Goal: Task Accomplishment & Management: Complete application form

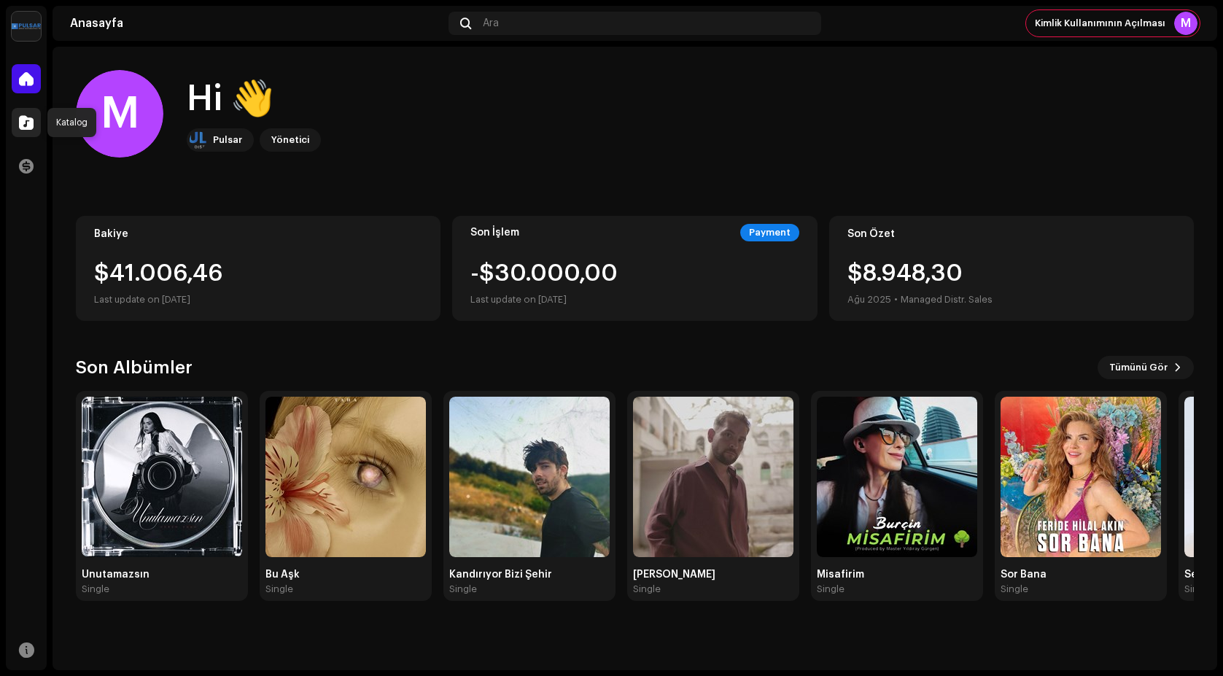
click at [20, 123] on span at bounding box center [26, 123] width 15 height 12
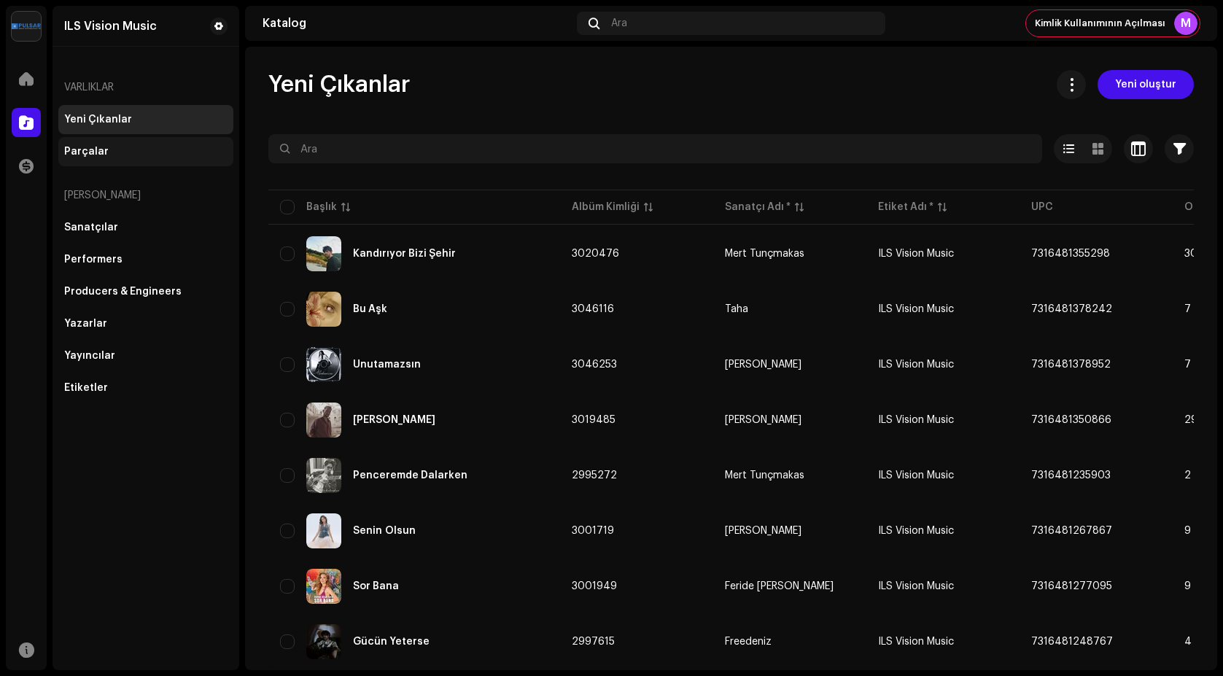
click at [110, 152] on div "Parçalar" at bounding box center [145, 152] width 163 height 12
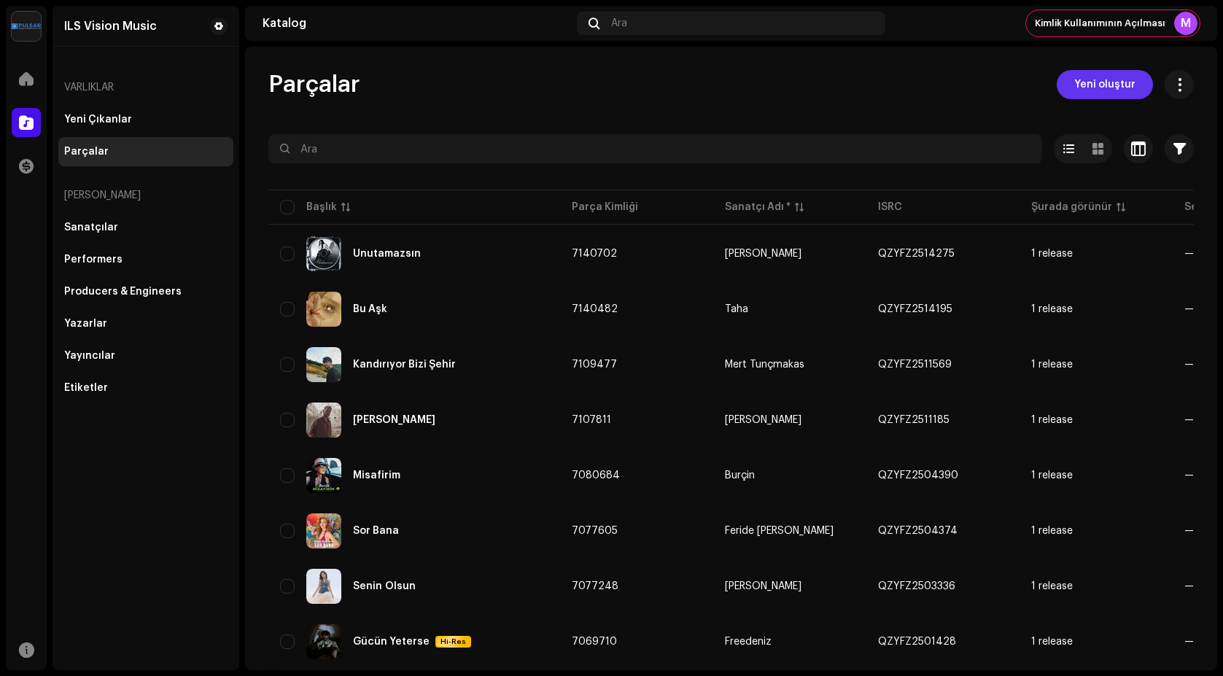
click at [1120, 82] on span "Yeni oluştur" at bounding box center [1104, 84] width 61 height 29
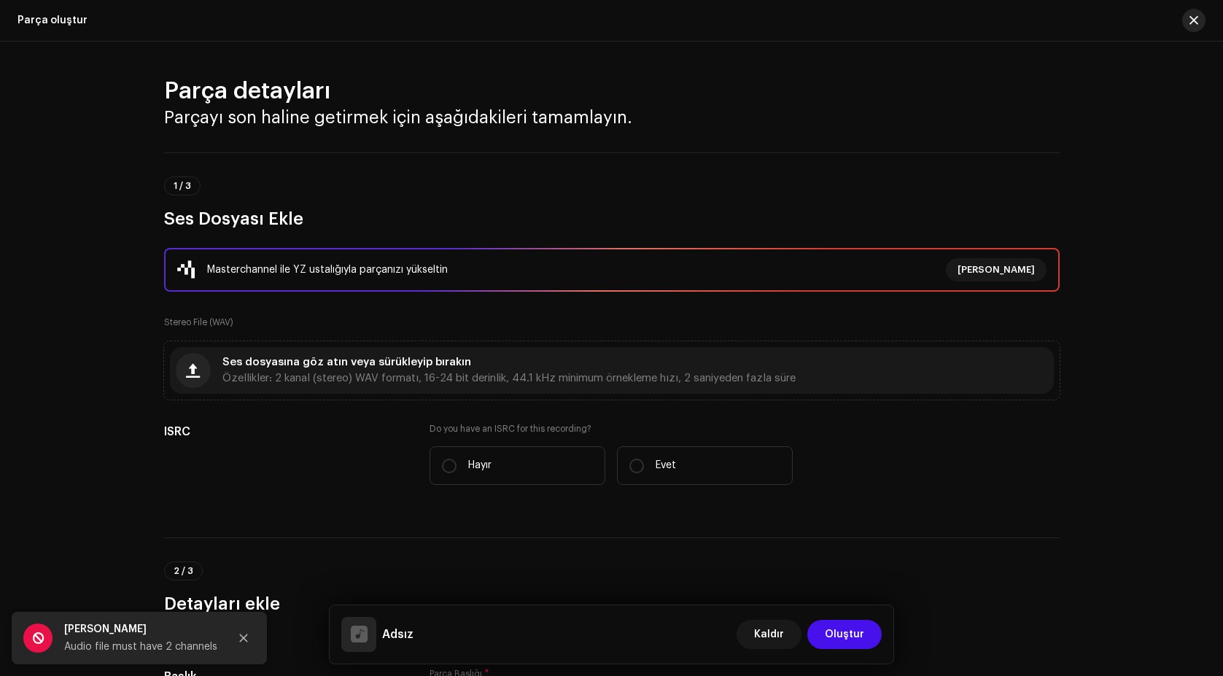
click at [1196, 20] on span "button" at bounding box center [1194, 21] width 9 height 12
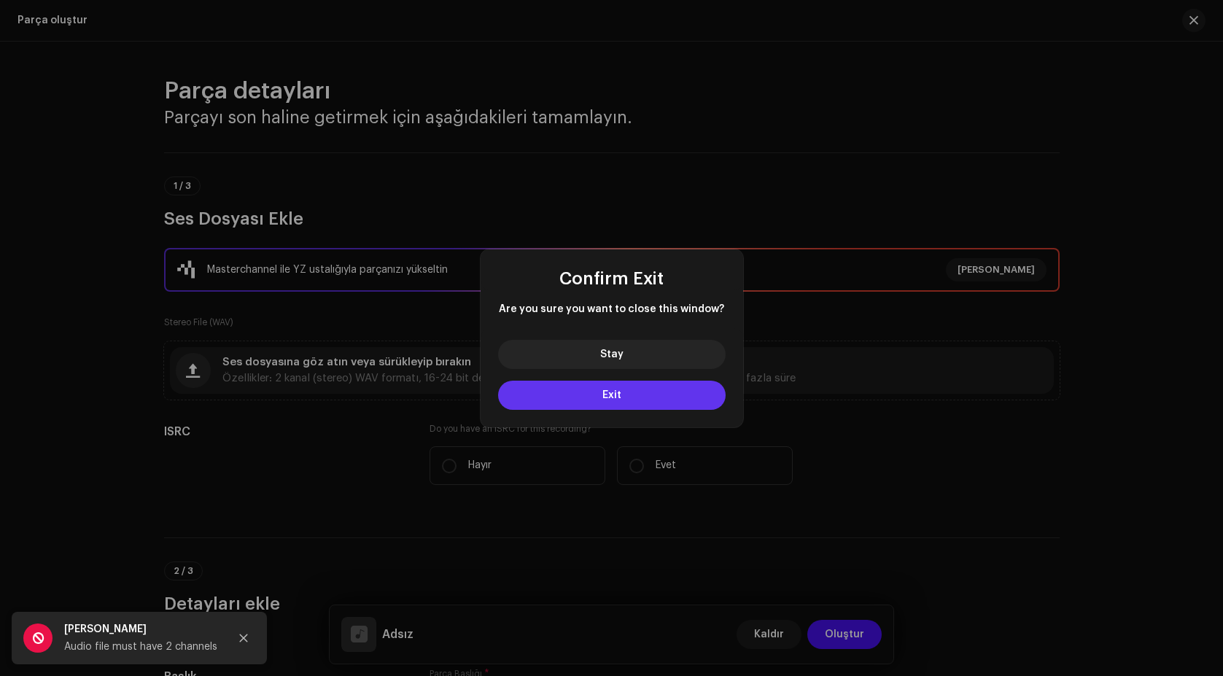
click at [585, 406] on button "Exit" at bounding box center [612, 395] width 228 height 29
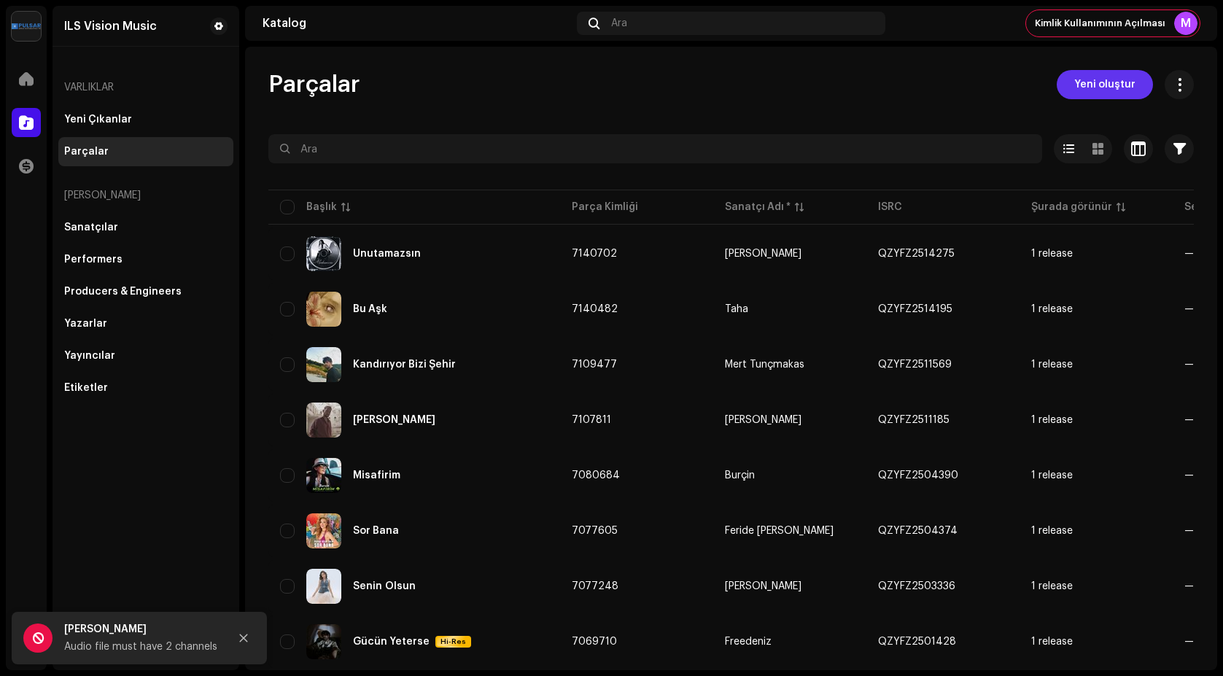
click at [1091, 90] on span "Yeni oluştur" at bounding box center [1104, 84] width 61 height 29
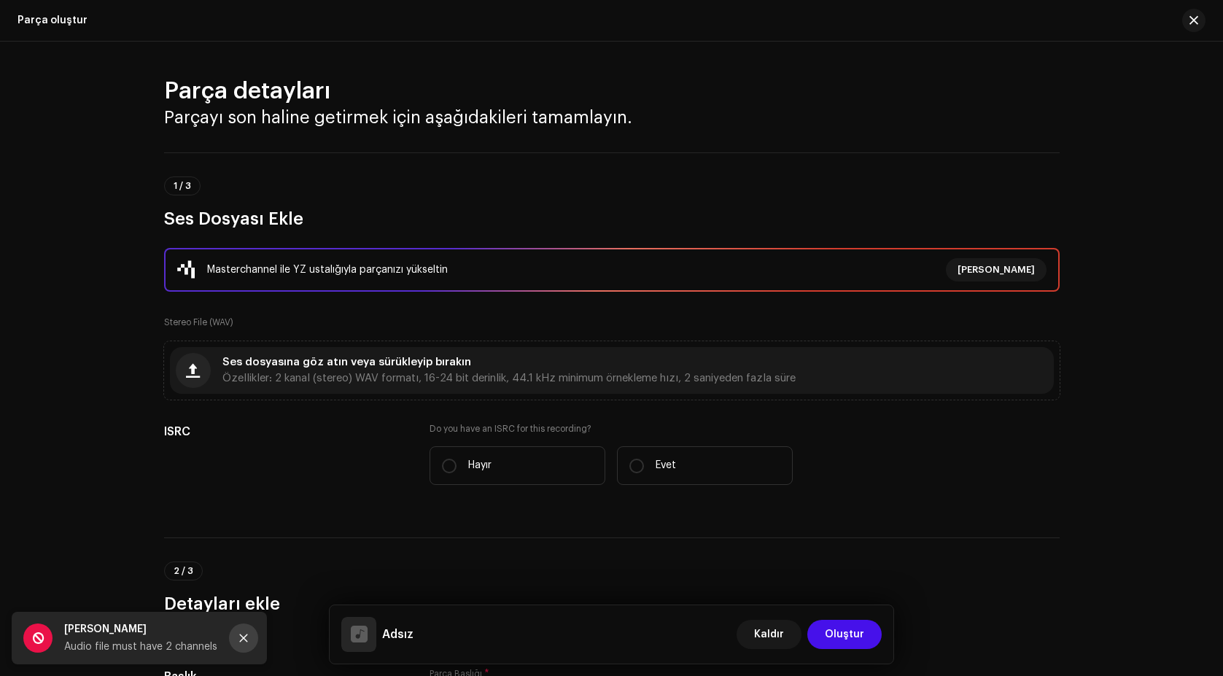
click at [244, 636] on icon "Close" at bounding box center [244, 638] width 10 height 10
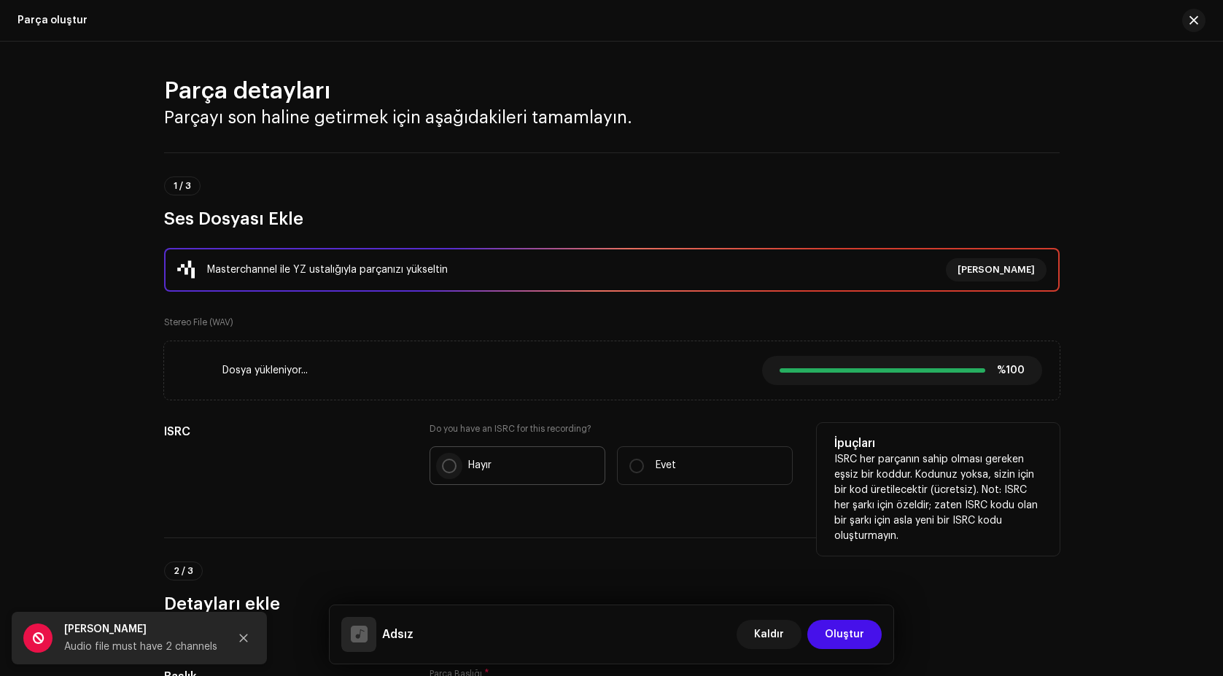
click at [442, 472] on p-radiobutton at bounding box center [449, 466] width 15 height 15
click at [442, 472] on input "Hayır" at bounding box center [449, 466] width 15 height 15
radio input "true"
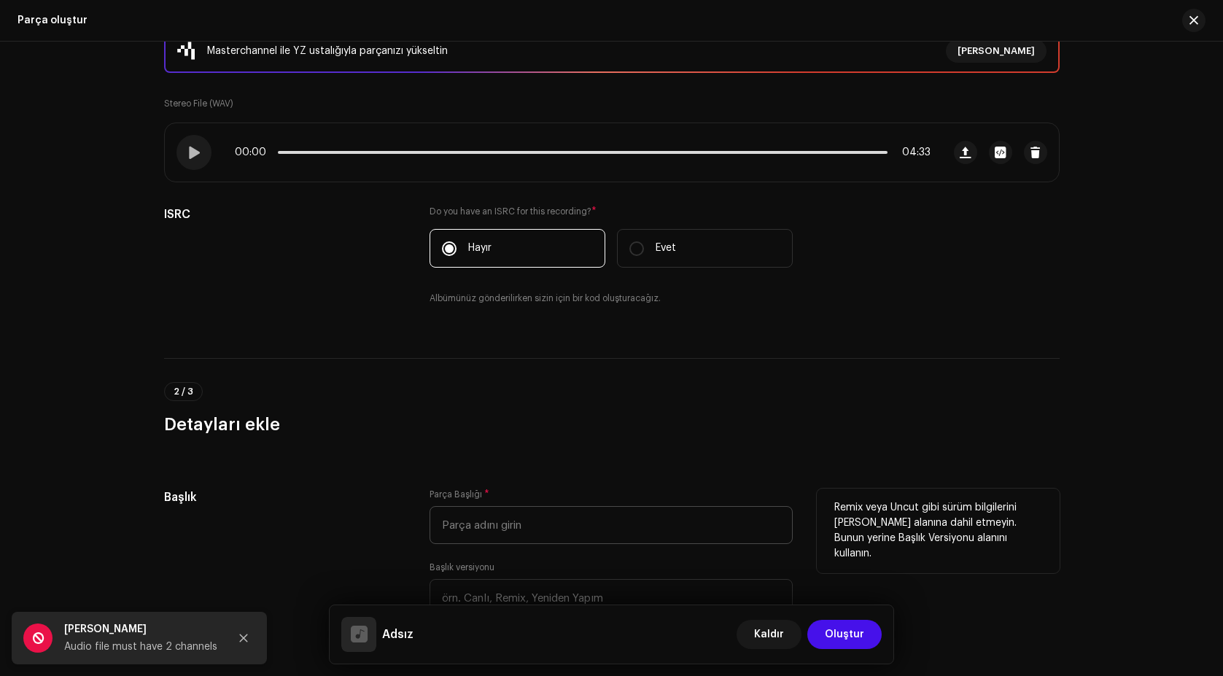
scroll to position [292, 0]
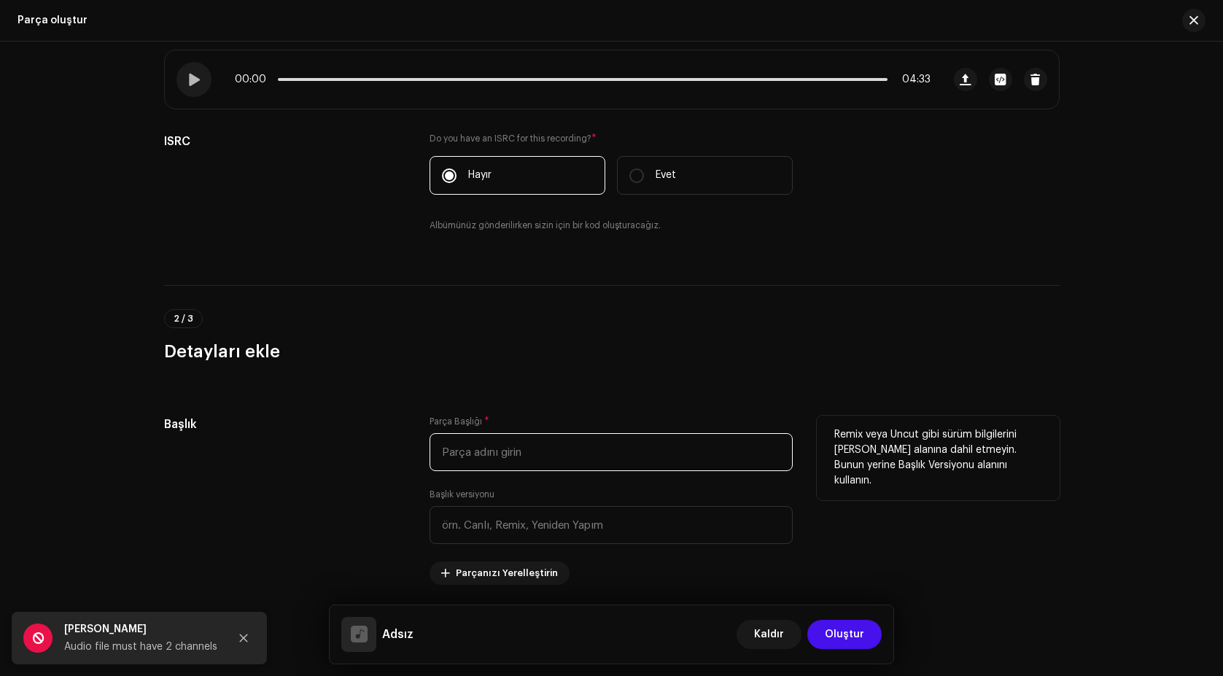
click at [492, 465] on input "text" at bounding box center [611, 452] width 363 height 38
type input "Anla"
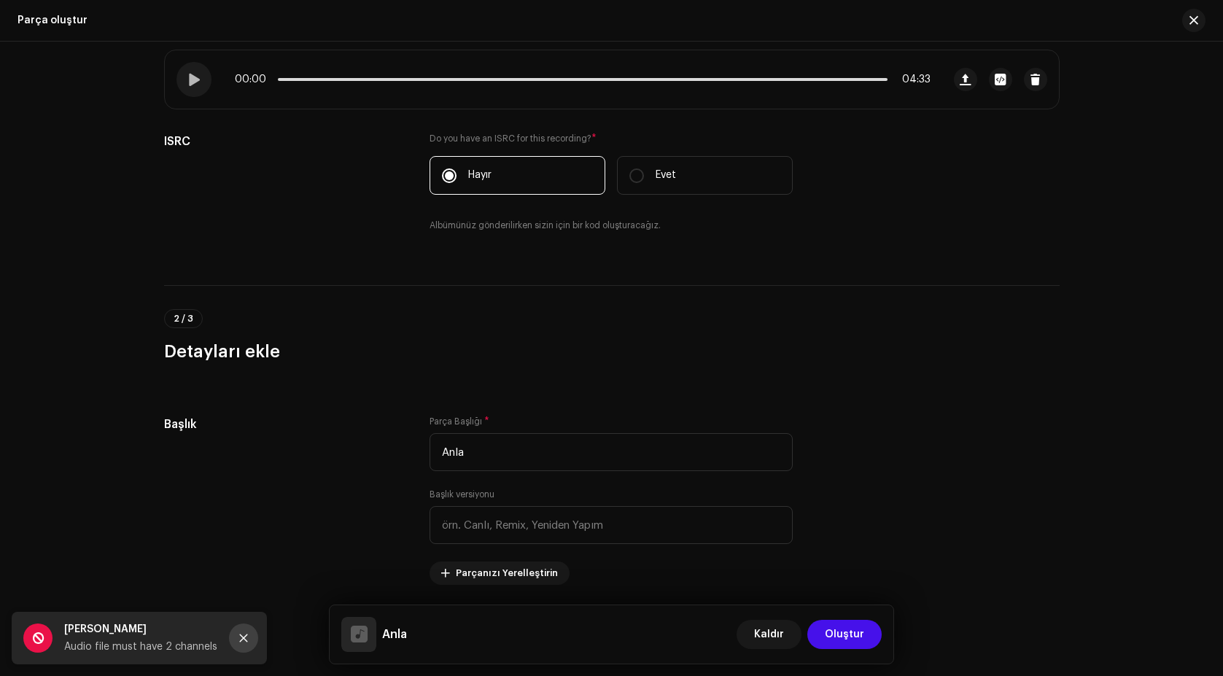
click at [242, 640] on icon "Close" at bounding box center [244, 639] width 8 height 8
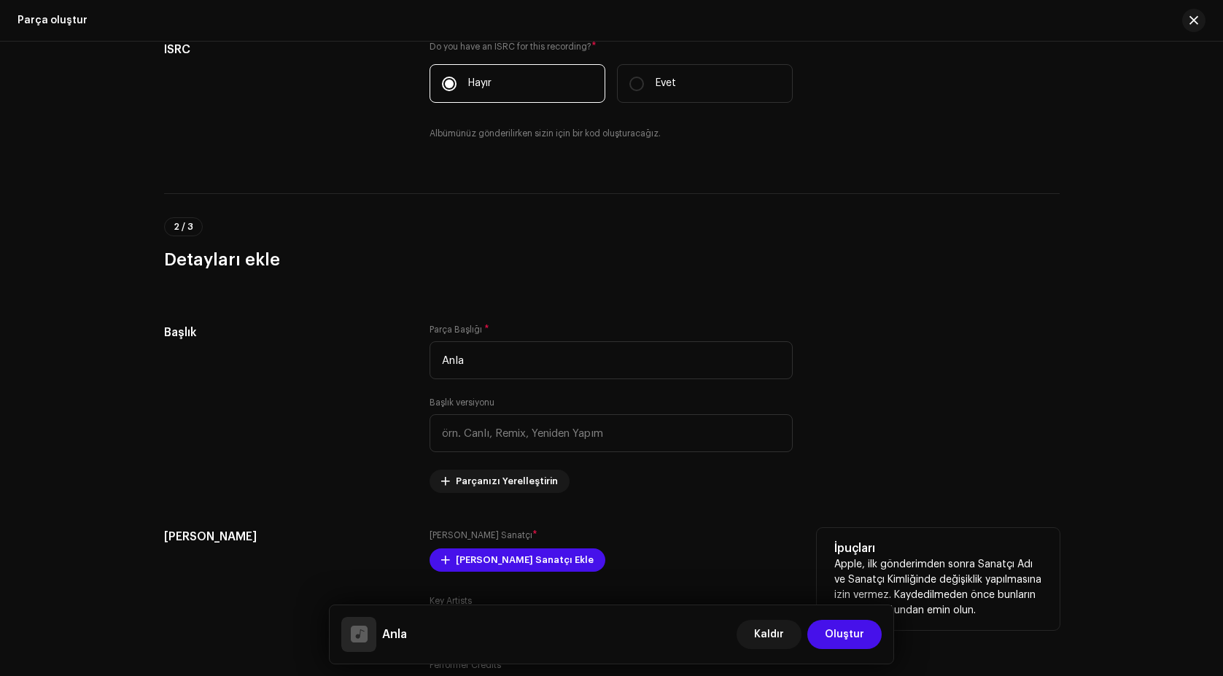
scroll to position [511, 0]
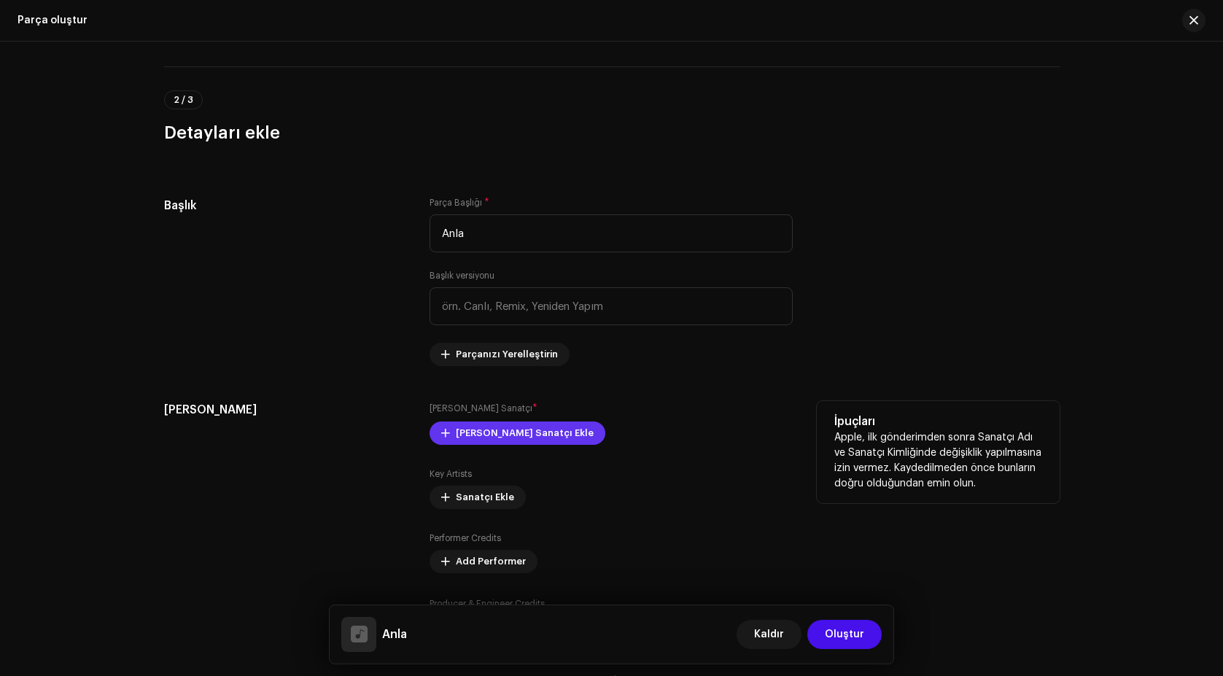
click at [477, 430] on span "[PERSON_NAME] Sanatçı Ekle" at bounding box center [525, 433] width 138 height 29
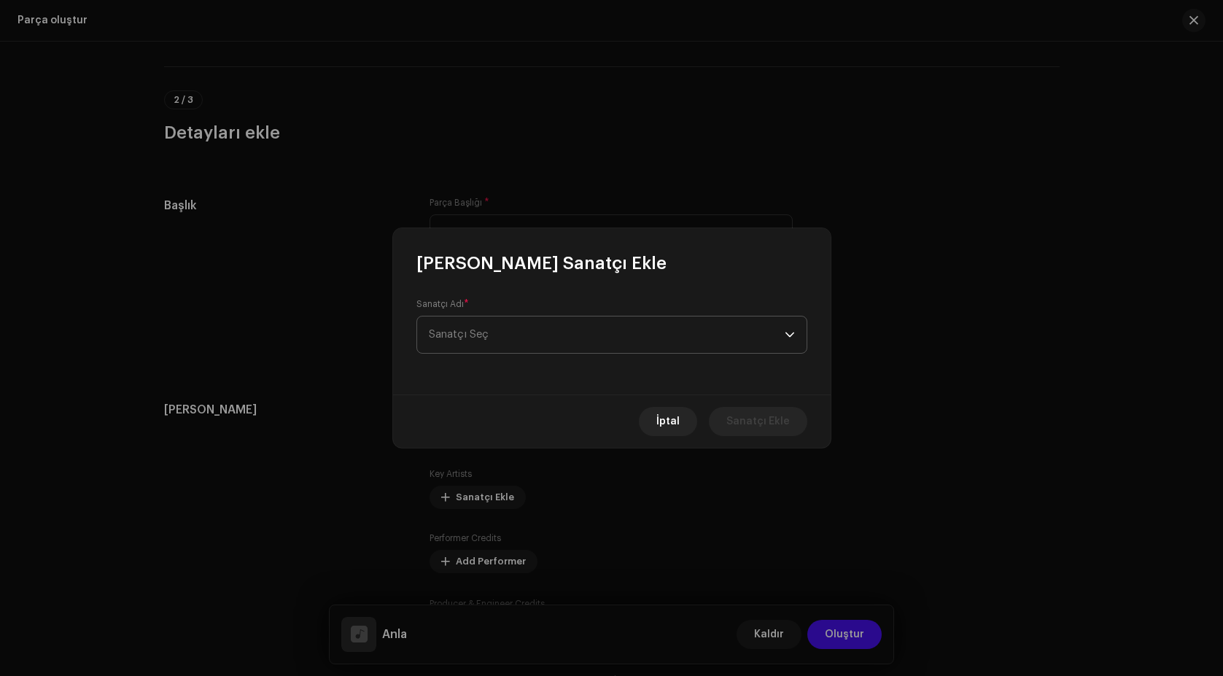
click at [484, 333] on span "Sanatçı Seç" at bounding box center [459, 334] width 60 height 11
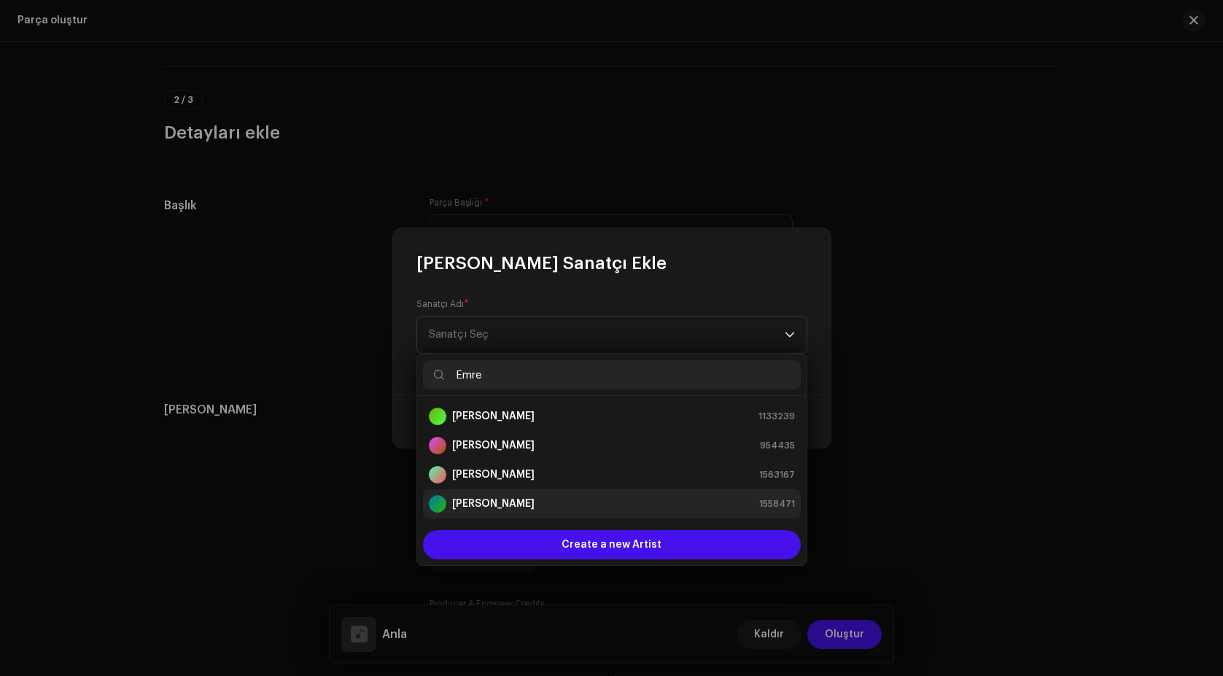
type input "Emre"
click at [509, 503] on strong "[PERSON_NAME]" at bounding box center [493, 504] width 82 height 15
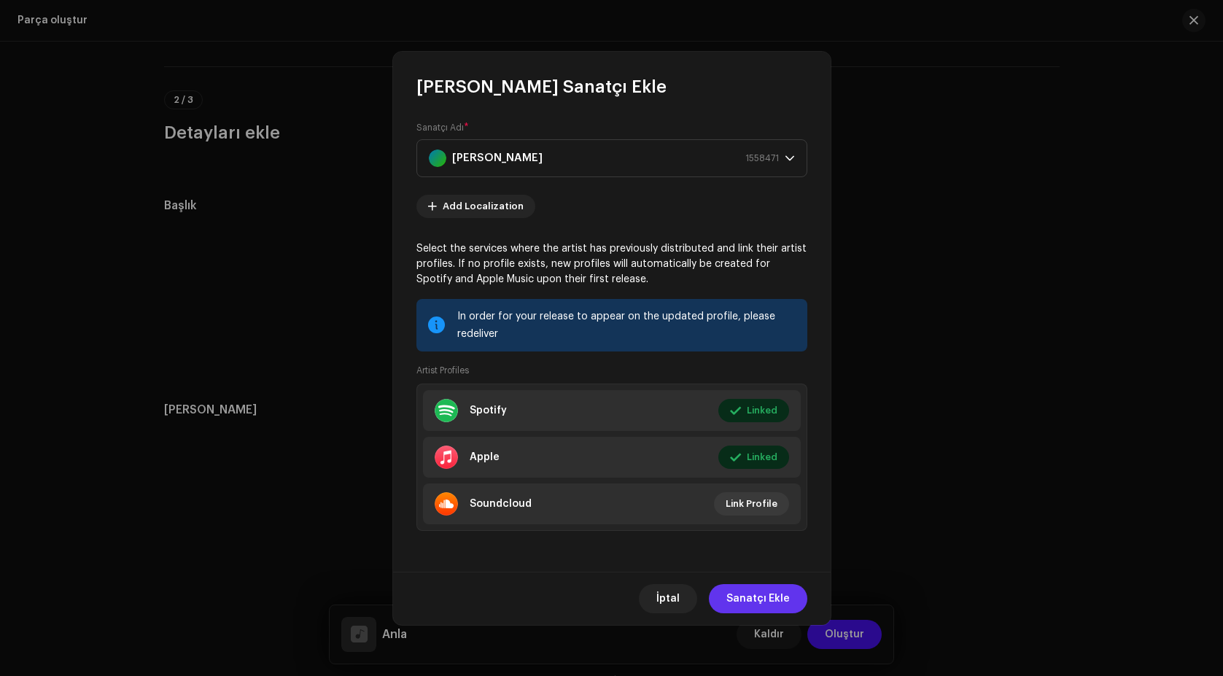
click at [764, 597] on span "Sanatçı Ekle" at bounding box center [758, 598] width 63 height 29
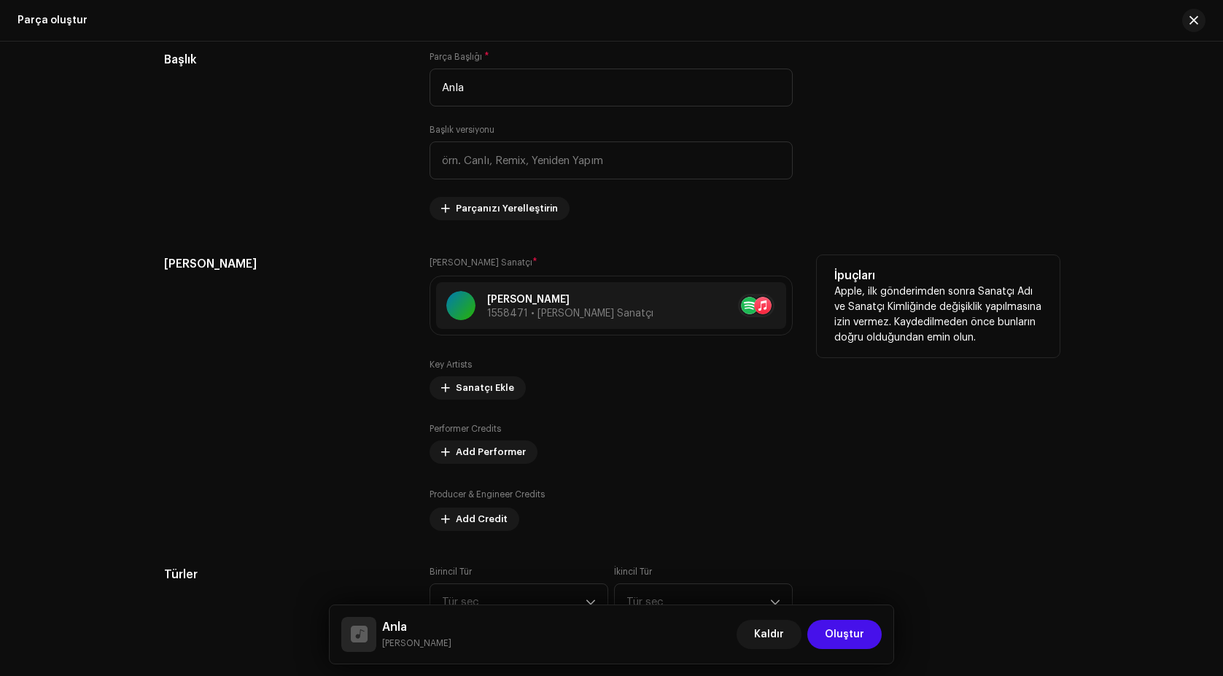
scroll to position [802, 0]
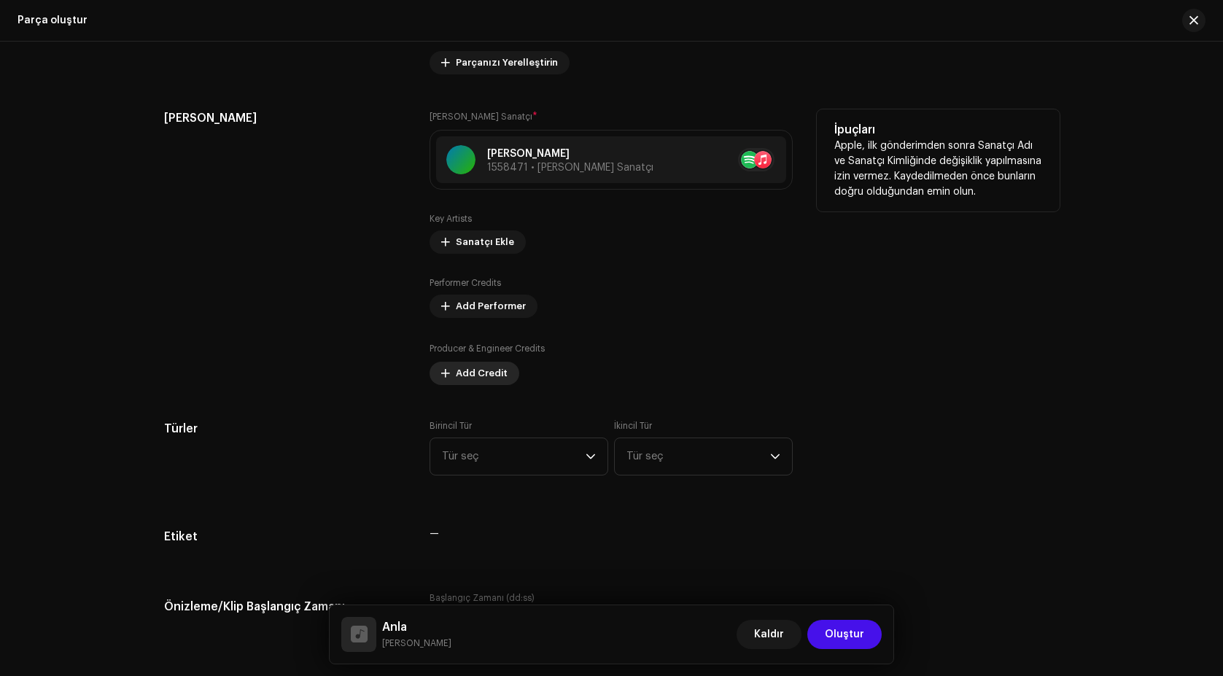
click at [481, 375] on span "Add Credit" at bounding box center [482, 373] width 52 height 29
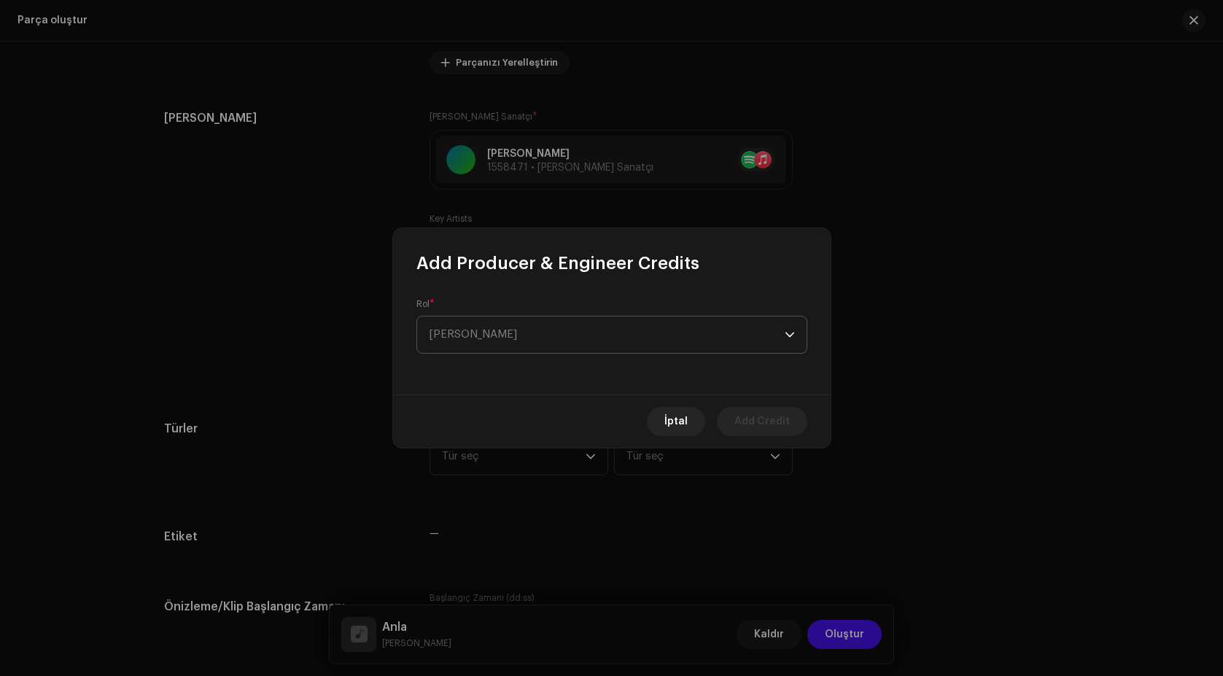
click at [474, 340] on span "[PERSON_NAME]" at bounding box center [607, 335] width 356 height 36
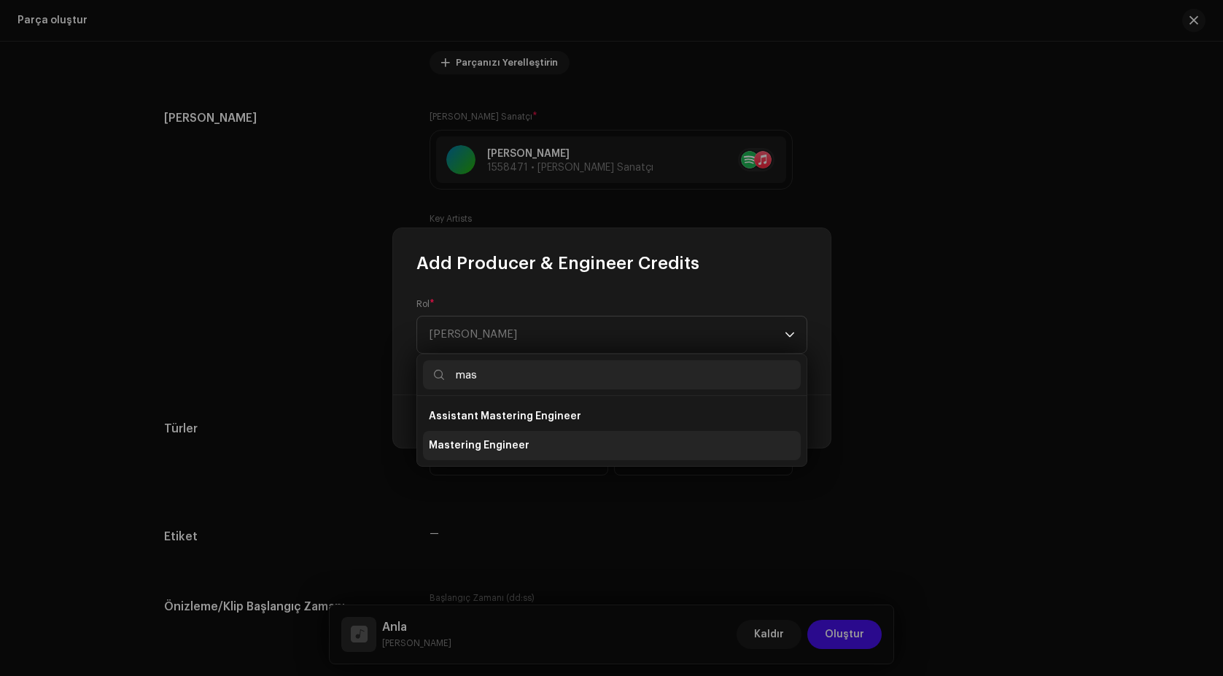
type input "mas"
click at [484, 444] on span "Mastering Engineer" at bounding box center [479, 445] width 101 height 15
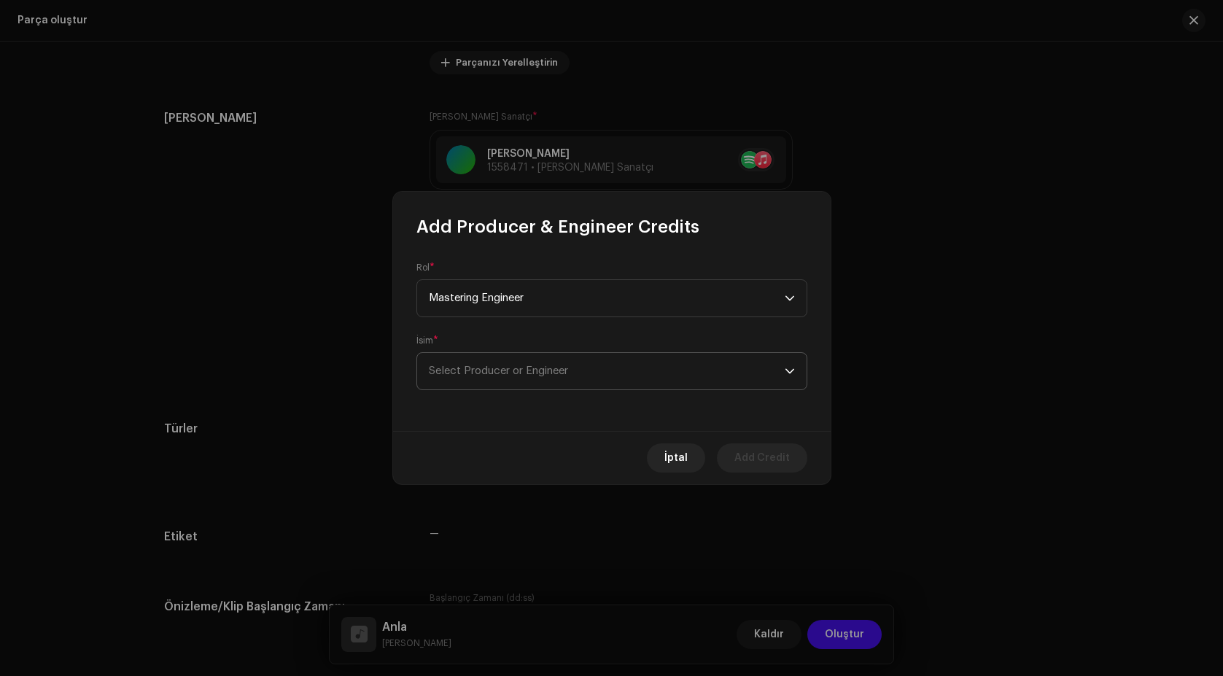
click at [477, 371] on span "Select Producer or Engineer" at bounding box center [498, 370] width 139 height 11
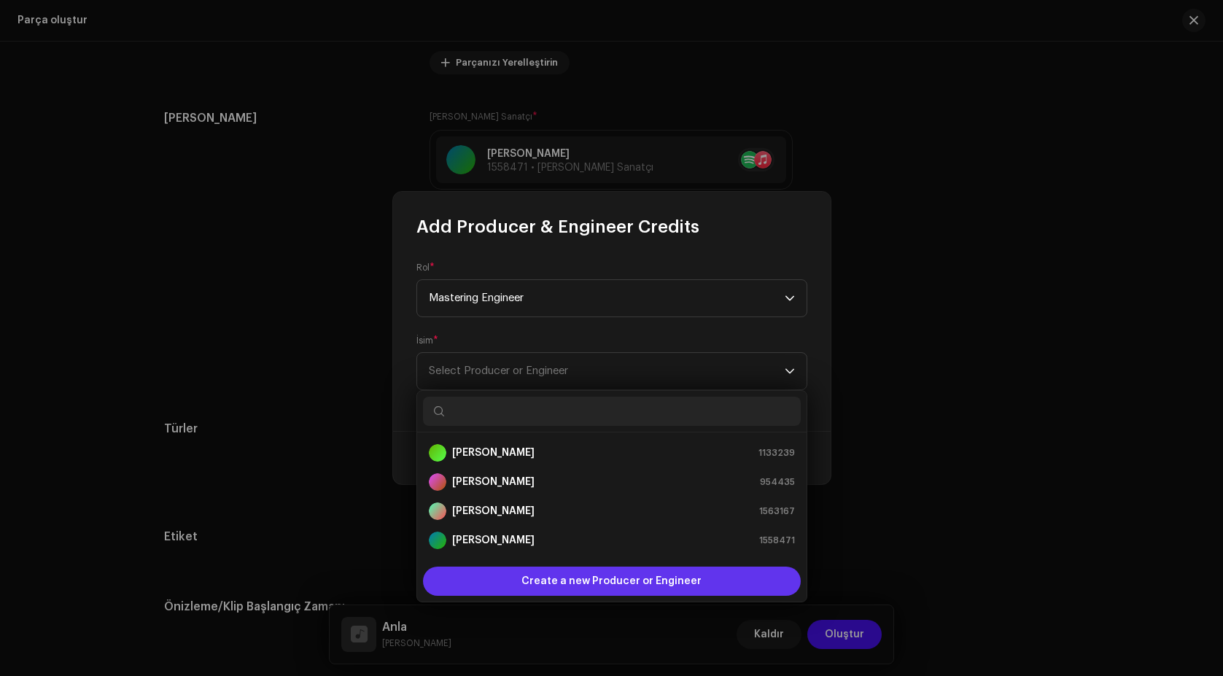
click at [578, 579] on span "Create a new Producer or Engineer" at bounding box center [612, 581] width 180 height 29
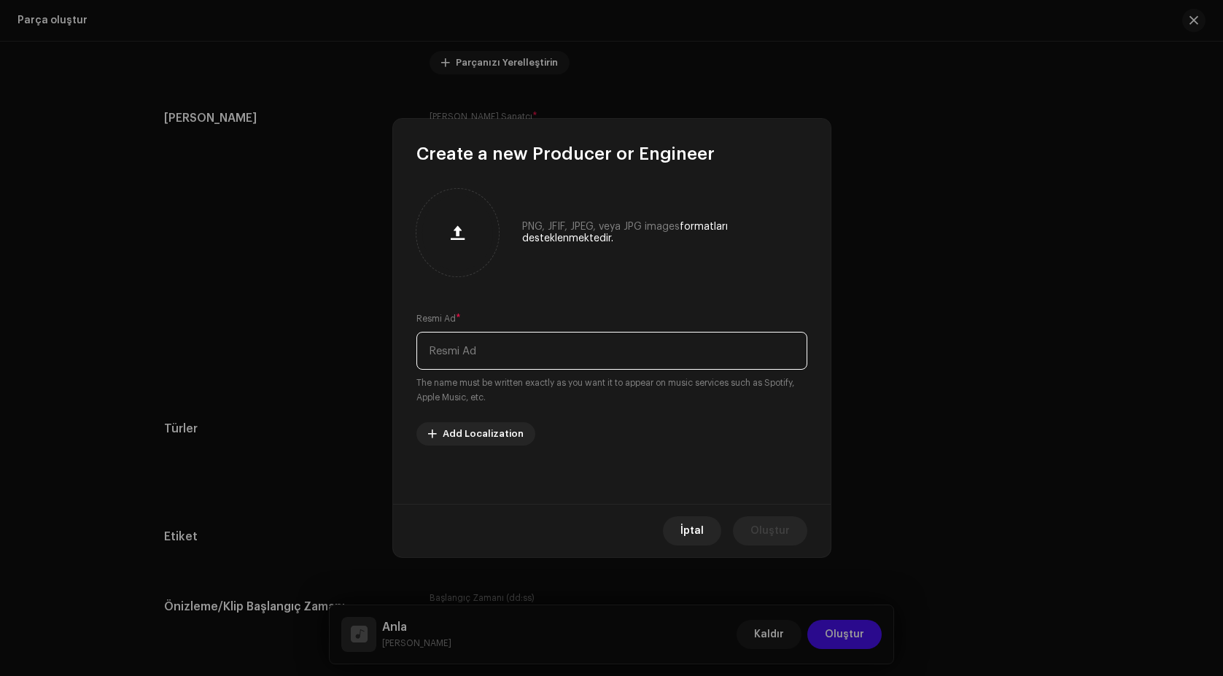
click at [469, 365] on input "text" at bounding box center [612, 351] width 391 height 38
paste input "[PERSON_NAME]"
type input "[PERSON_NAME]"
click at [778, 536] on span "Oluştur" at bounding box center [770, 530] width 39 height 29
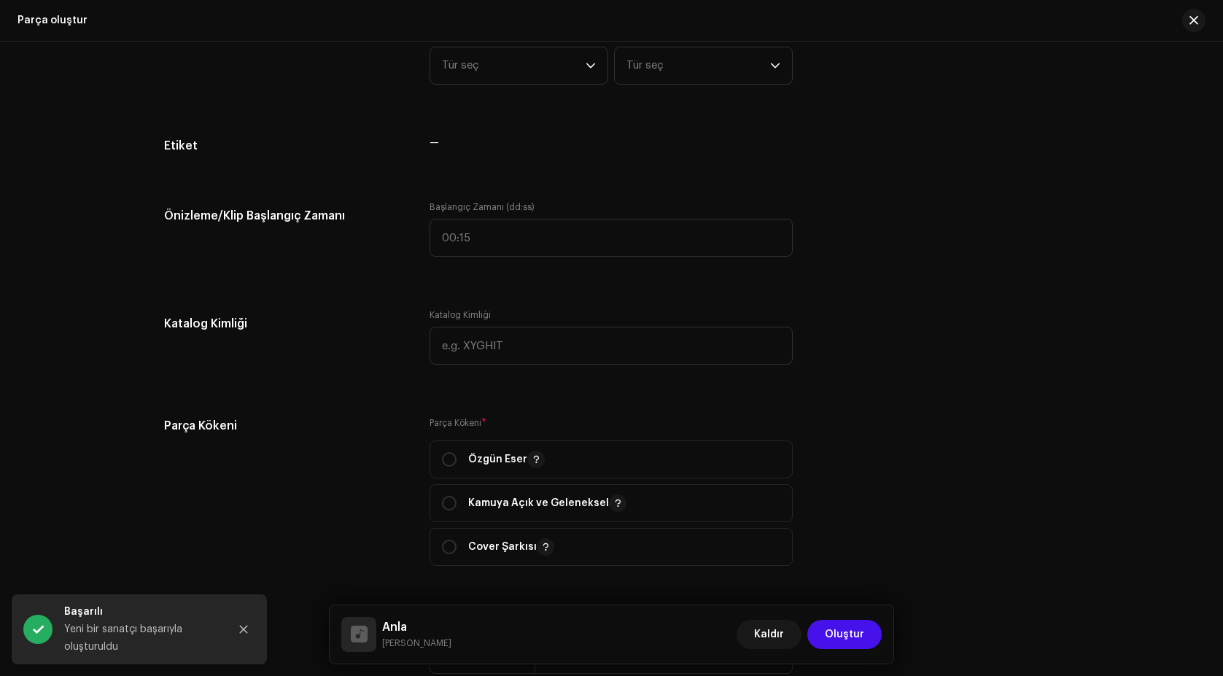
scroll to position [1240, 0]
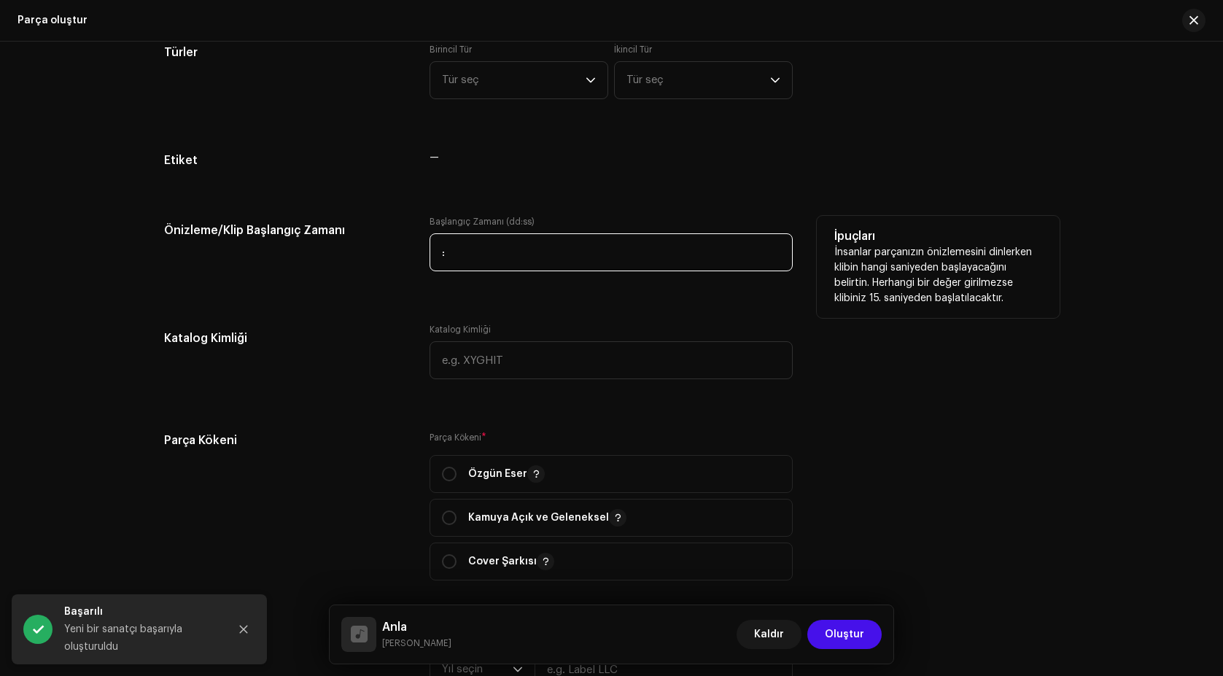
click at [442, 258] on input ":" at bounding box center [611, 252] width 363 height 38
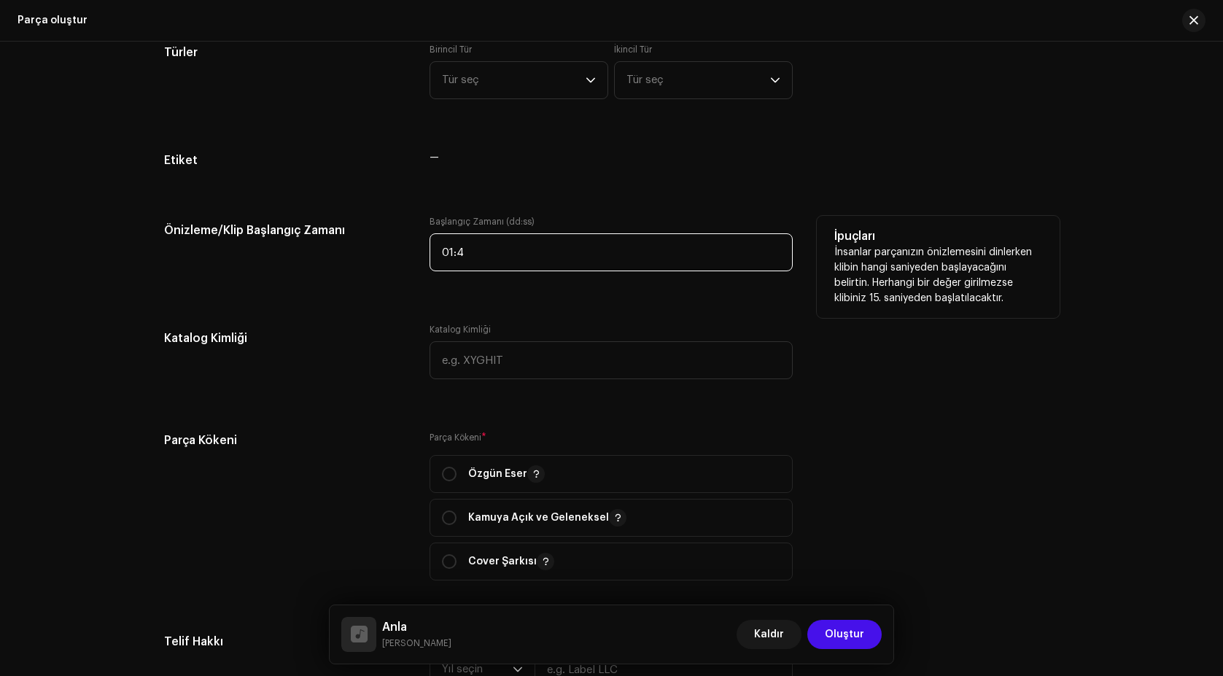
type input "01:43"
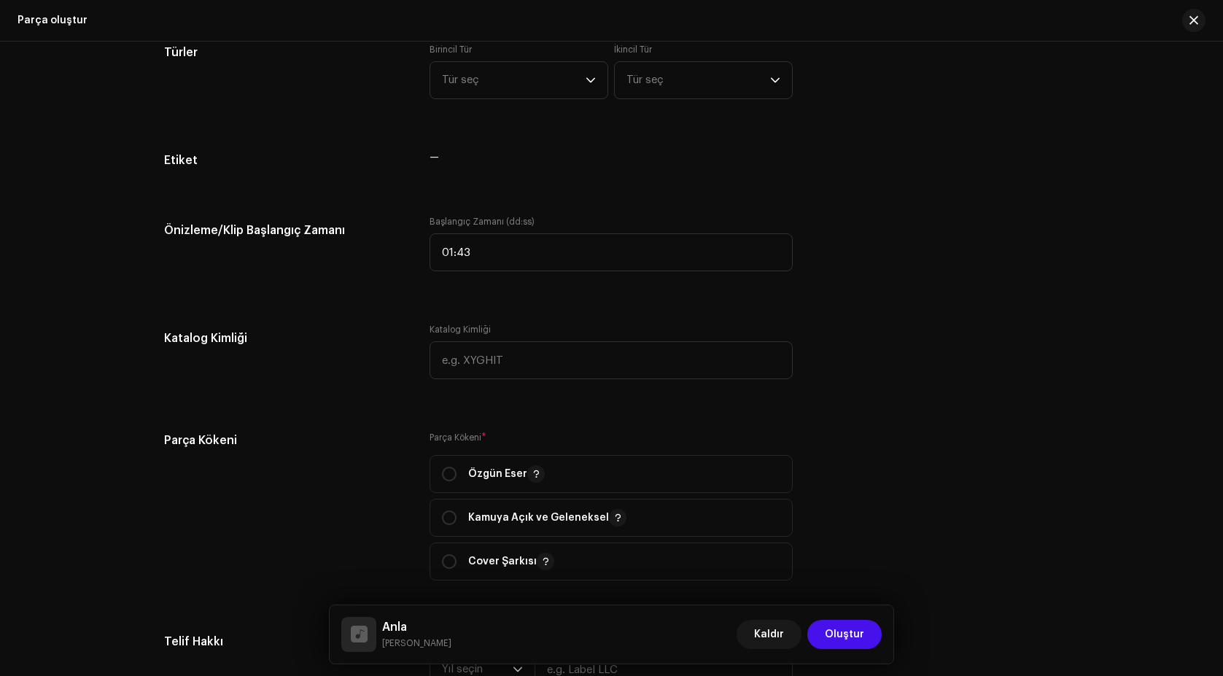
click at [118, 278] on div "Parça detayları Parçayı son haline getirmek için aşağıdakileri tamamlayın. 1 / …" at bounding box center [611, 359] width 1223 height 635
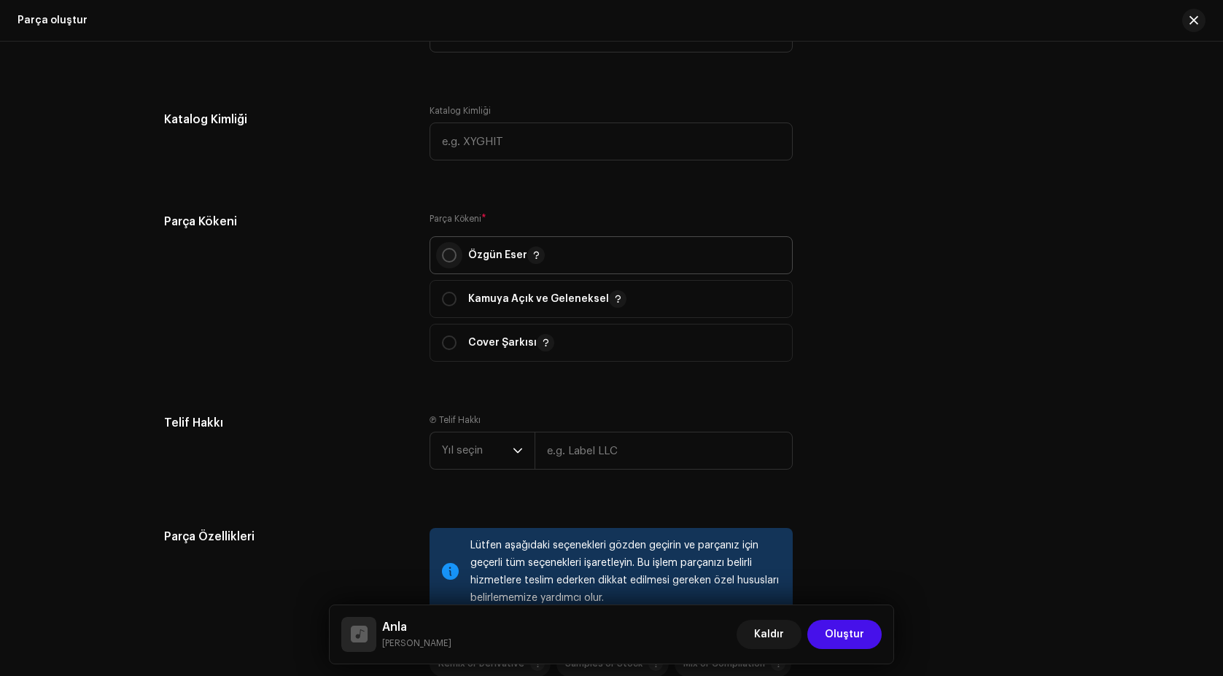
click at [448, 261] on input "radio" at bounding box center [449, 255] width 15 height 15
radio input "true"
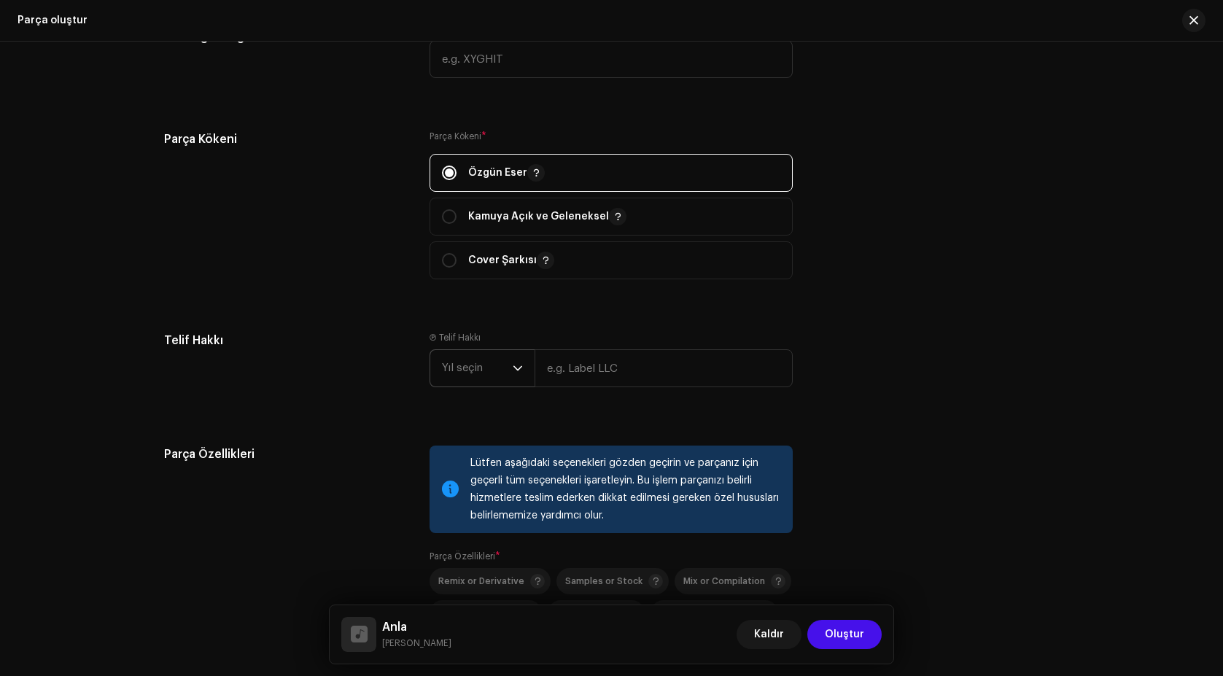
scroll to position [1605, 0]
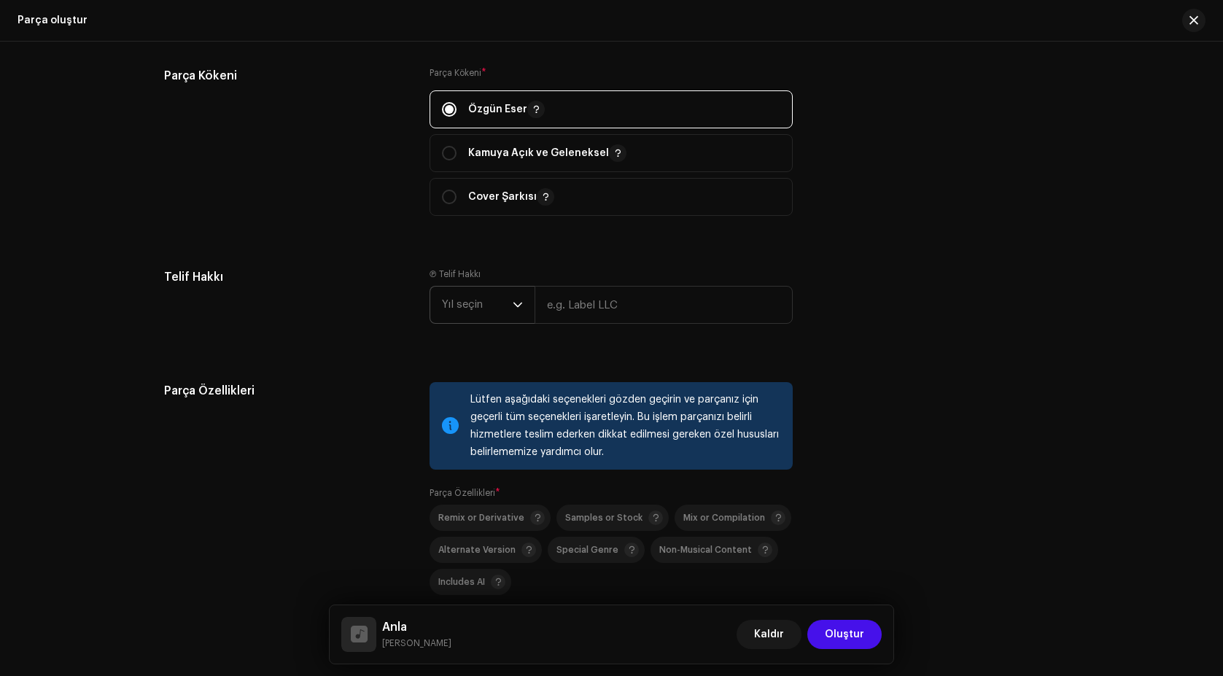
click at [480, 321] on span "Yıl seçin" at bounding box center [477, 305] width 71 height 36
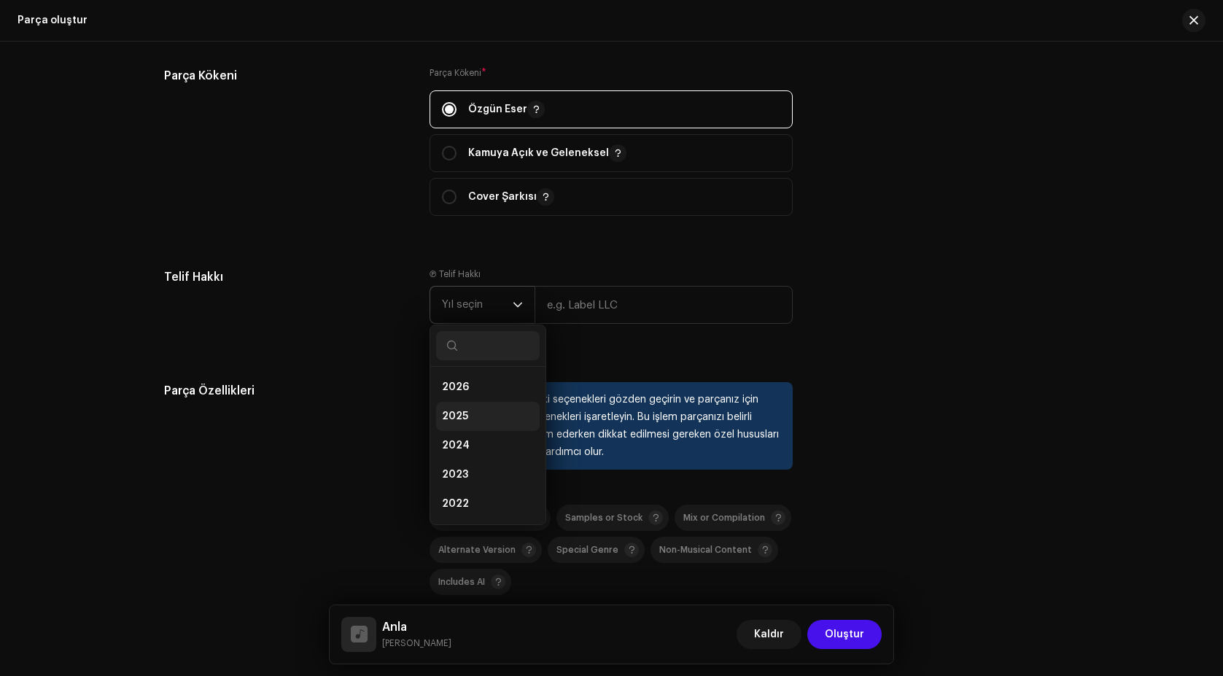
click at [457, 416] on span "2025" at bounding box center [455, 416] width 26 height 15
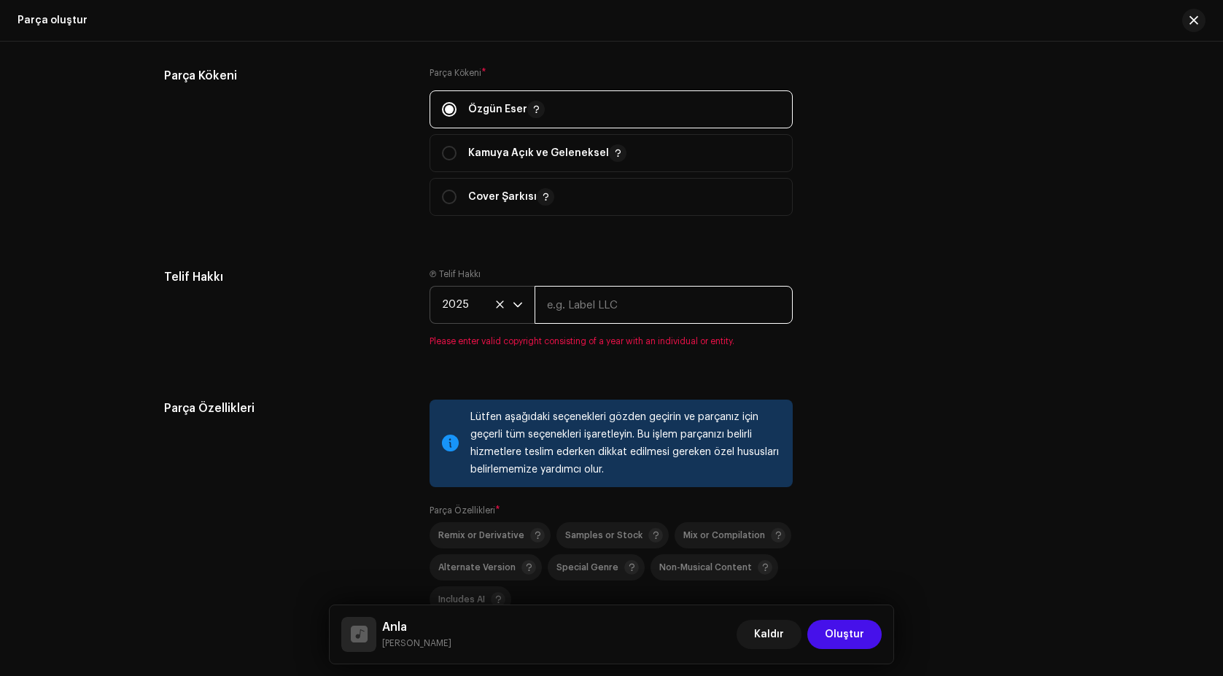
click at [566, 319] on input "text" at bounding box center [664, 305] width 258 height 38
type input "ILS Vision Music"
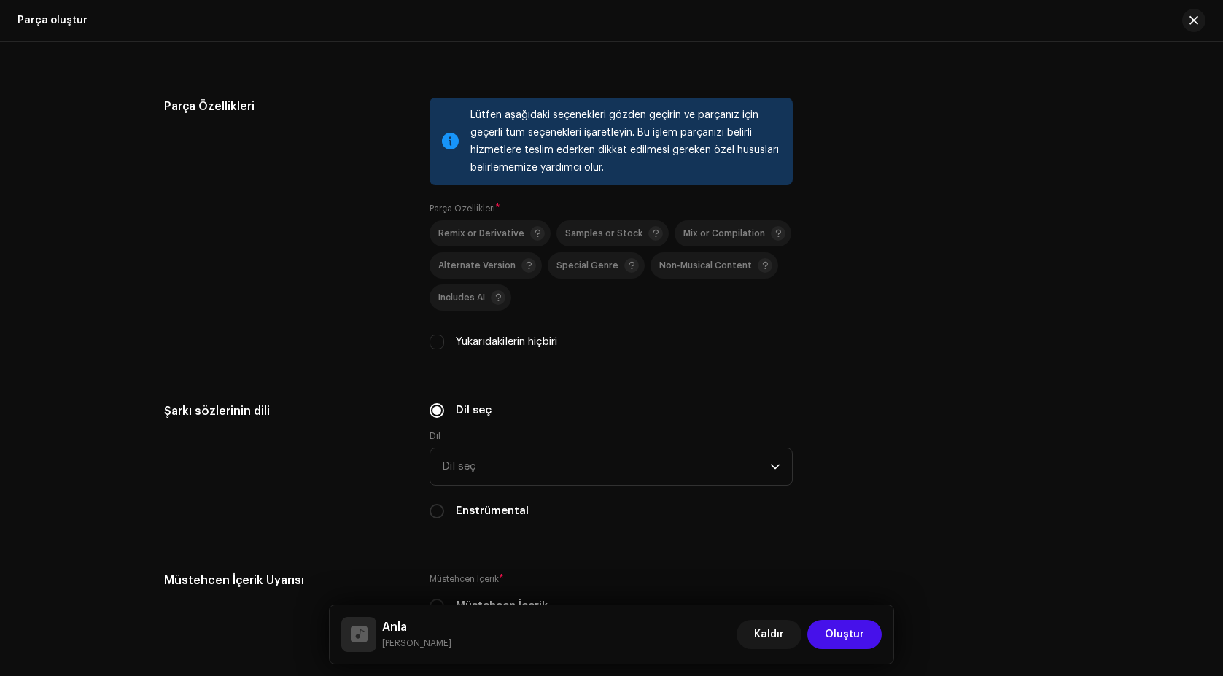
scroll to position [1897, 0]
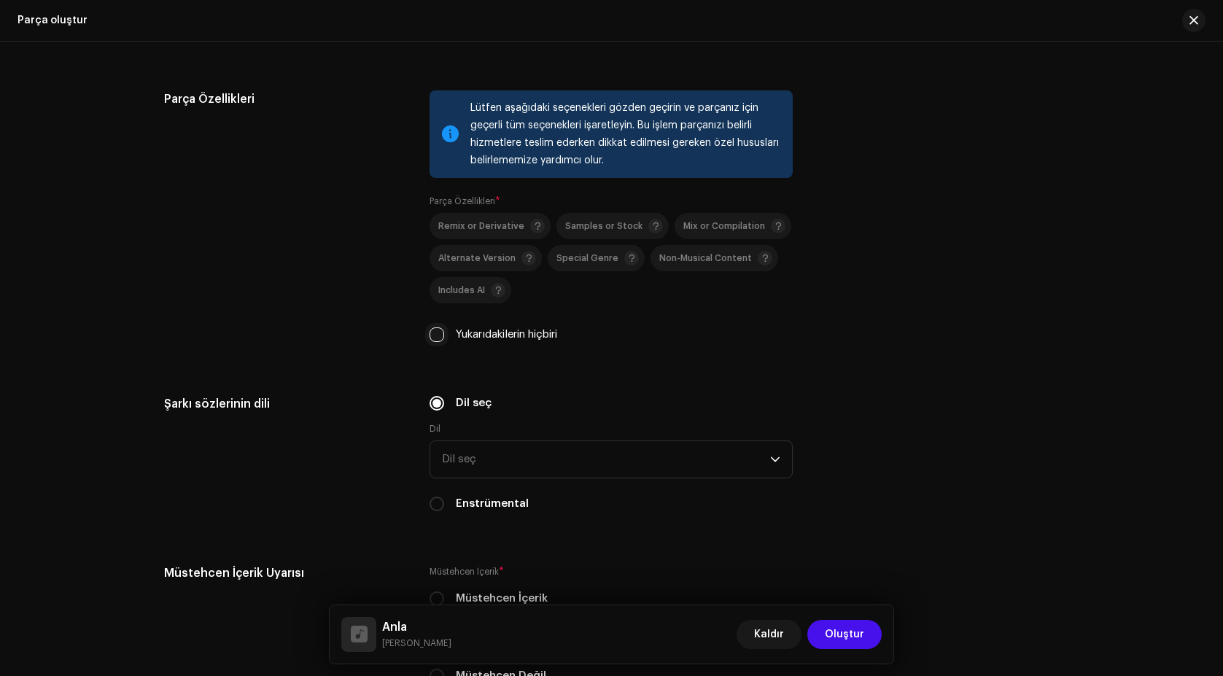
click at [438, 338] on input "Yukarıdakilerin hiçbiri" at bounding box center [437, 335] width 15 height 15
checkbox input "true"
click at [495, 458] on span "Dil seç" at bounding box center [606, 459] width 328 height 36
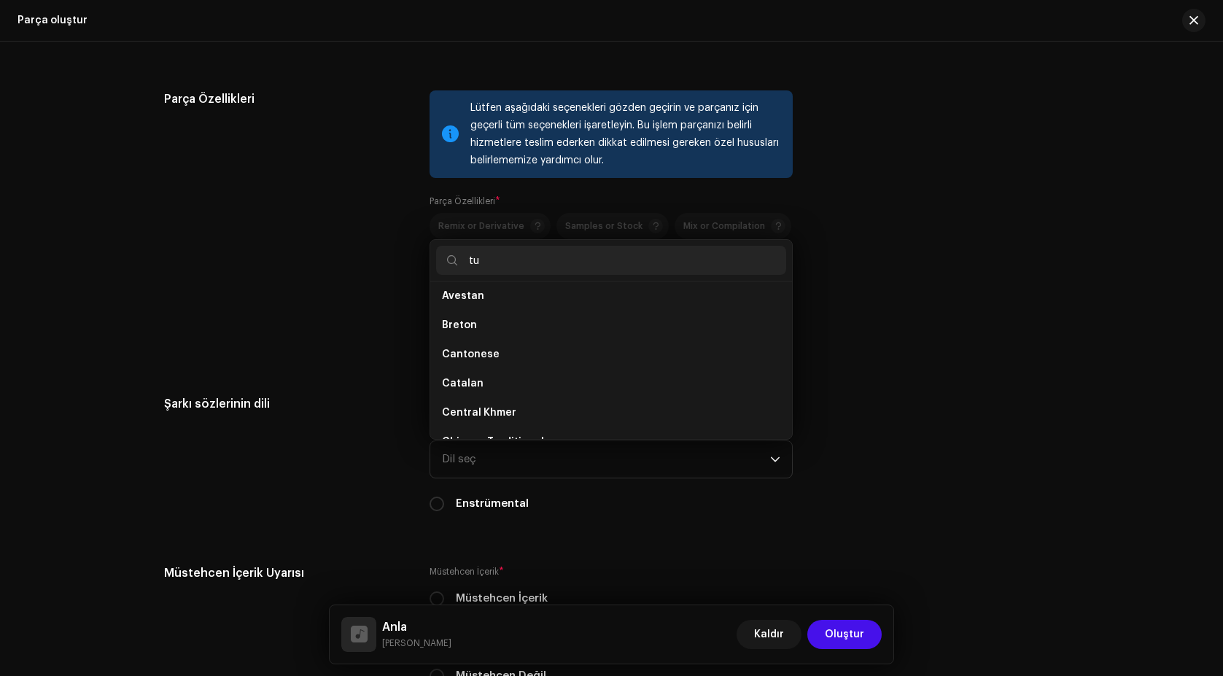
scroll to position [0, 0]
type input "tu"
click at [468, 397] on li "Turkish" at bounding box center [611, 389] width 350 height 29
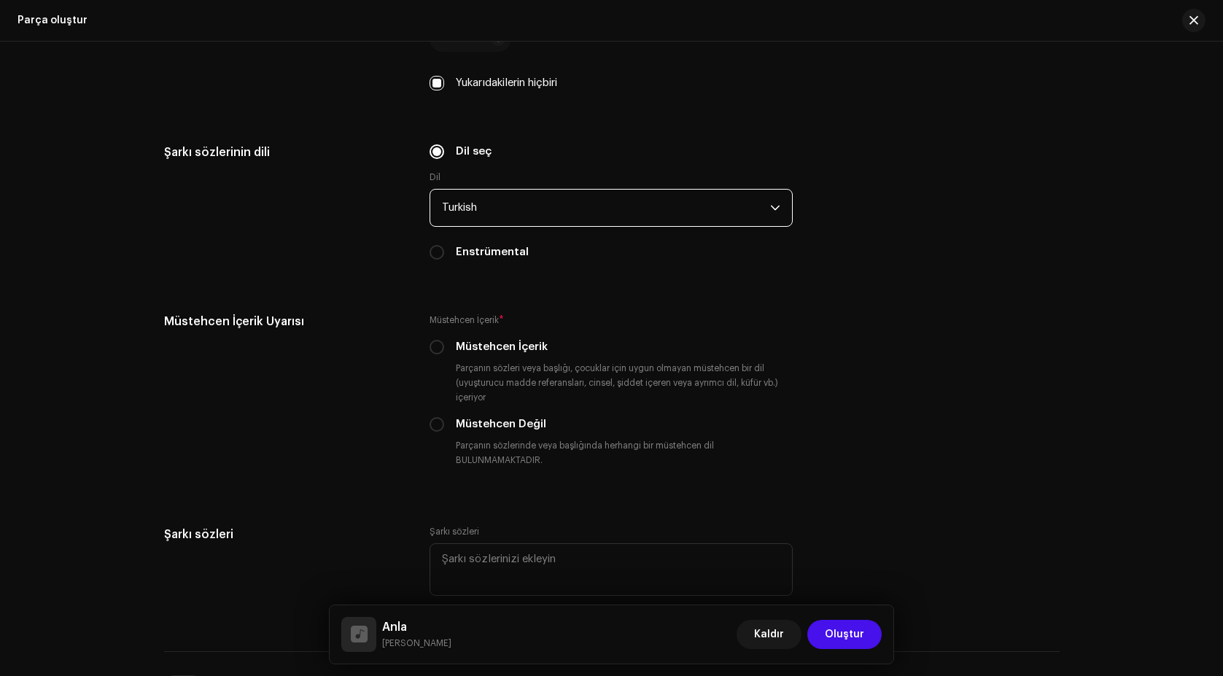
scroll to position [2261, 0]
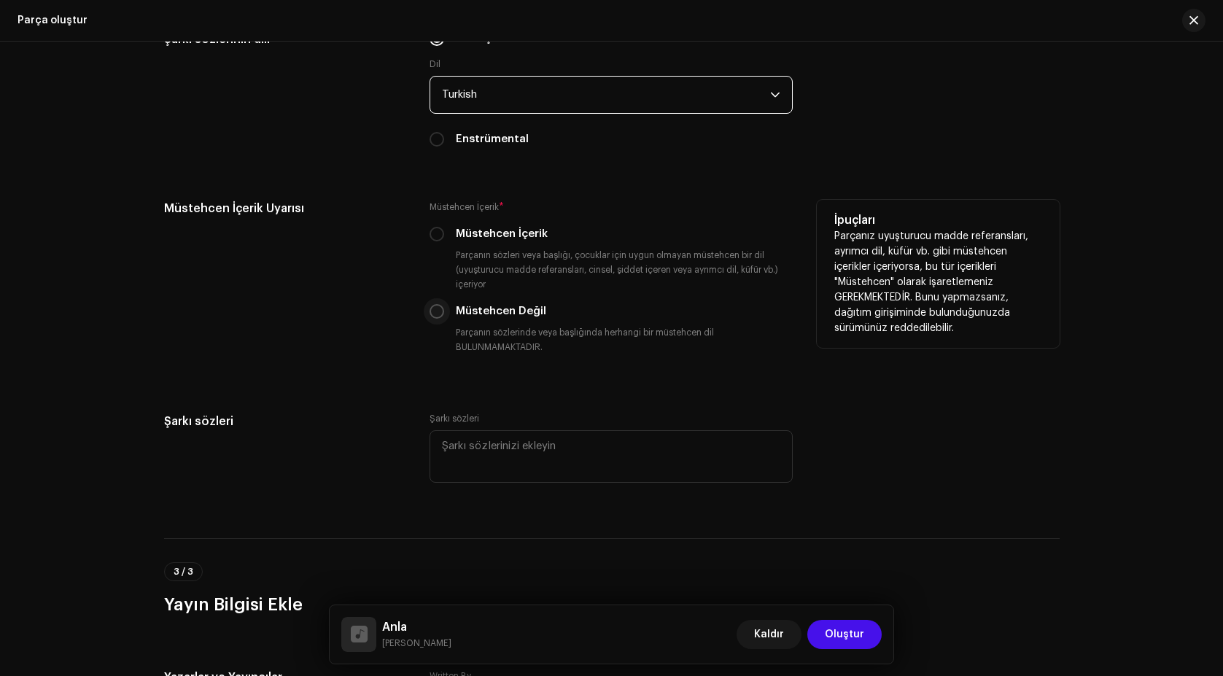
click at [431, 312] on input "Müstehcen Değil" at bounding box center [437, 311] width 15 height 15
radio input "true"
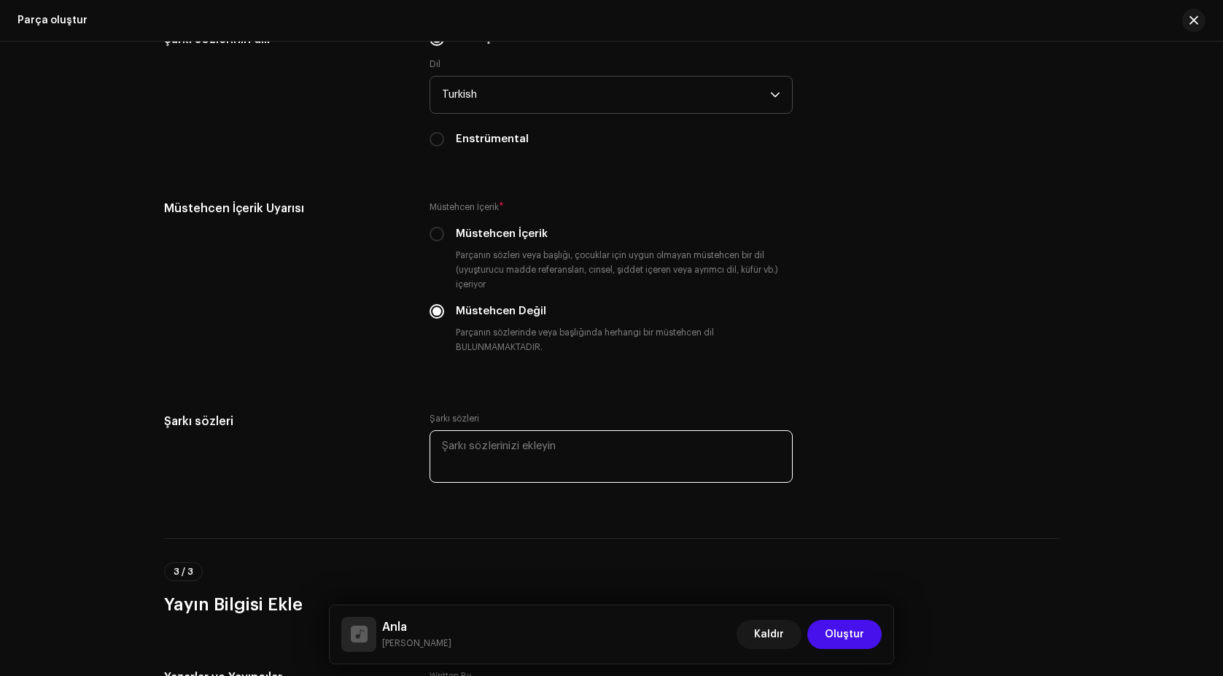
click at [479, 451] on textarea at bounding box center [611, 456] width 363 height 53
paste textarea "Sen bana ne söylesen inandım Her defa sığındığın limandım Dertlerim tüterdi son…"
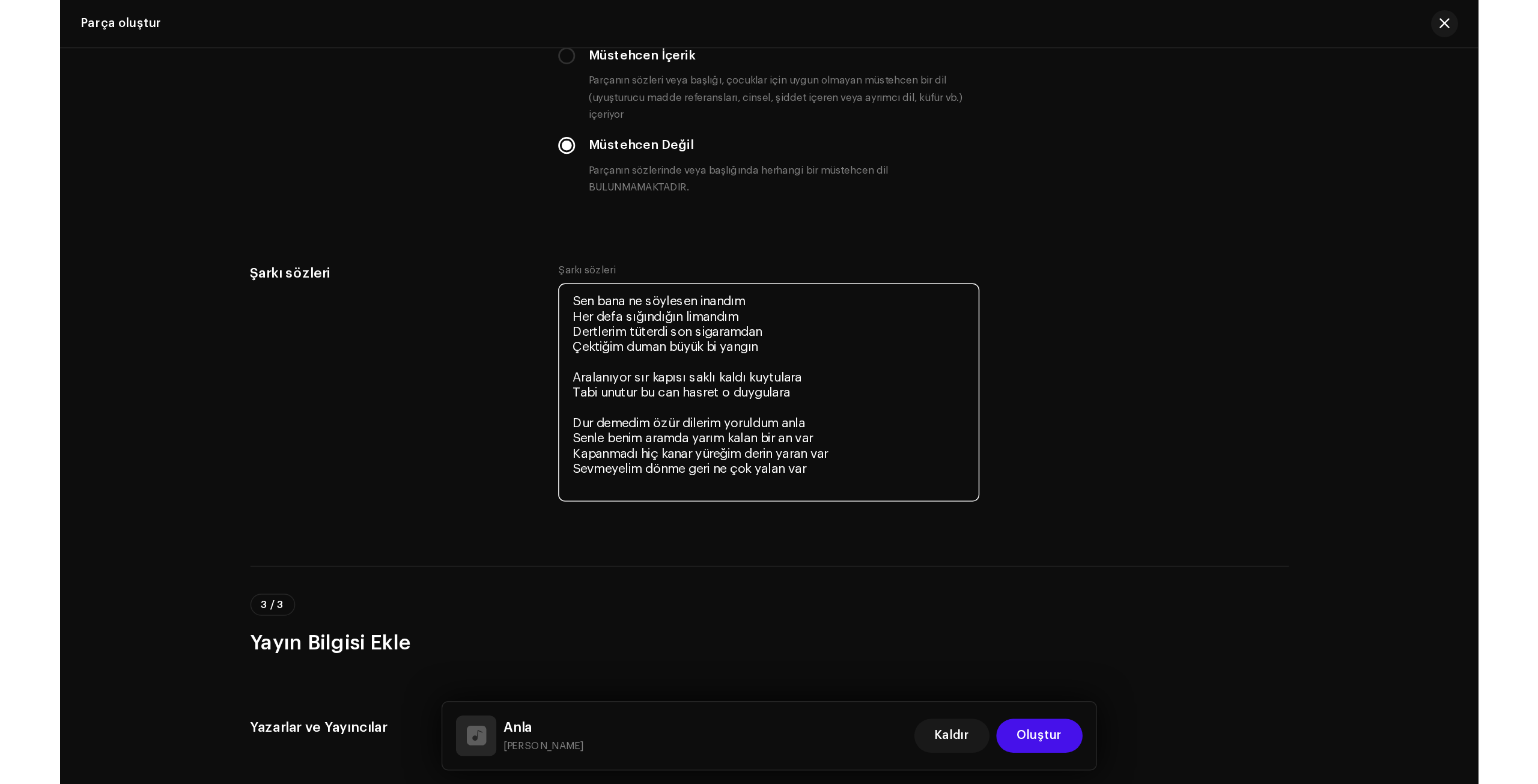
scroll to position [2163, 0]
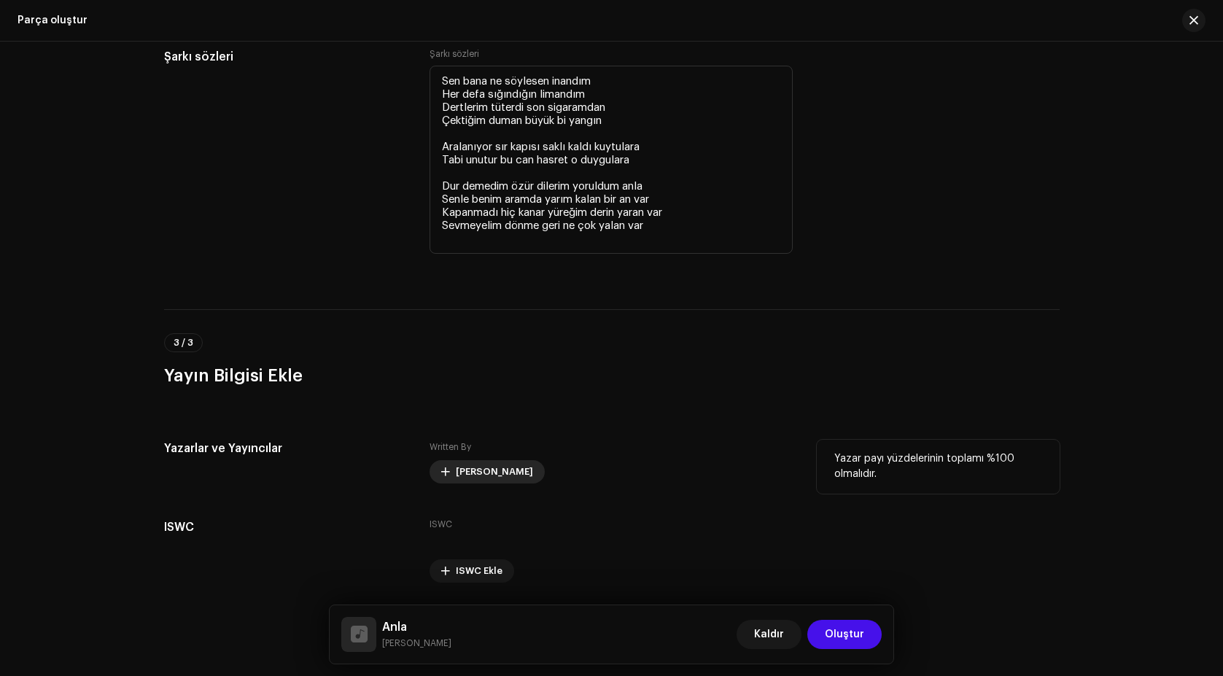
type textarea "Sen bana ne söylesen inandım Her defa sığındığın limandım Dertlerim tüterdi son…"
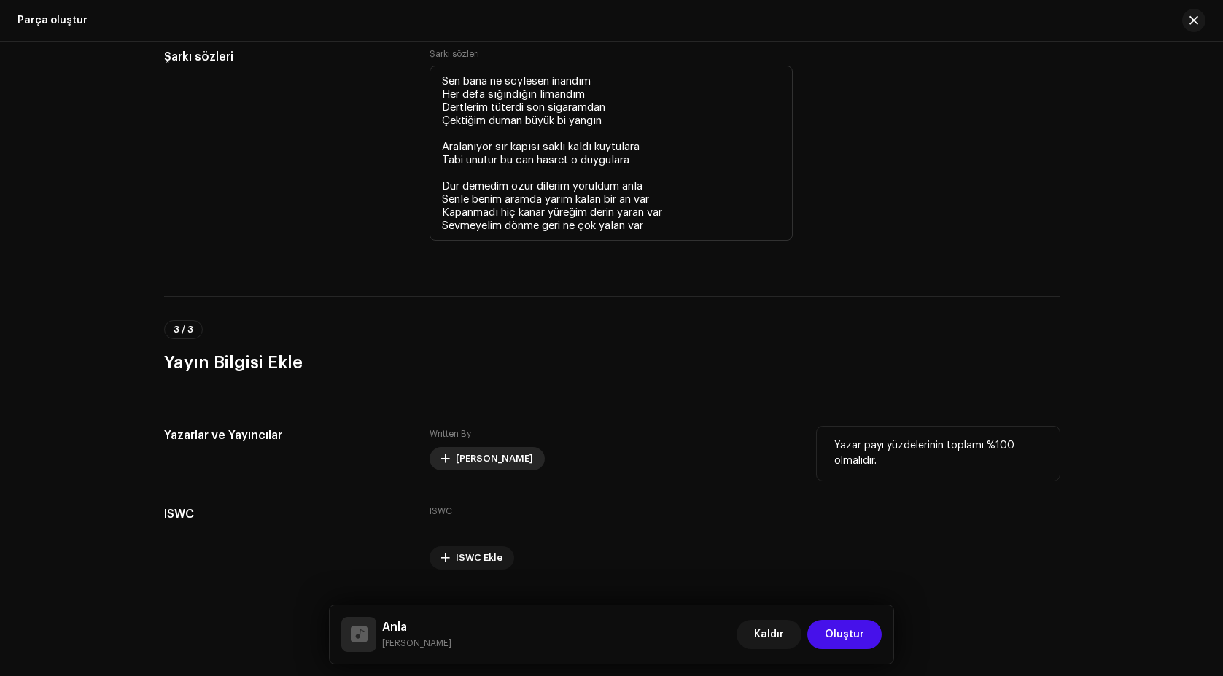
click at [479, 461] on span "[PERSON_NAME]" at bounding box center [494, 458] width 77 height 29
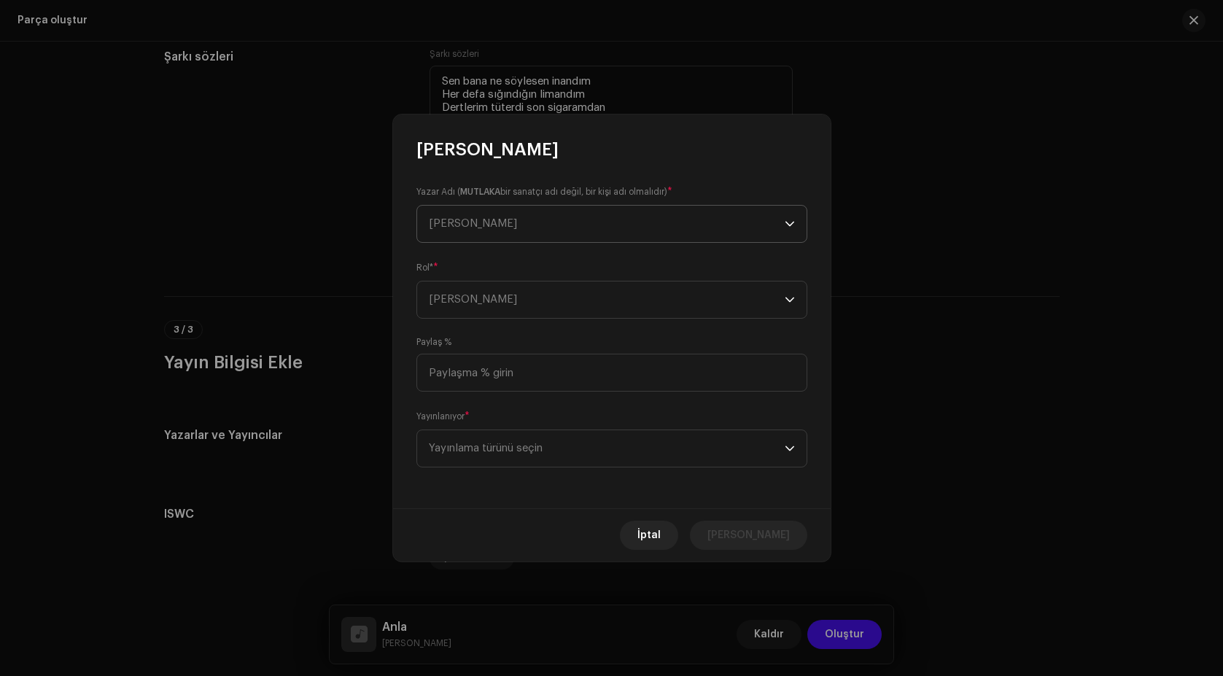
click at [478, 230] on span "[PERSON_NAME]" at bounding box center [607, 224] width 356 height 36
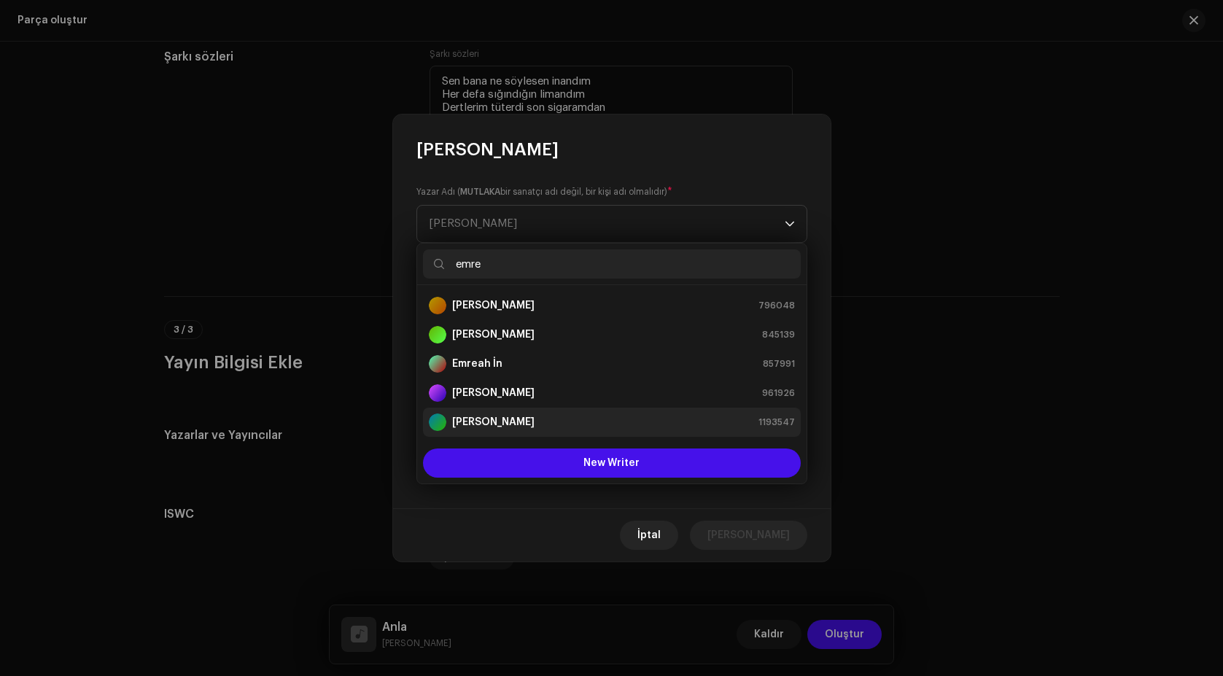
type input "emre"
click at [515, 428] on div "[PERSON_NAME] 1193547" at bounding box center [612, 423] width 366 height 18
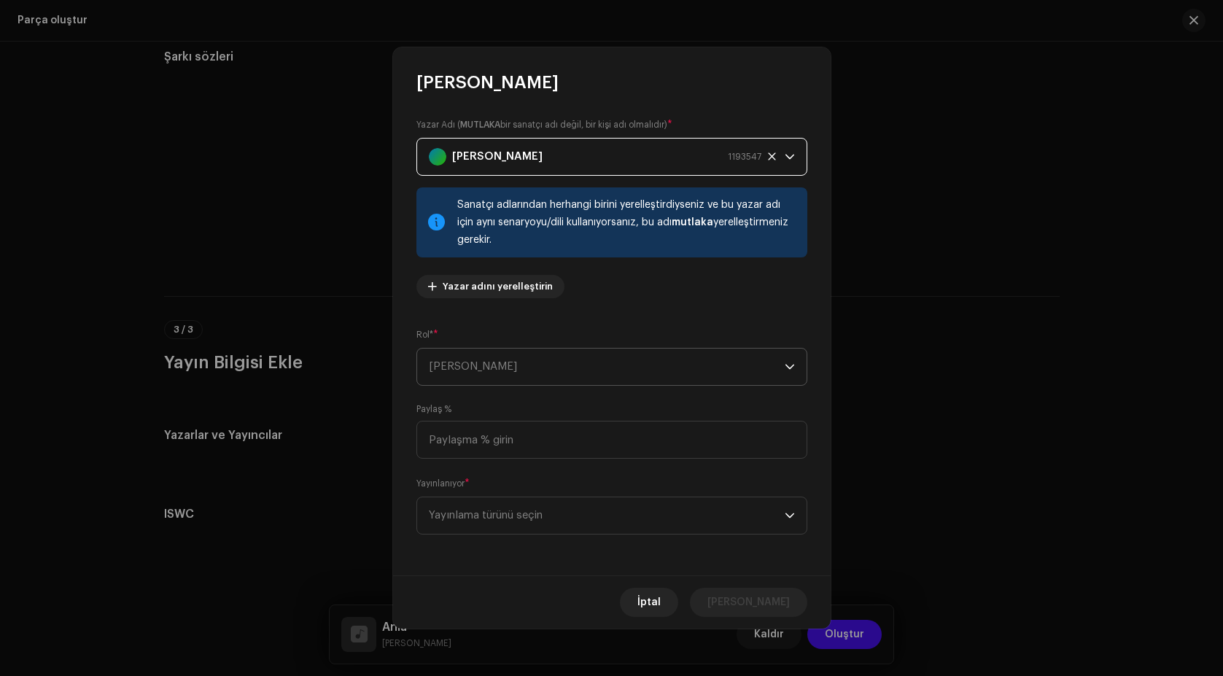
click at [490, 368] on span "[PERSON_NAME]" at bounding box center [607, 367] width 356 height 36
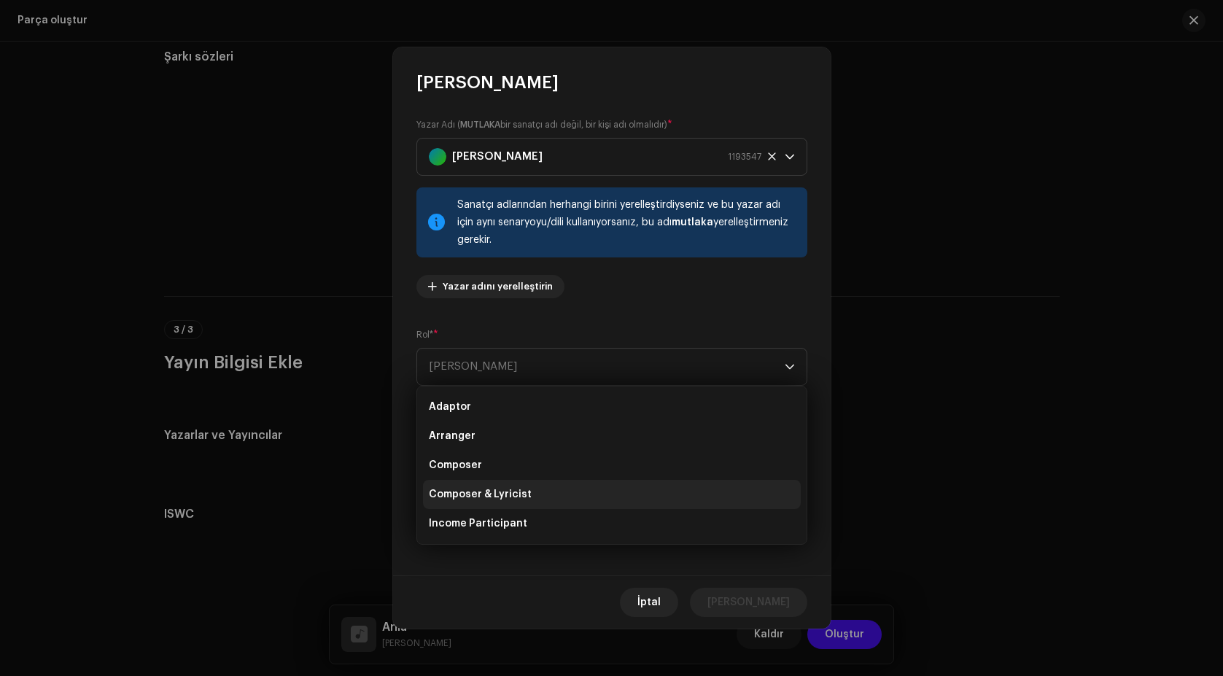
click at [503, 492] on span "Composer & Lyricist" at bounding box center [480, 494] width 103 height 15
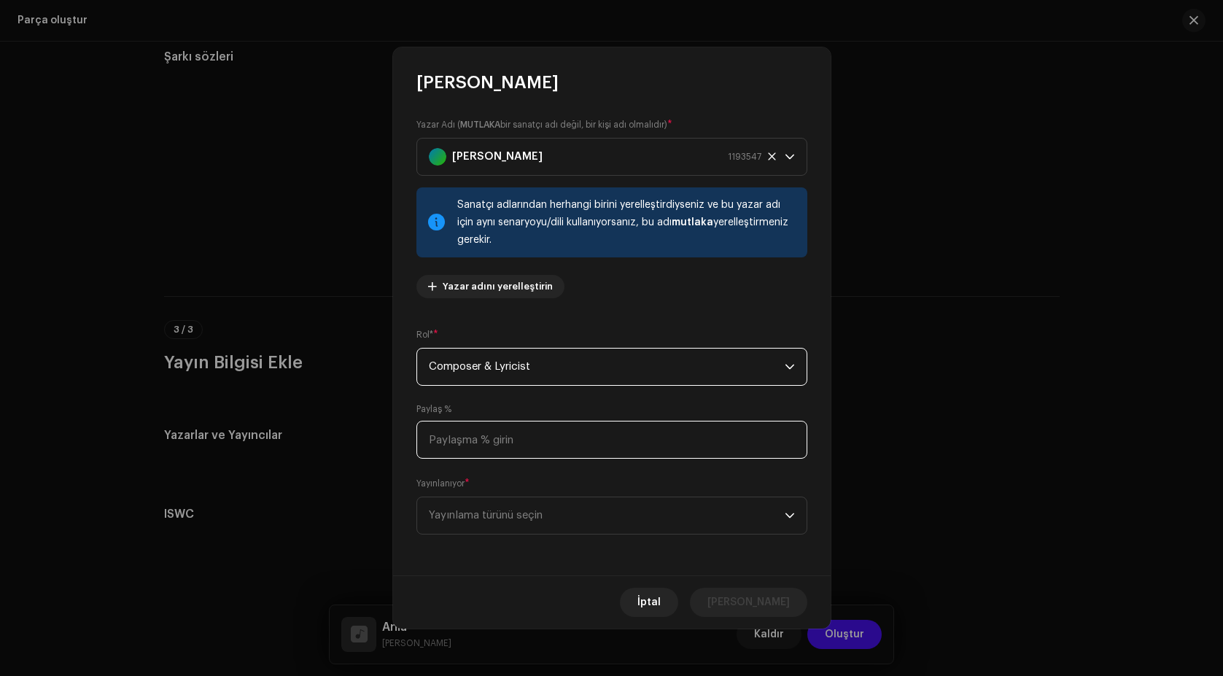
click at [473, 446] on input at bounding box center [612, 440] width 391 height 38
type input "100,00"
click at [515, 523] on span "Yayınlama türünü seçin" at bounding box center [607, 515] width 356 height 36
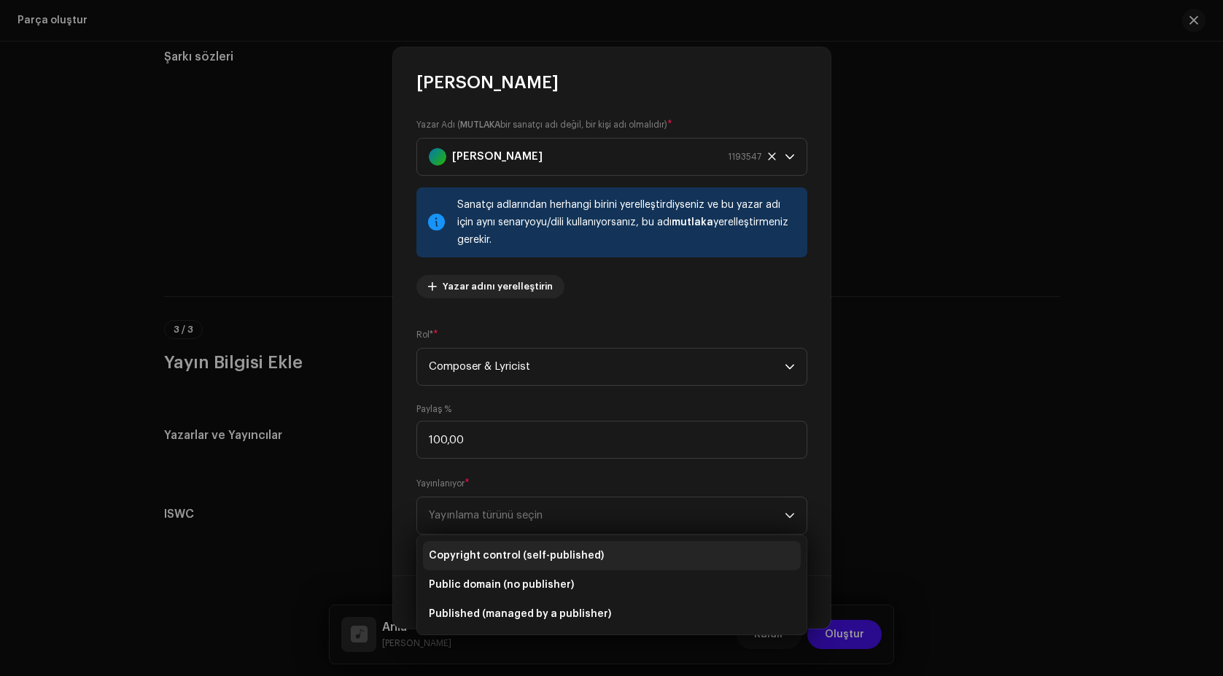
click at [525, 559] on span "Copyright control (self-published)" at bounding box center [516, 556] width 175 height 15
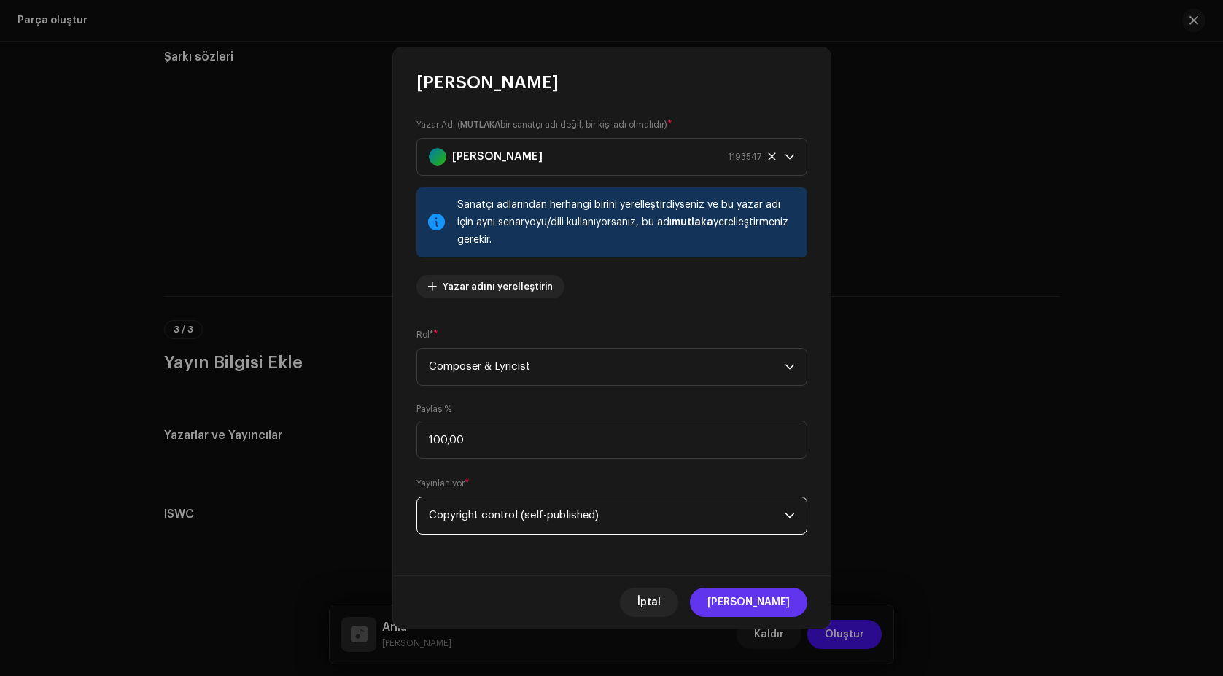
click at [773, 614] on span "[PERSON_NAME]" at bounding box center [749, 602] width 82 height 29
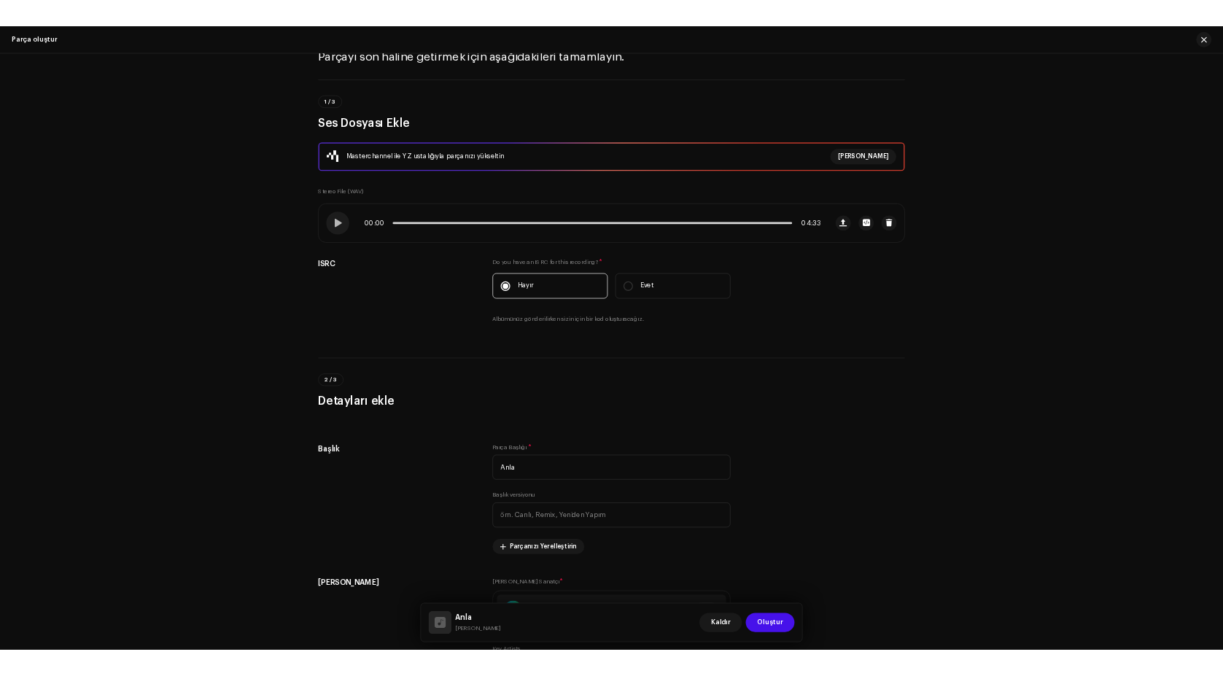
scroll to position [219, 0]
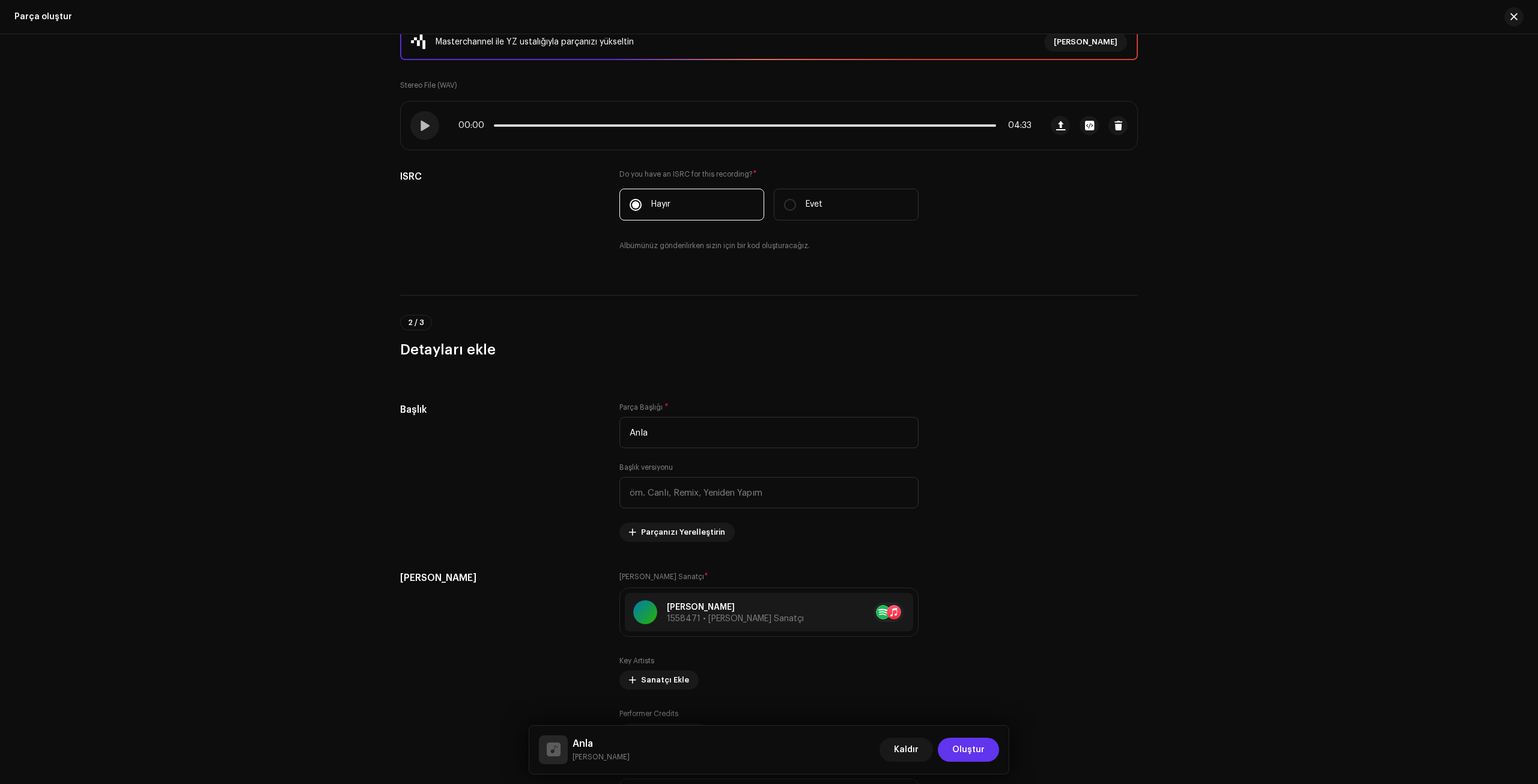
click at [980, 556] on span "Oluştur" at bounding box center [968, 749] width 32 height 24
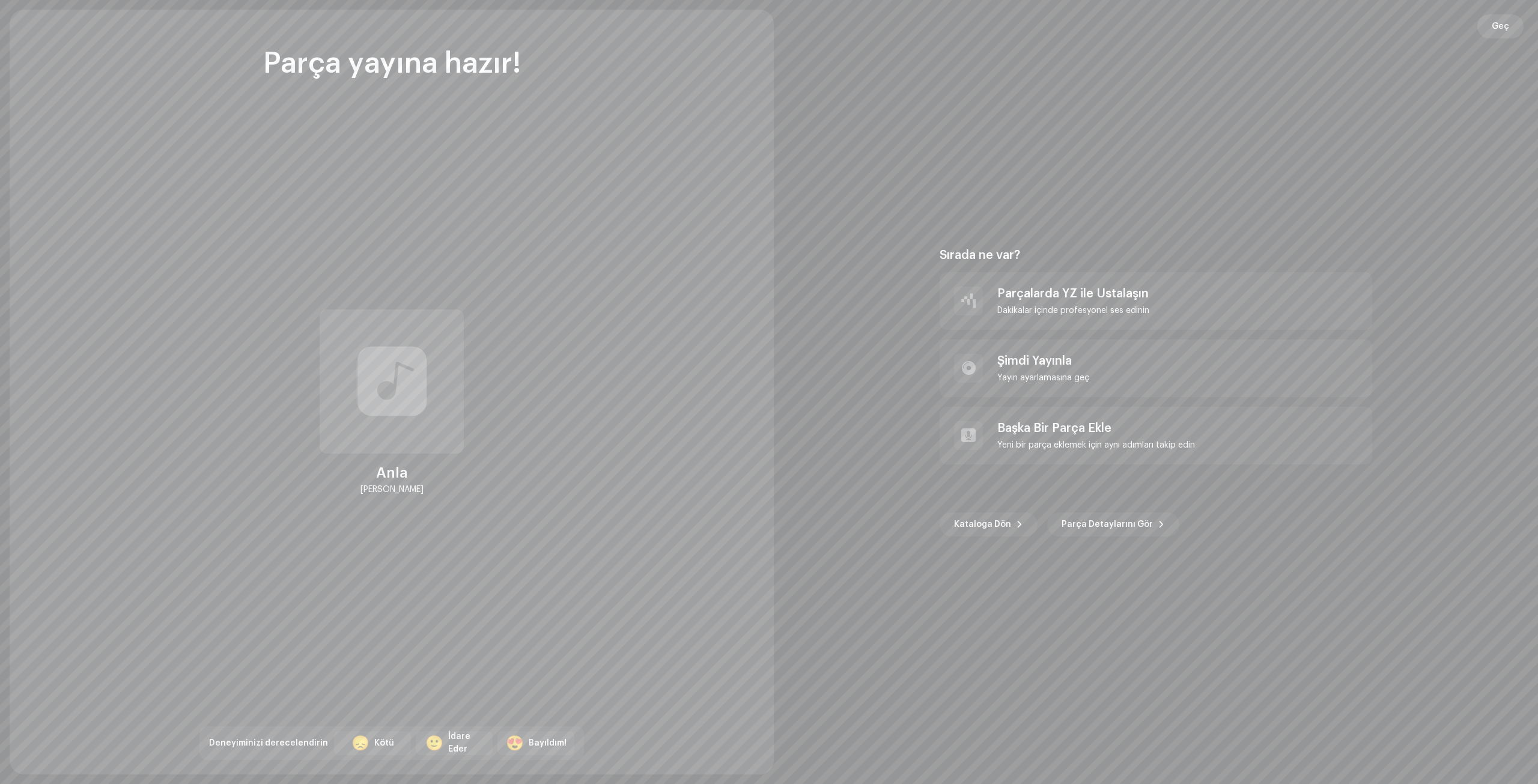
click at [1007, 23] on span "Geç" at bounding box center [1500, 26] width 17 height 24
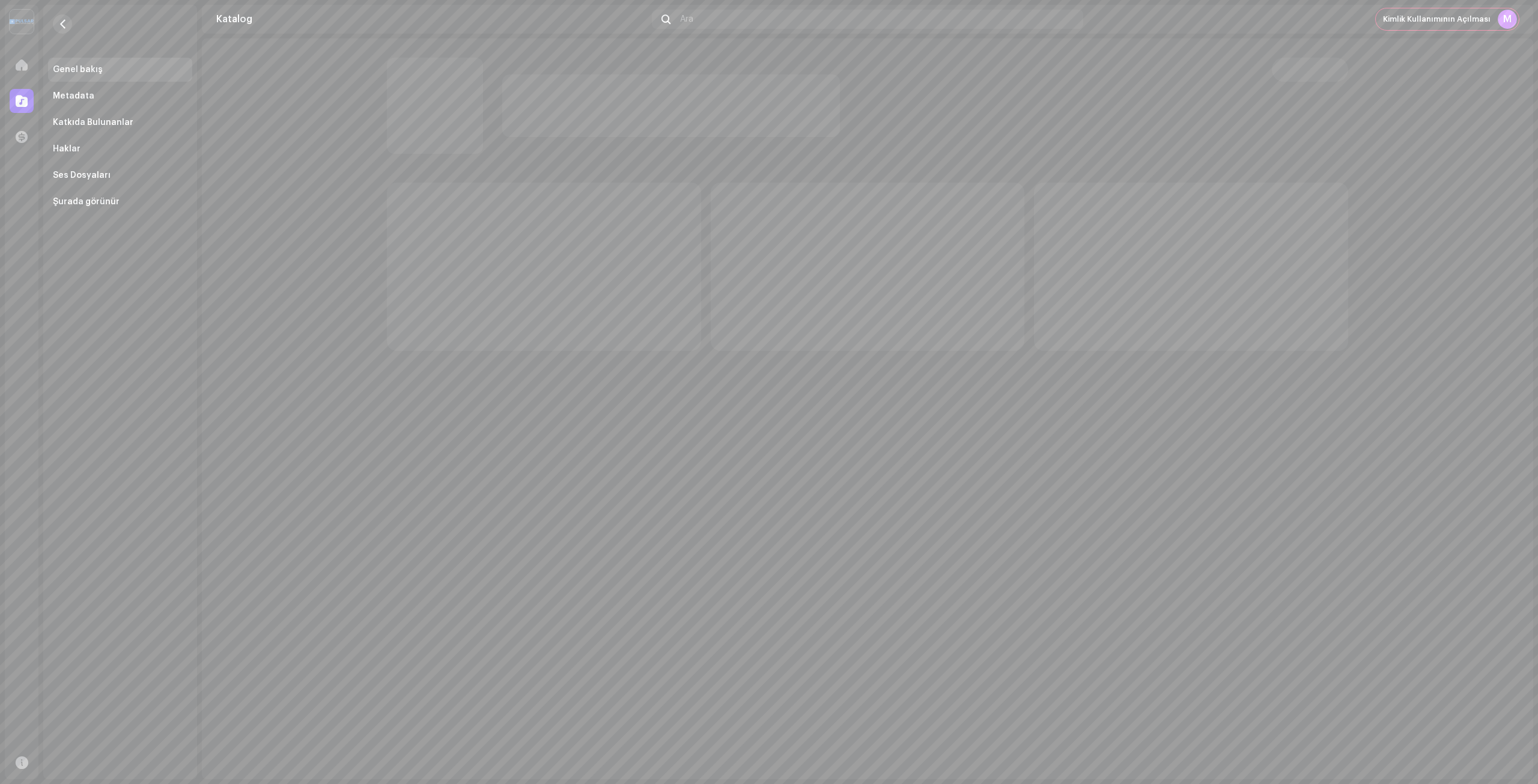
click at [68, 26] on button "button" at bounding box center [62, 24] width 19 height 19
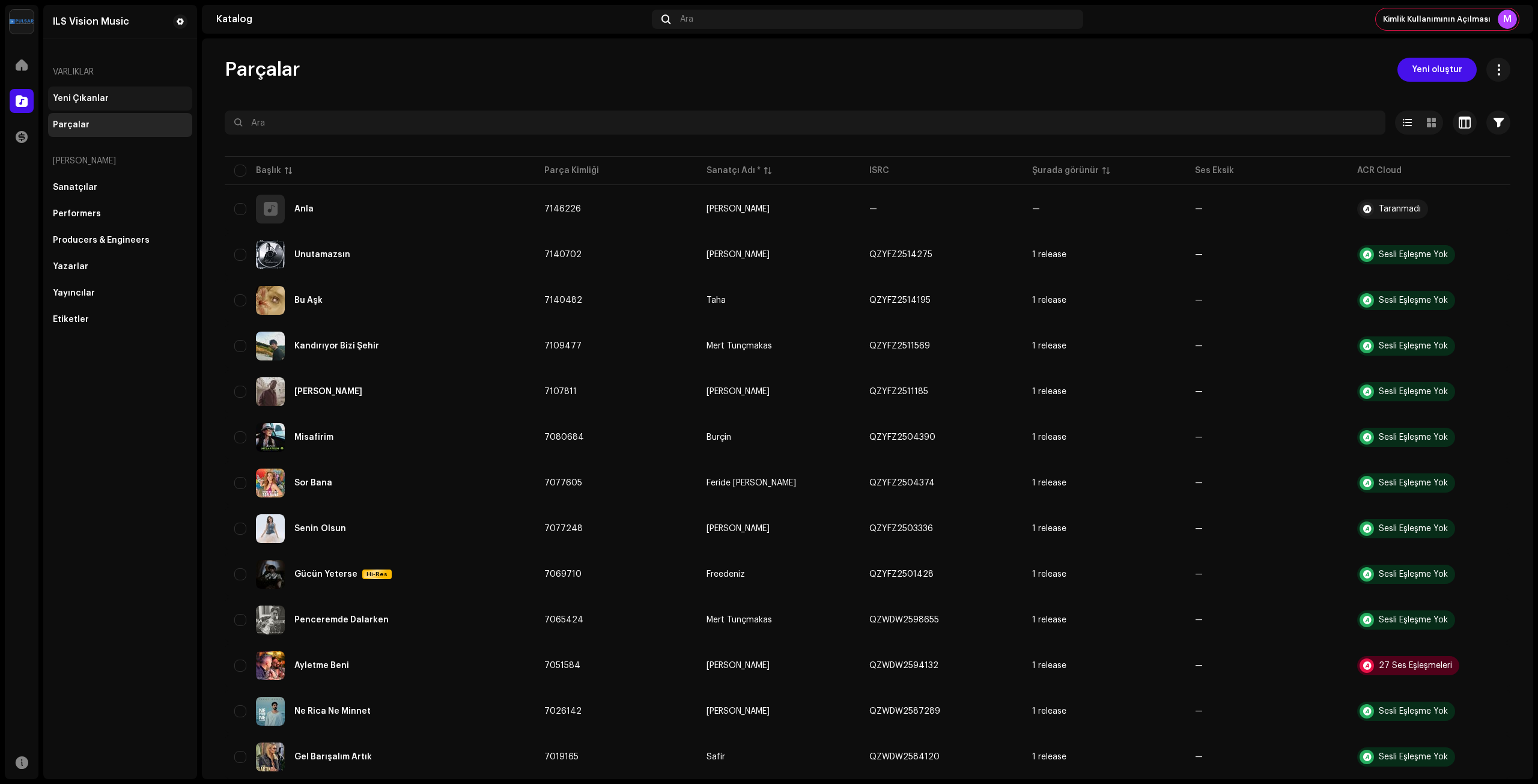
click at [74, 100] on div "Yeni Çıkanlar" at bounding box center [81, 99] width 56 height 10
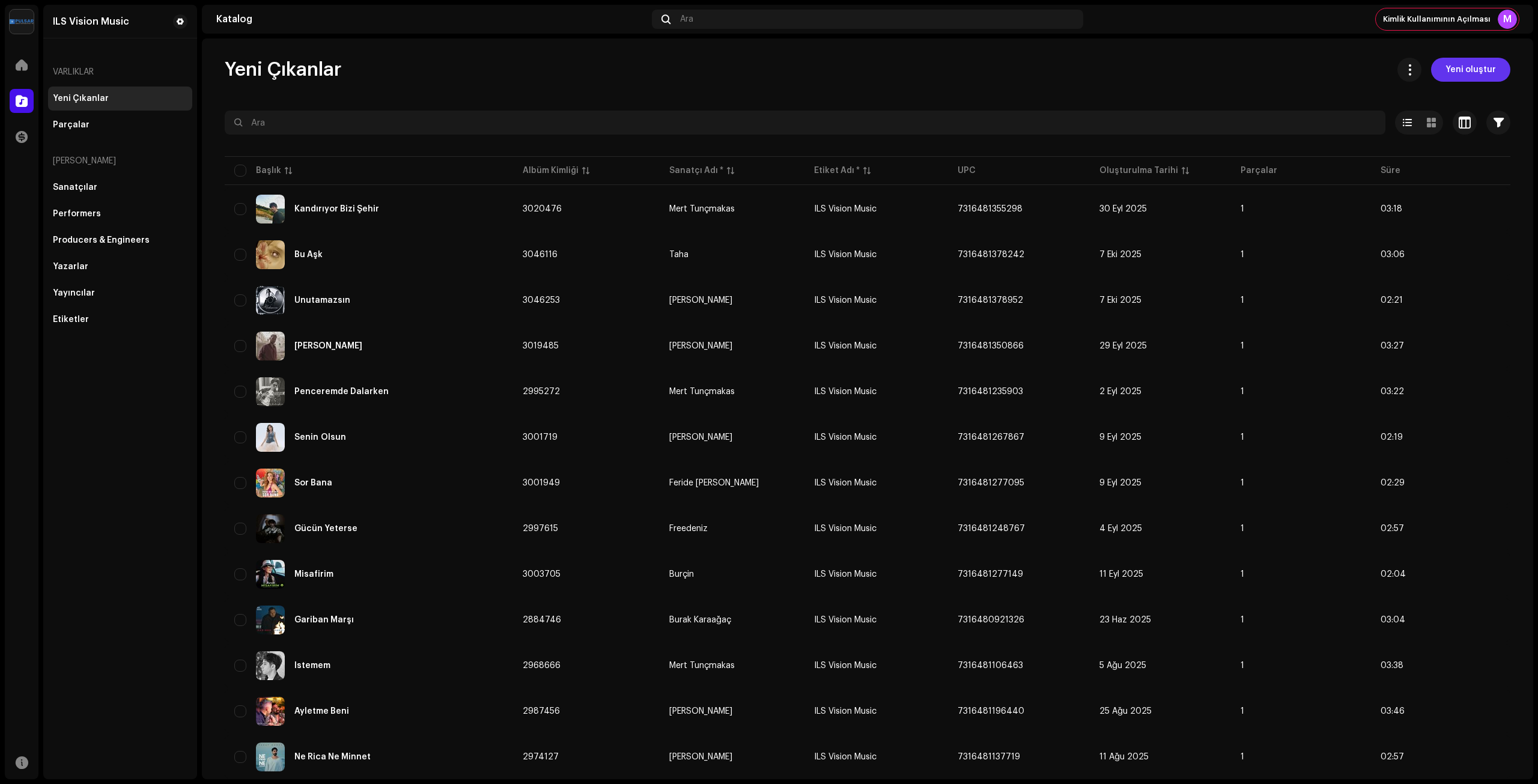
click at [1007, 70] on span "Yeni oluştur" at bounding box center [1470, 69] width 50 height 24
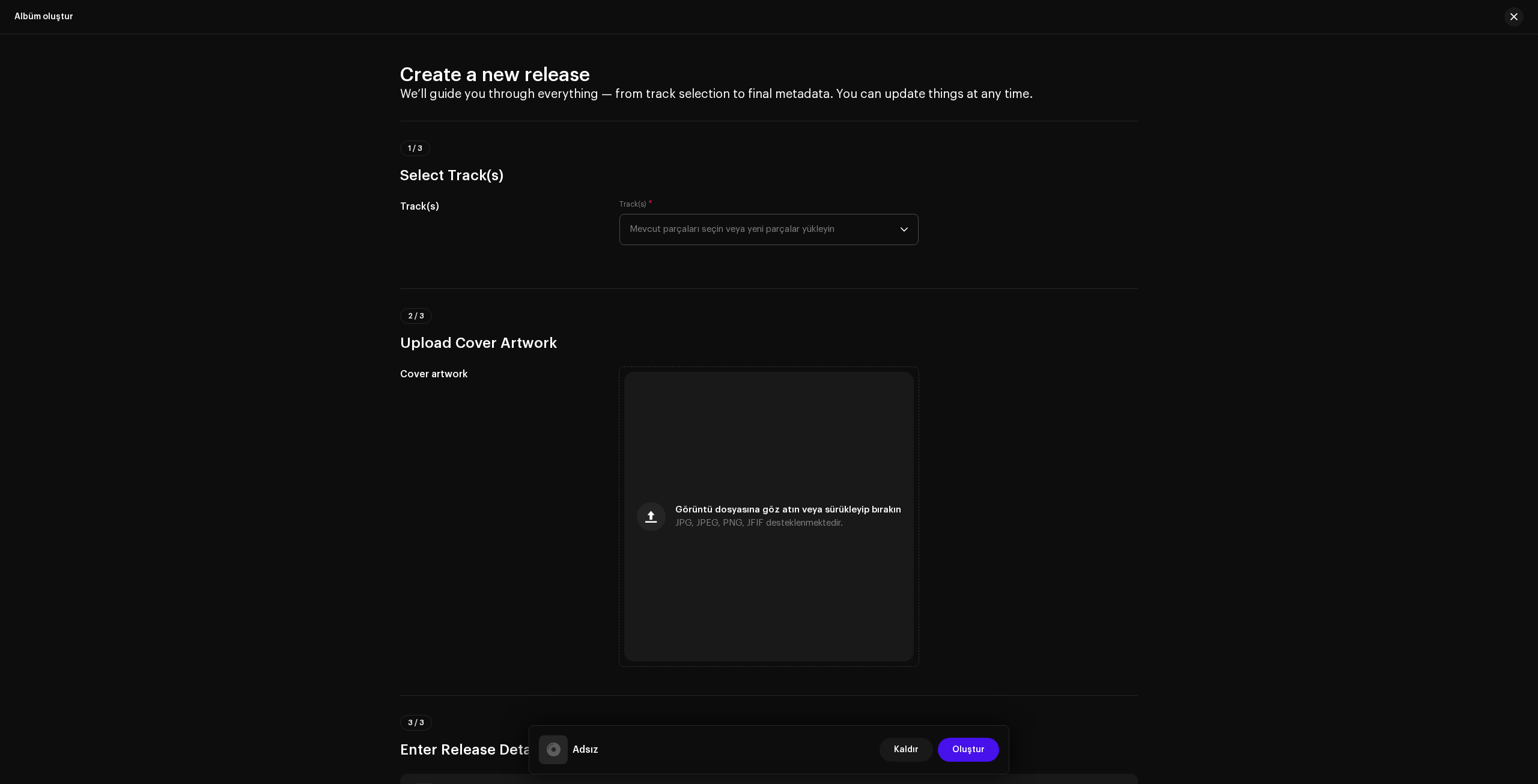
click at [660, 226] on span "Mevcut parçaları seçin veya yeni parçalar yükleyin" at bounding box center [764, 229] width 270 height 30
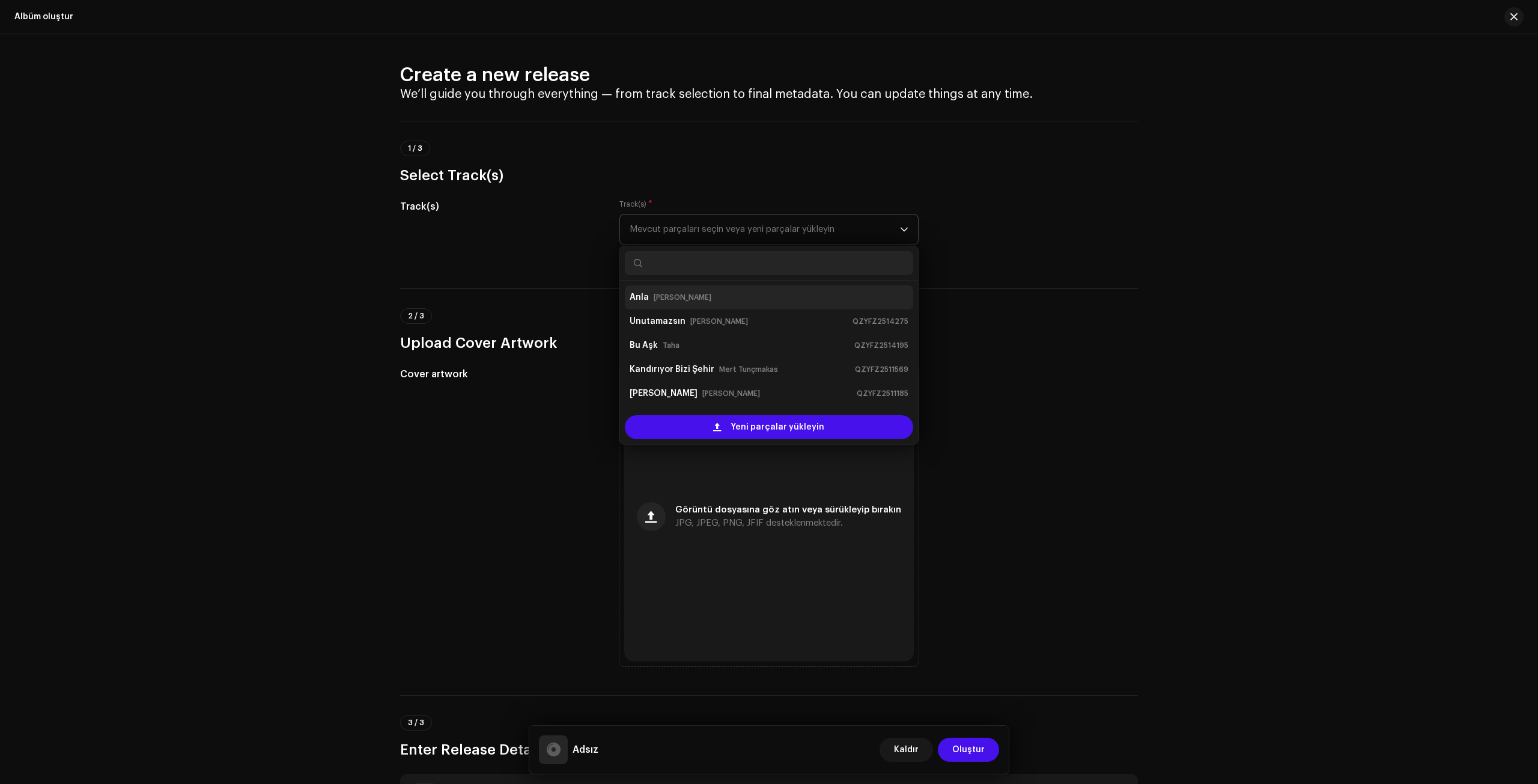
click at [648, 292] on div "[PERSON_NAME]" at bounding box center [769, 296] width 278 height 19
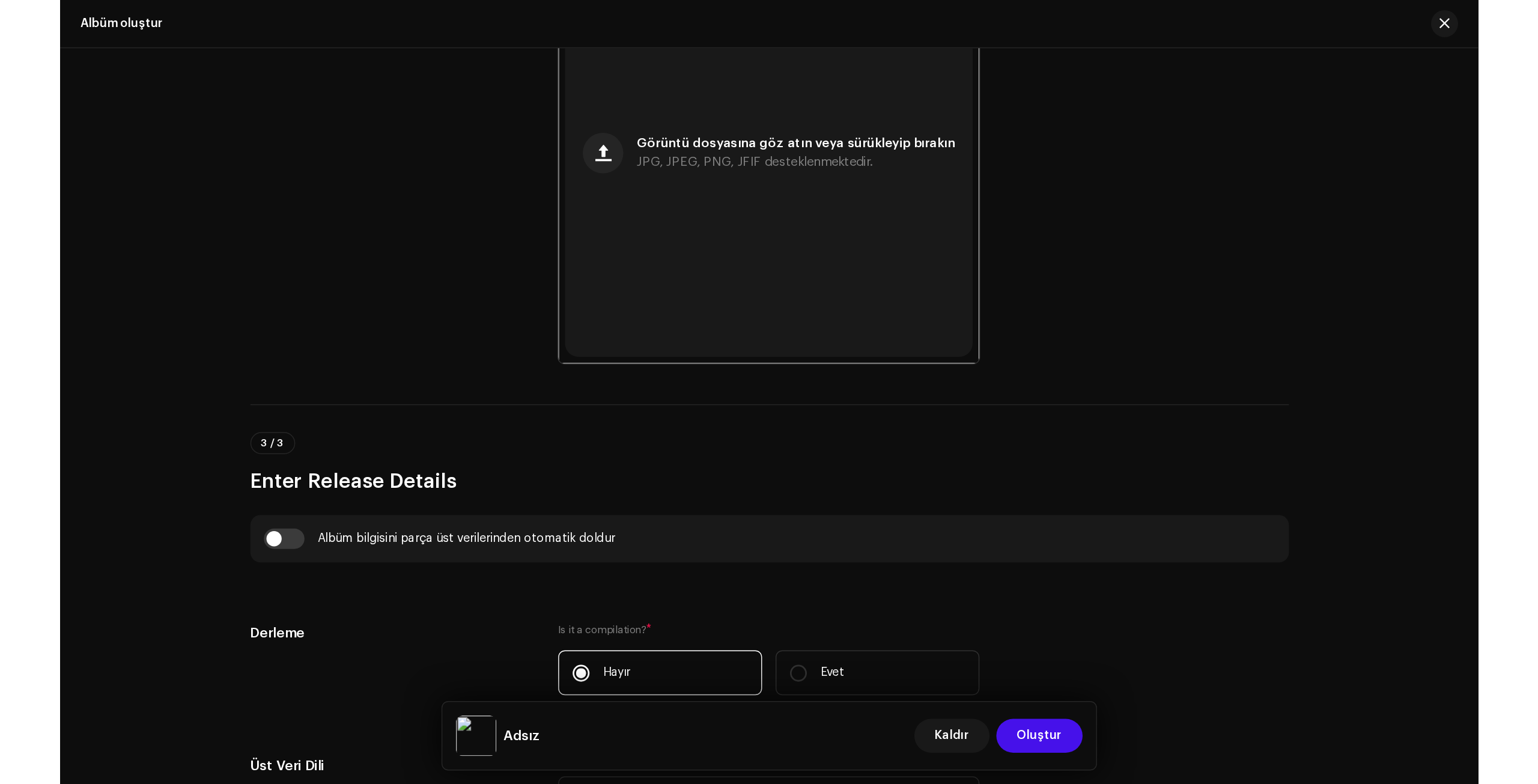
scroll to position [660, 0]
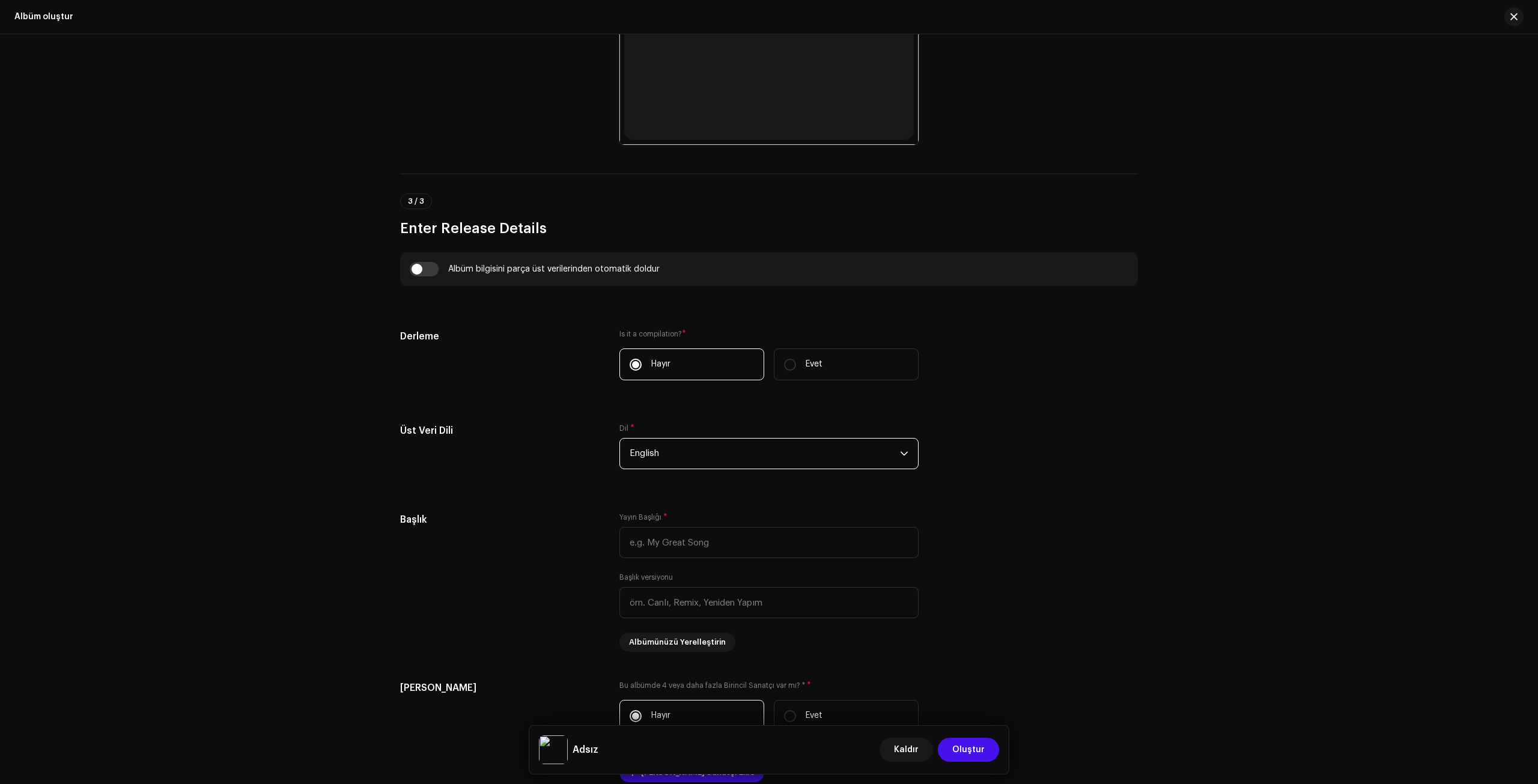
click at [672, 450] on span "English" at bounding box center [764, 453] width 270 height 30
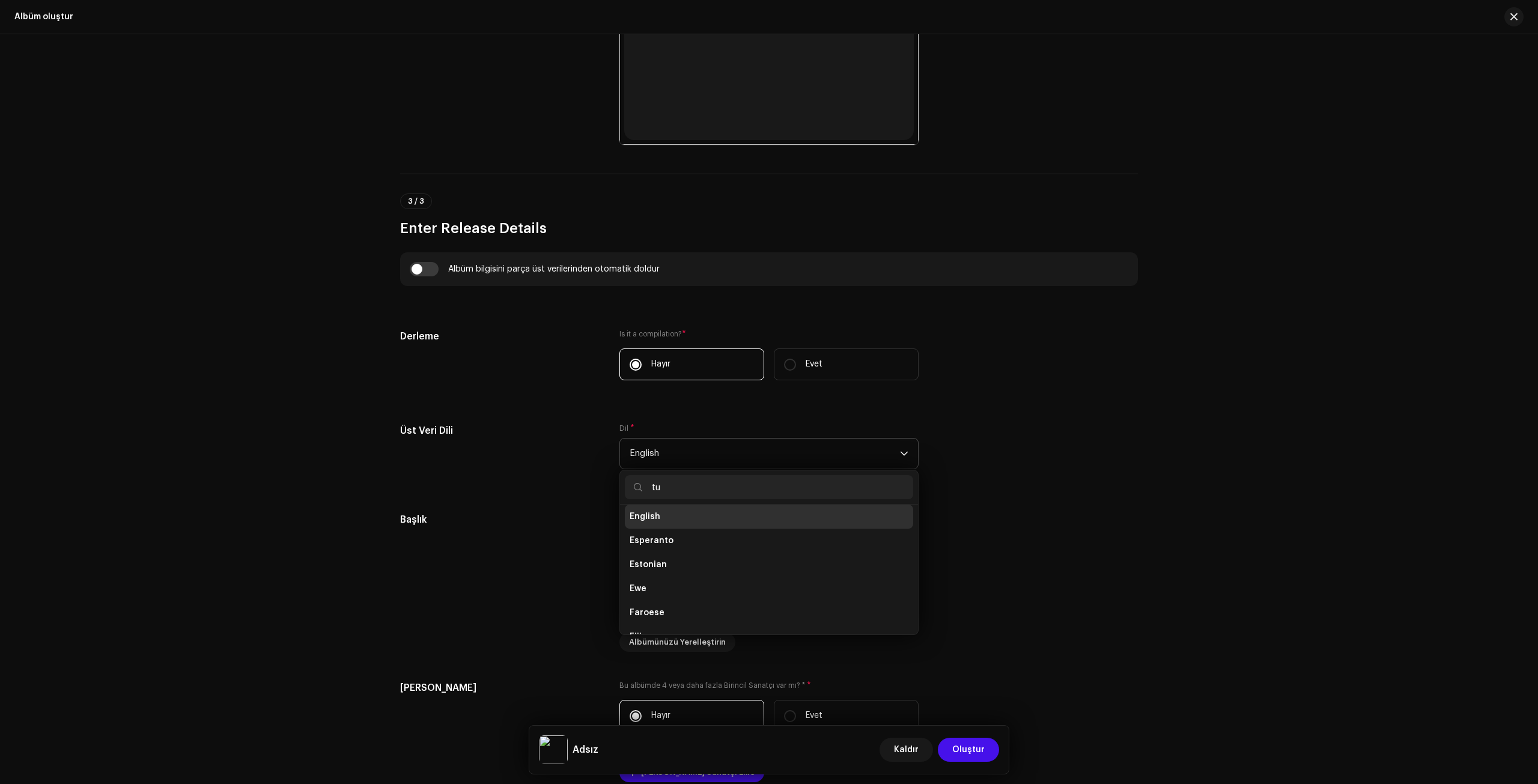
scroll to position [0, 0]
type input "tu"
click at [651, 556] on span "Turkish" at bounding box center [645, 593] width 31 height 12
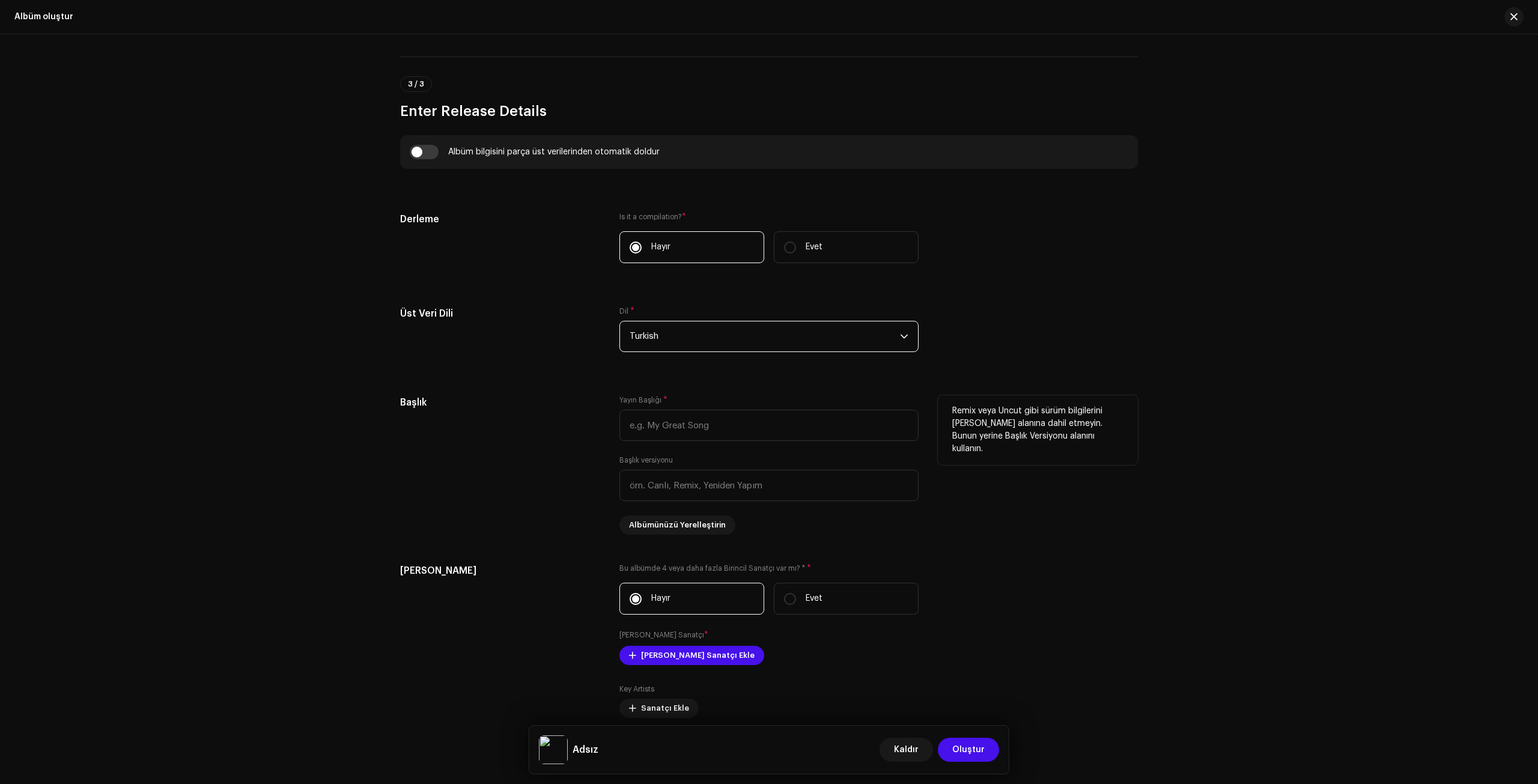
scroll to position [781, 0]
click at [683, 429] on input "text" at bounding box center [769, 422] width 299 height 31
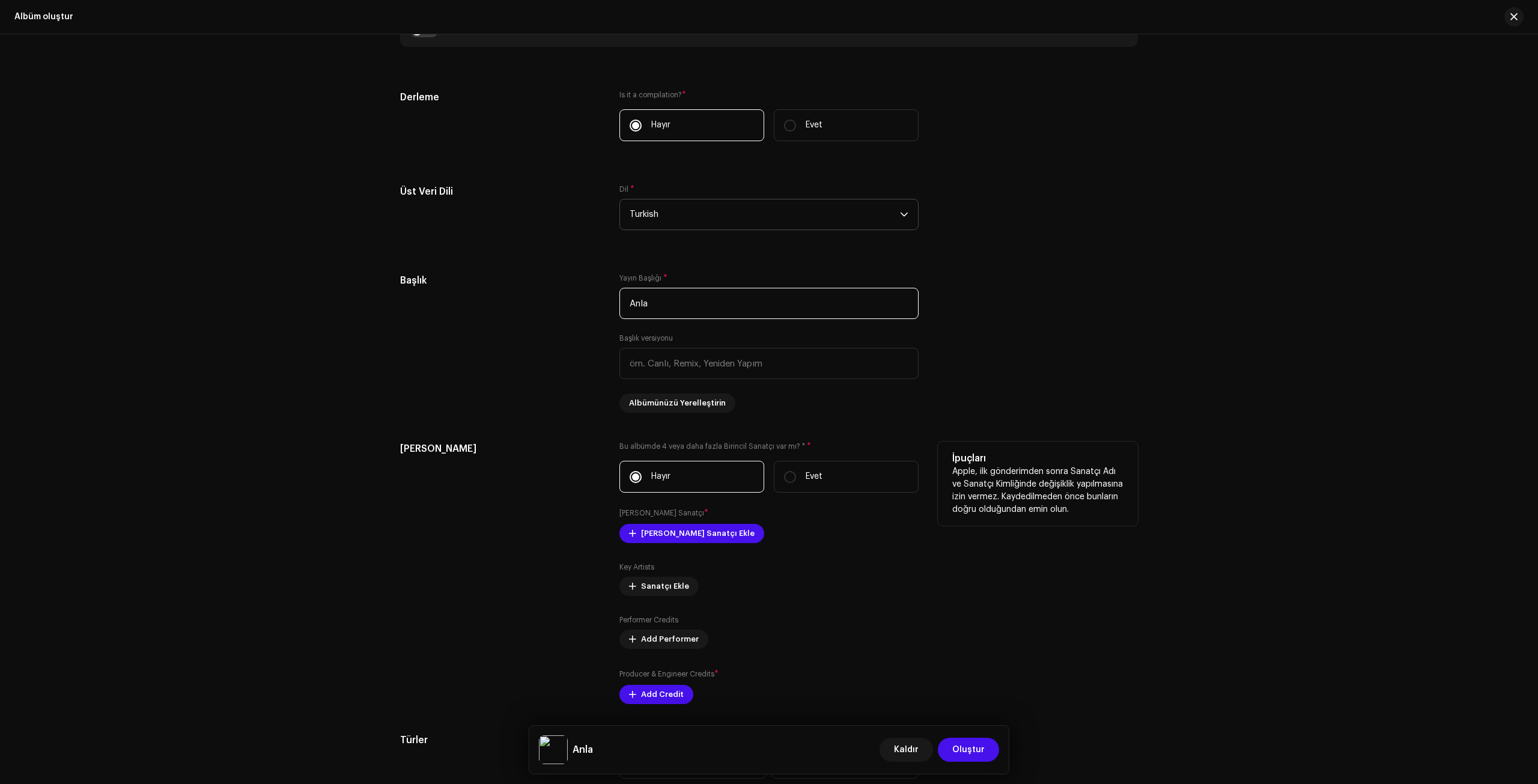
scroll to position [901, 0]
type input "Anla"
click at [684, 534] on span "[PERSON_NAME] Sanatçı Ekle" at bounding box center [698, 532] width 114 height 24
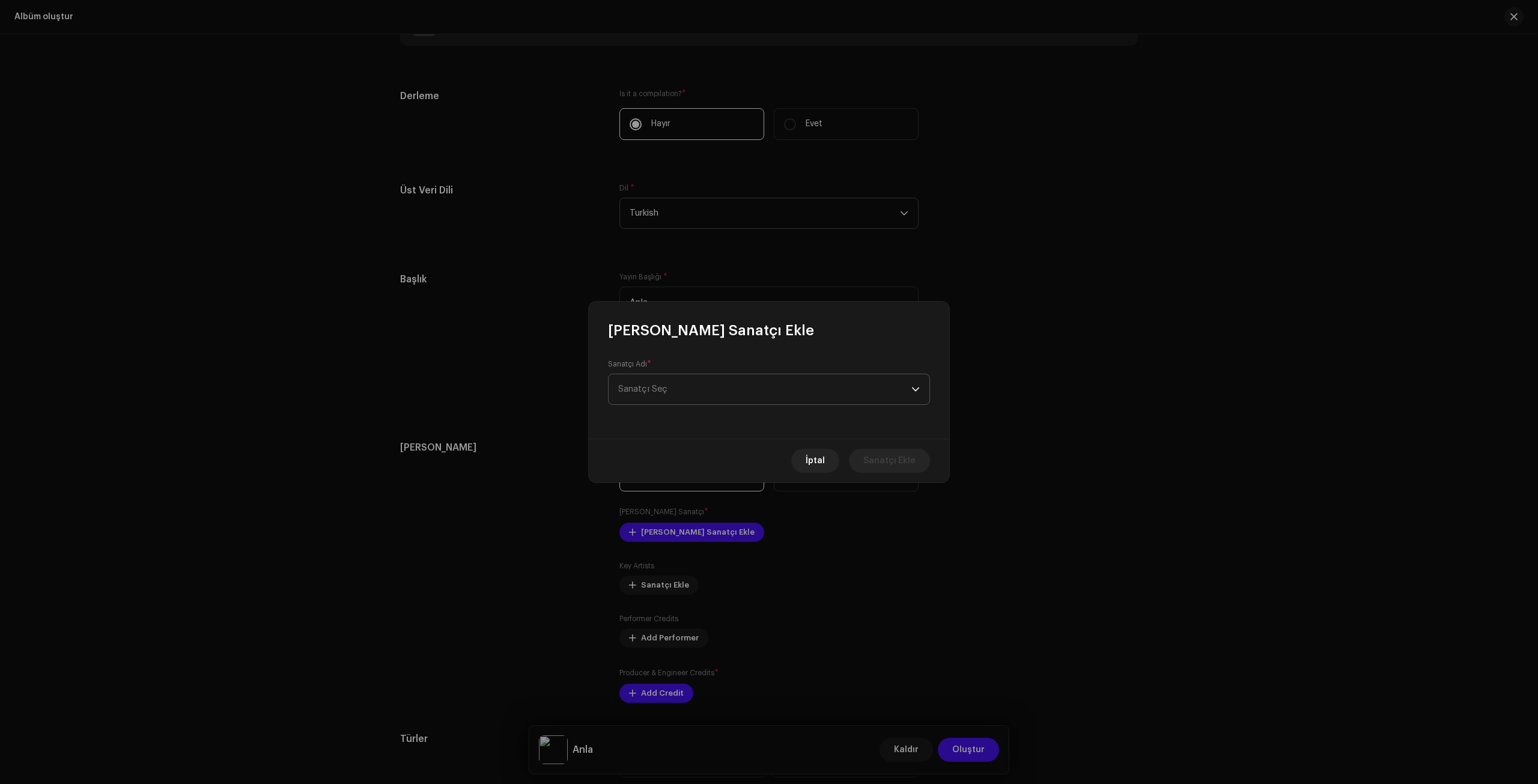
click at [660, 382] on span "Sanatçı Seç" at bounding box center [765, 389] width 293 height 30
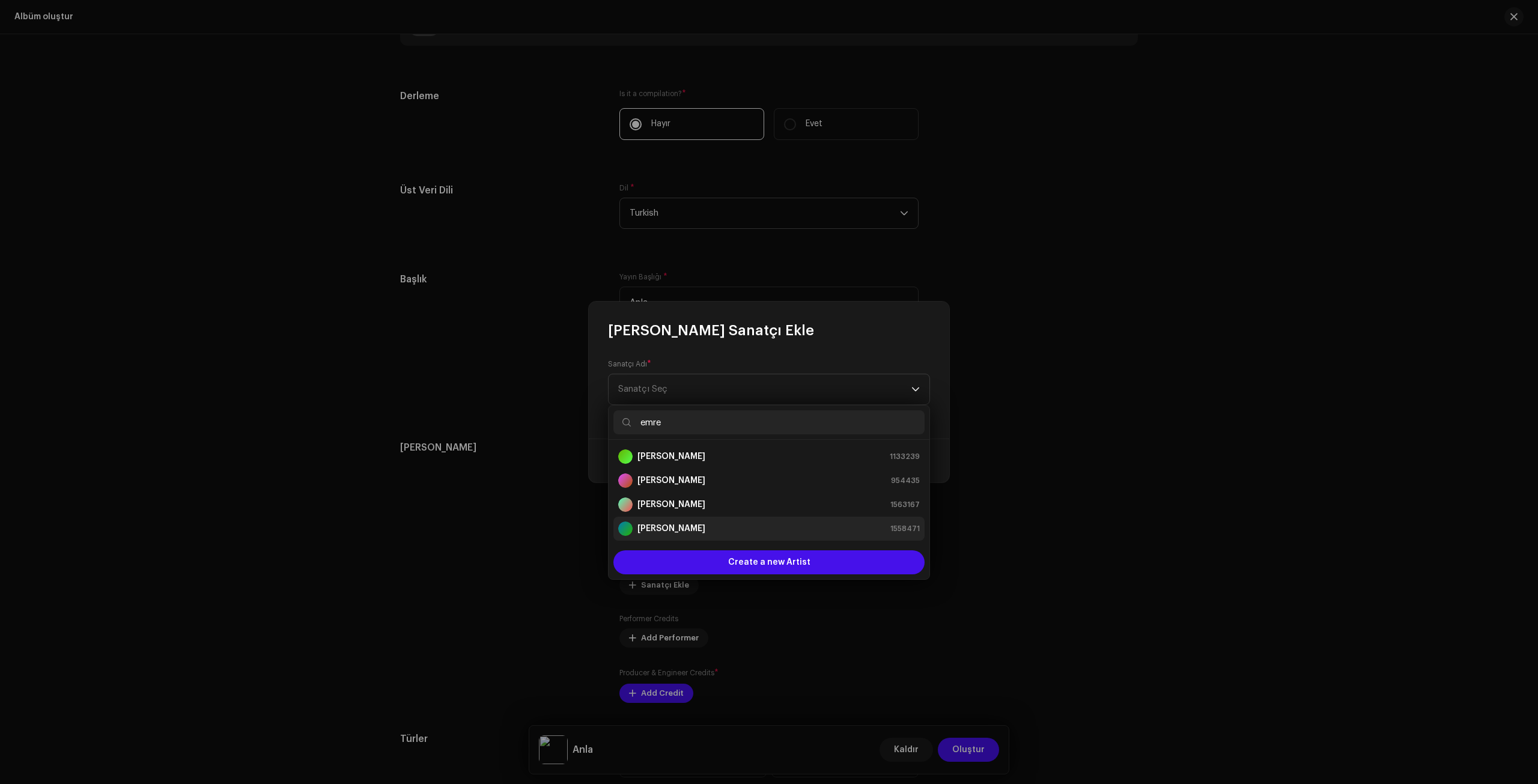
type input "emre"
click at [674, 530] on strong "[PERSON_NAME]" at bounding box center [671, 529] width 68 height 12
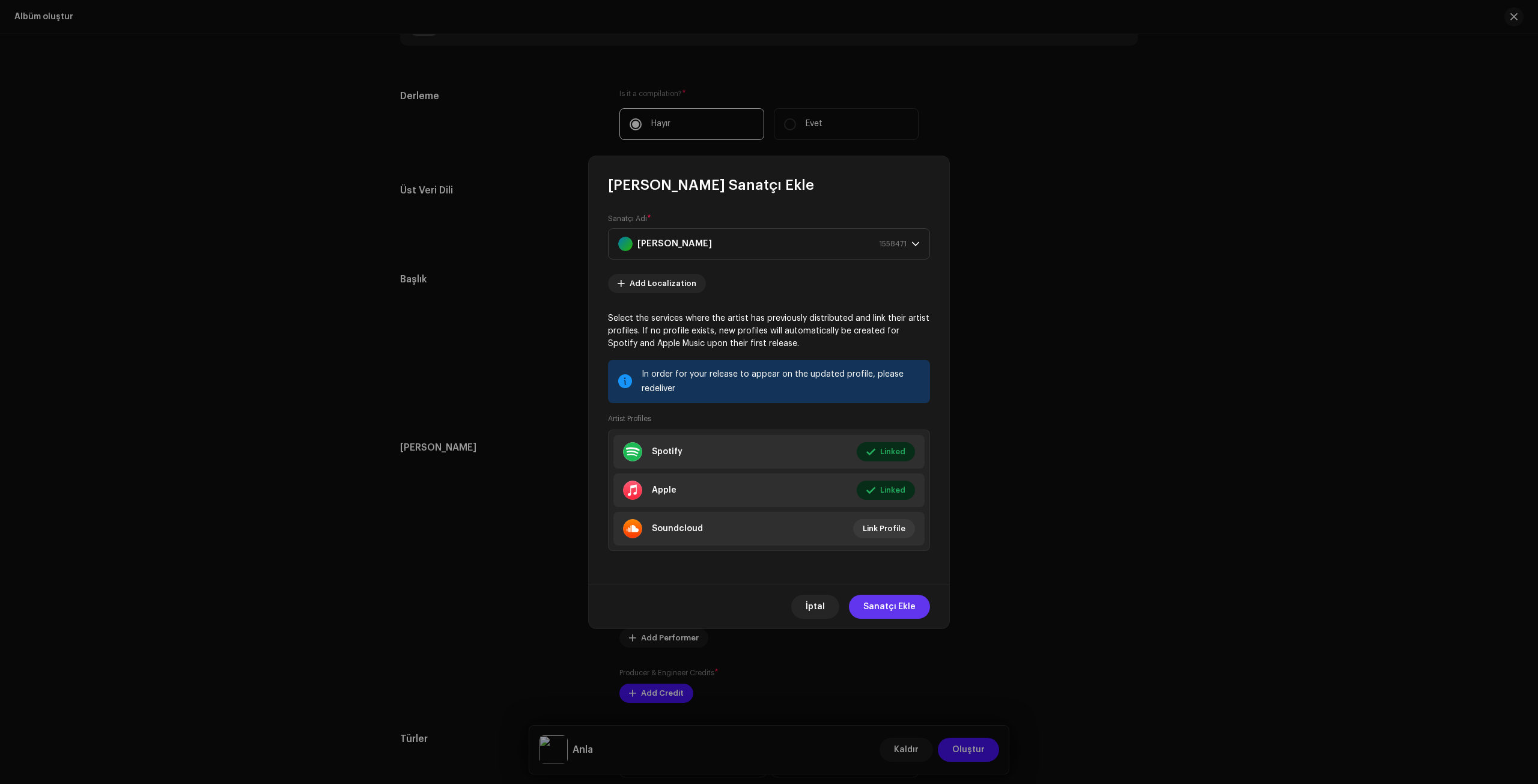
click at [878, 556] on span "Sanatçı Ekle" at bounding box center [889, 606] width 52 height 24
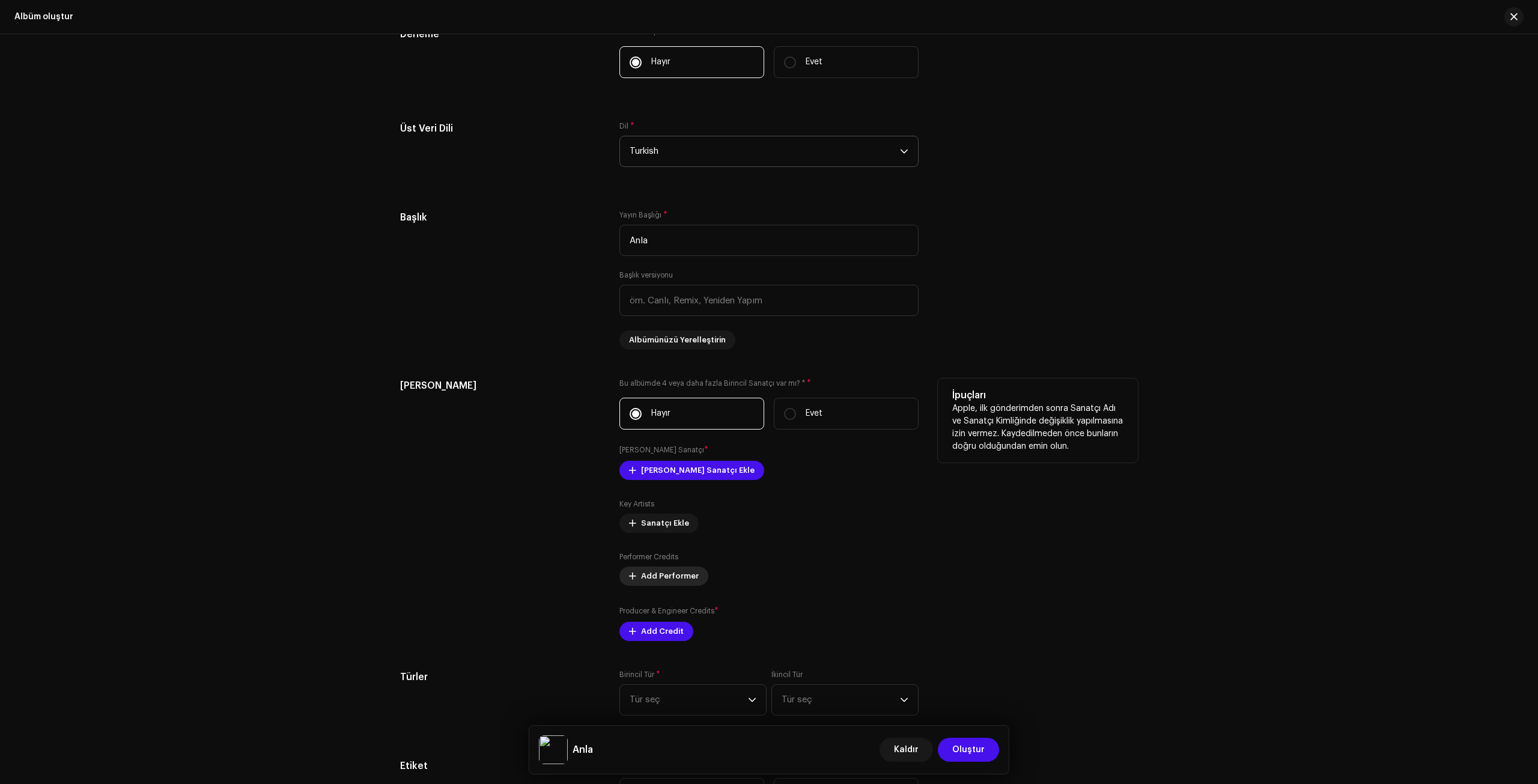
scroll to position [1021, 0]
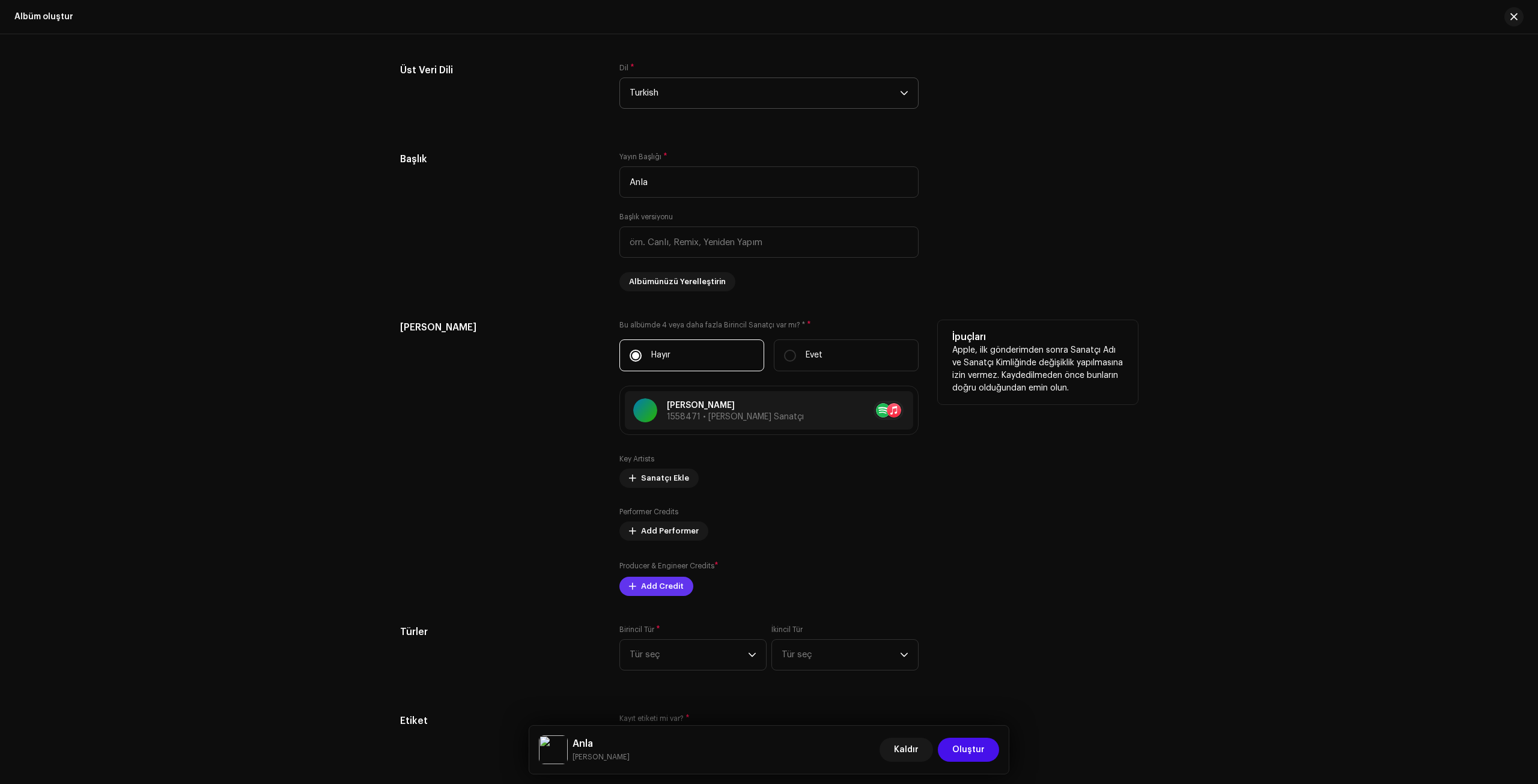
click at [657, 556] on span "Add Credit" at bounding box center [662, 586] width 43 height 24
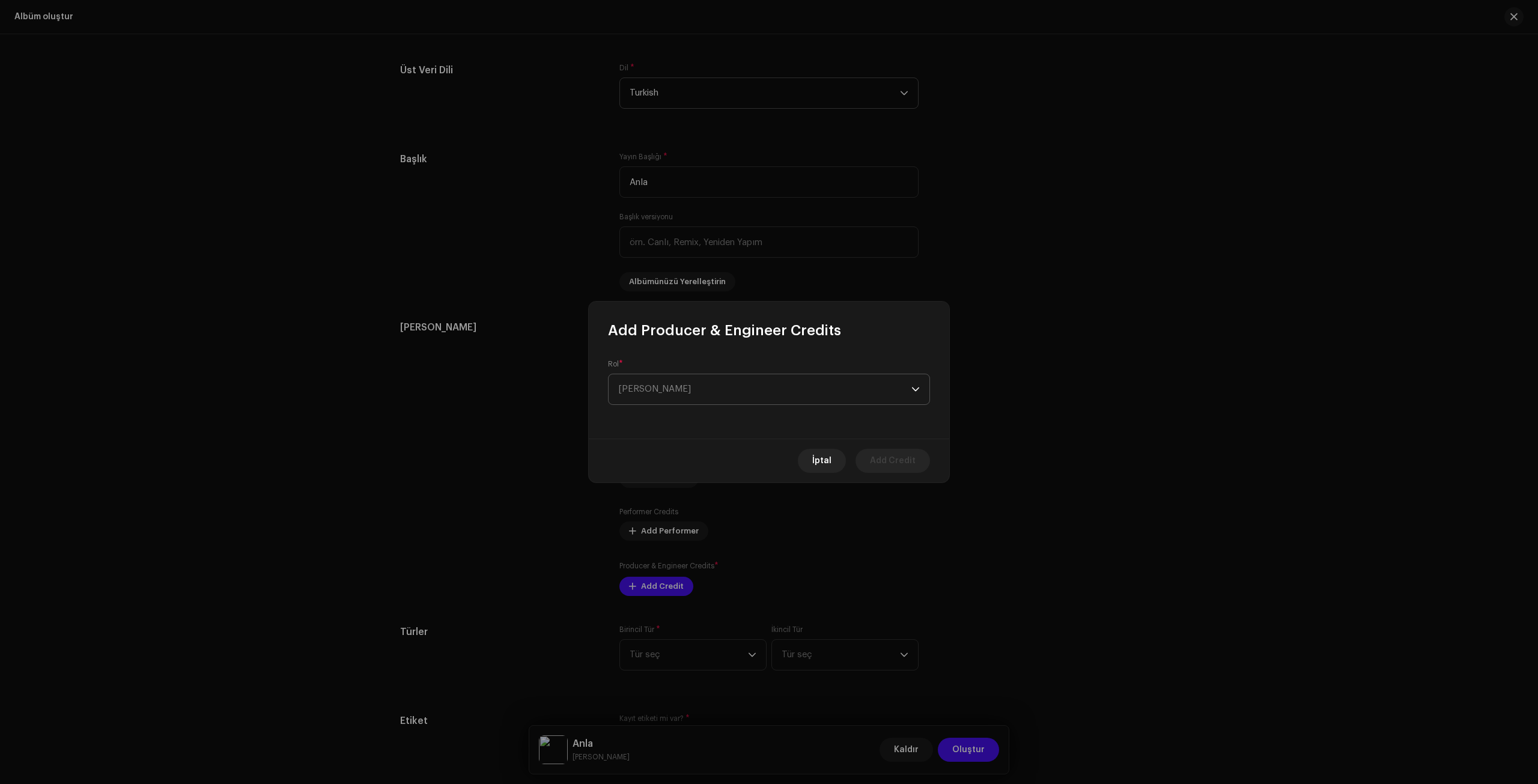
click at [671, 390] on span "[PERSON_NAME]" at bounding box center [765, 389] width 293 height 30
type input "mas"
click at [645, 478] on span "Mastering Engineer" at bounding box center [660, 480] width 83 height 12
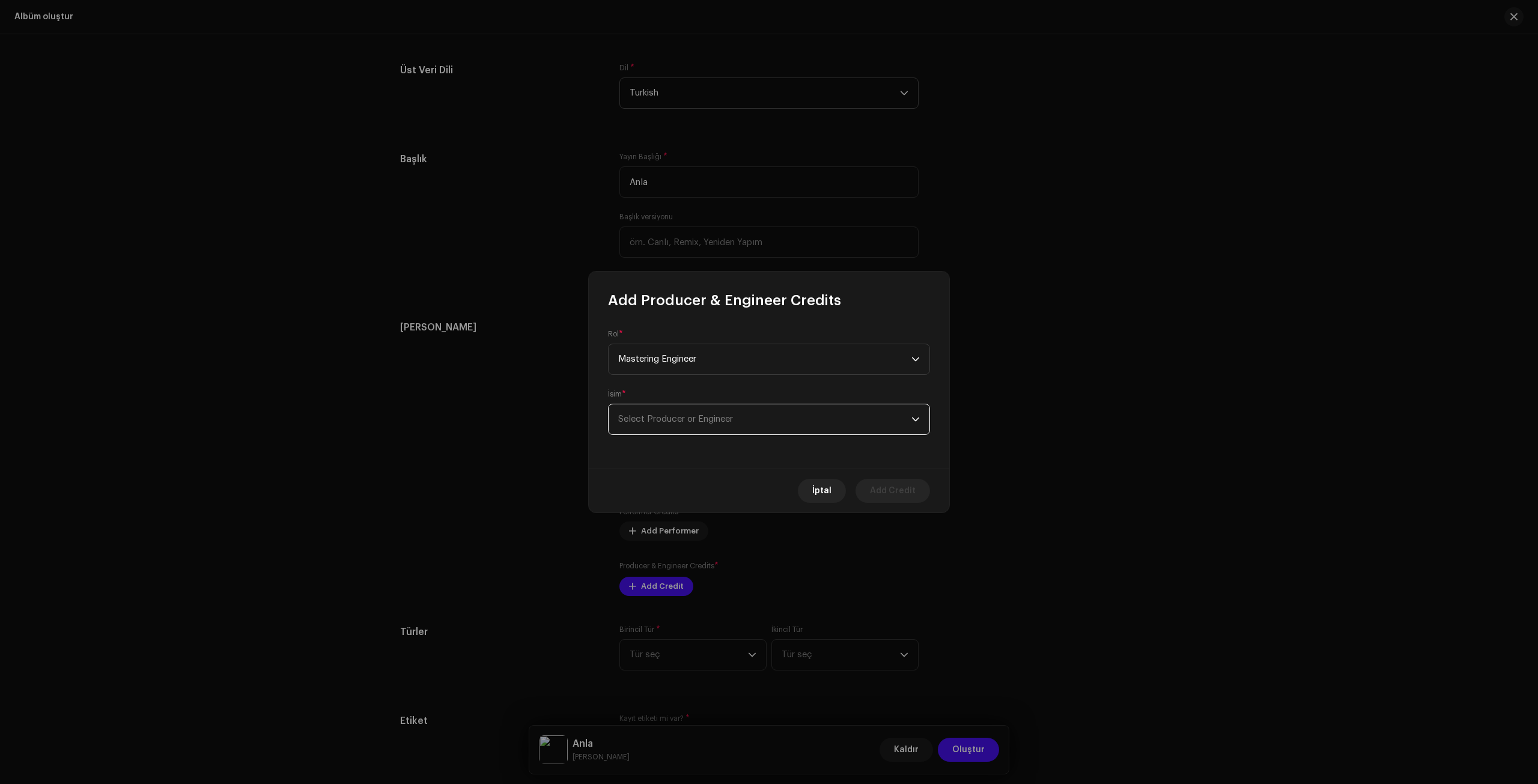
click at [657, 427] on span "Select Producer or Engineer" at bounding box center [765, 419] width 293 height 30
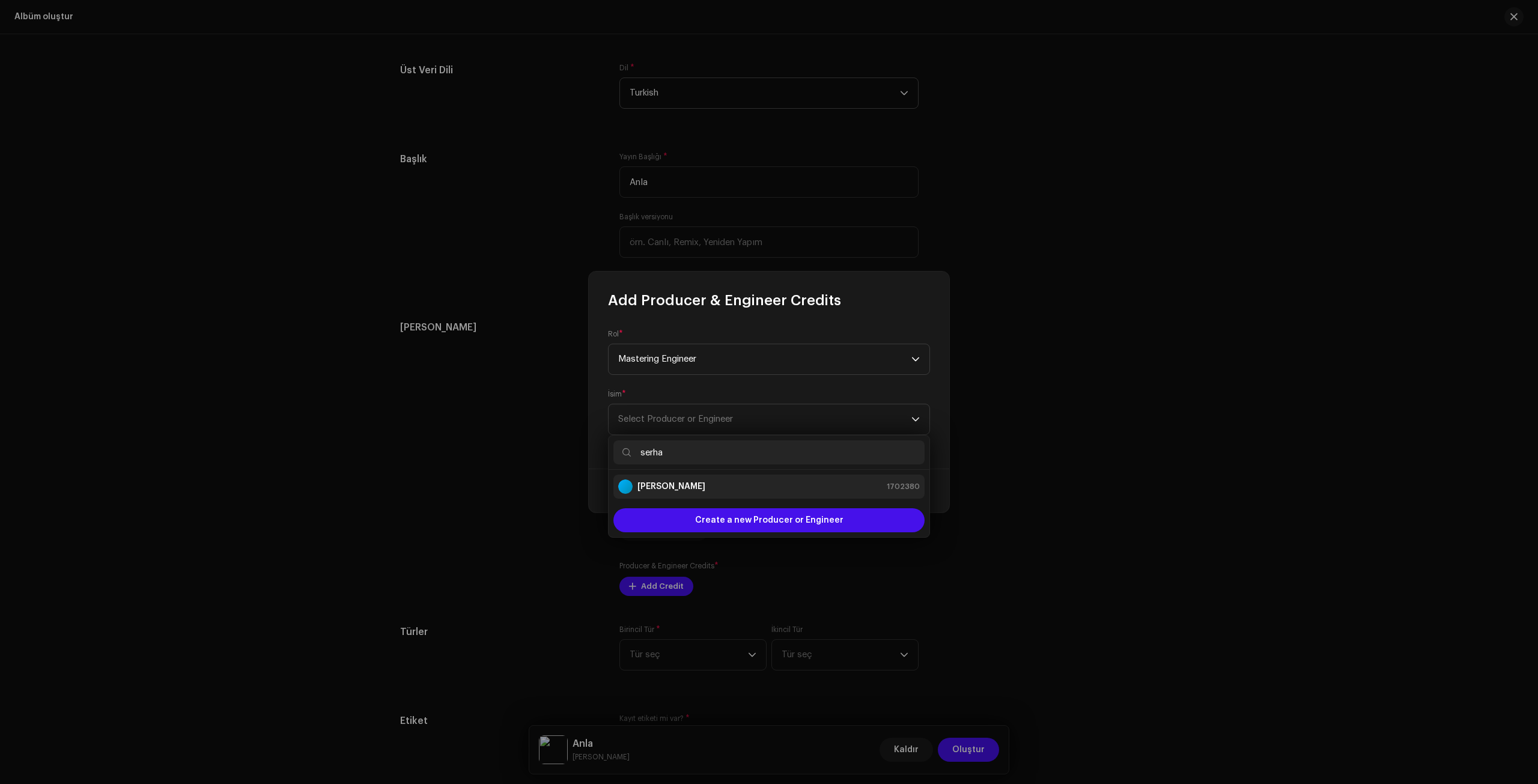
type input "serha"
click at [667, 494] on li "[PERSON_NAME] 1702380" at bounding box center [769, 486] width 311 height 24
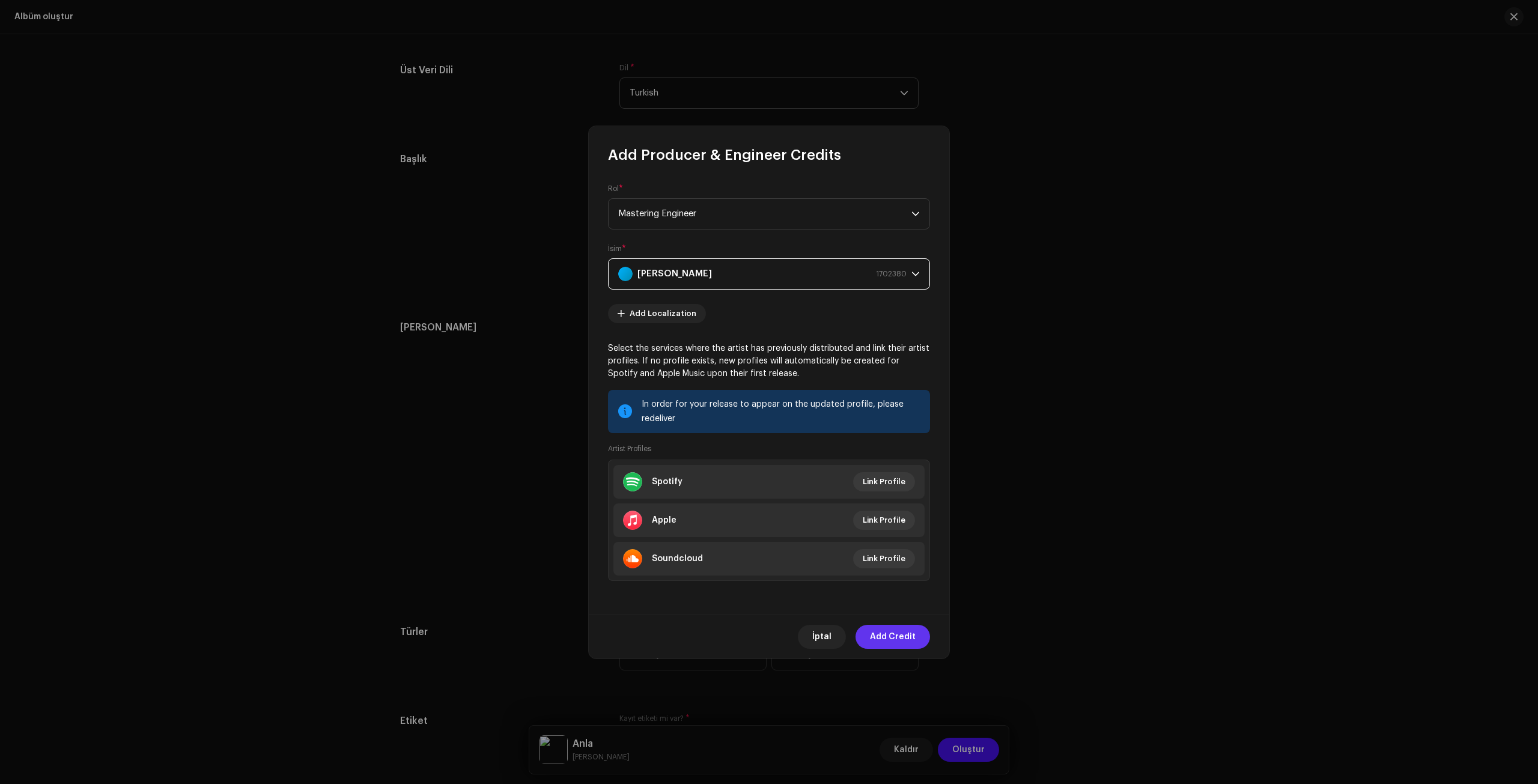
click at [888, 556] on span "Add Credit" at bounding box center [892, 637] width 45 height 24
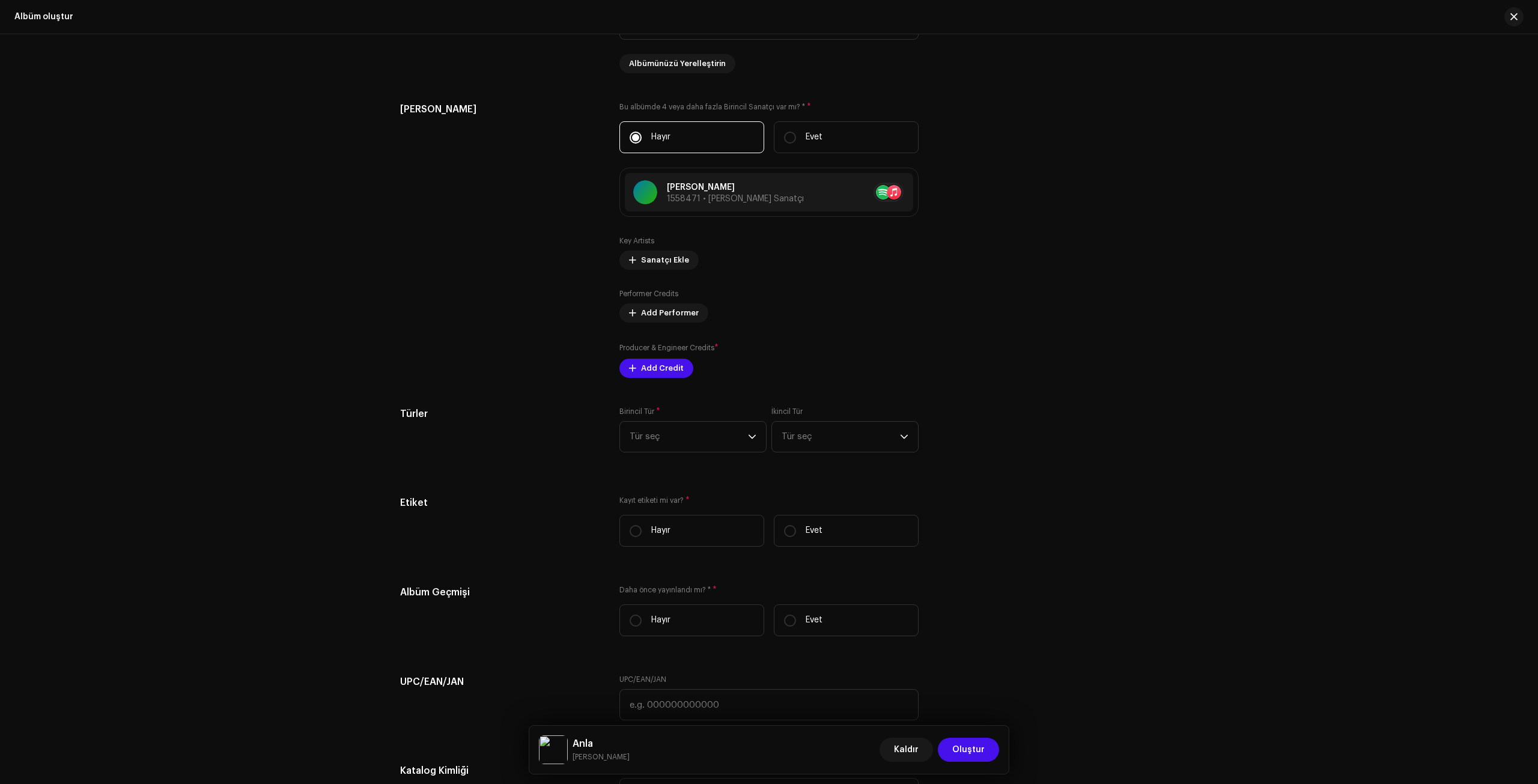
scroll to position [1262, 0]
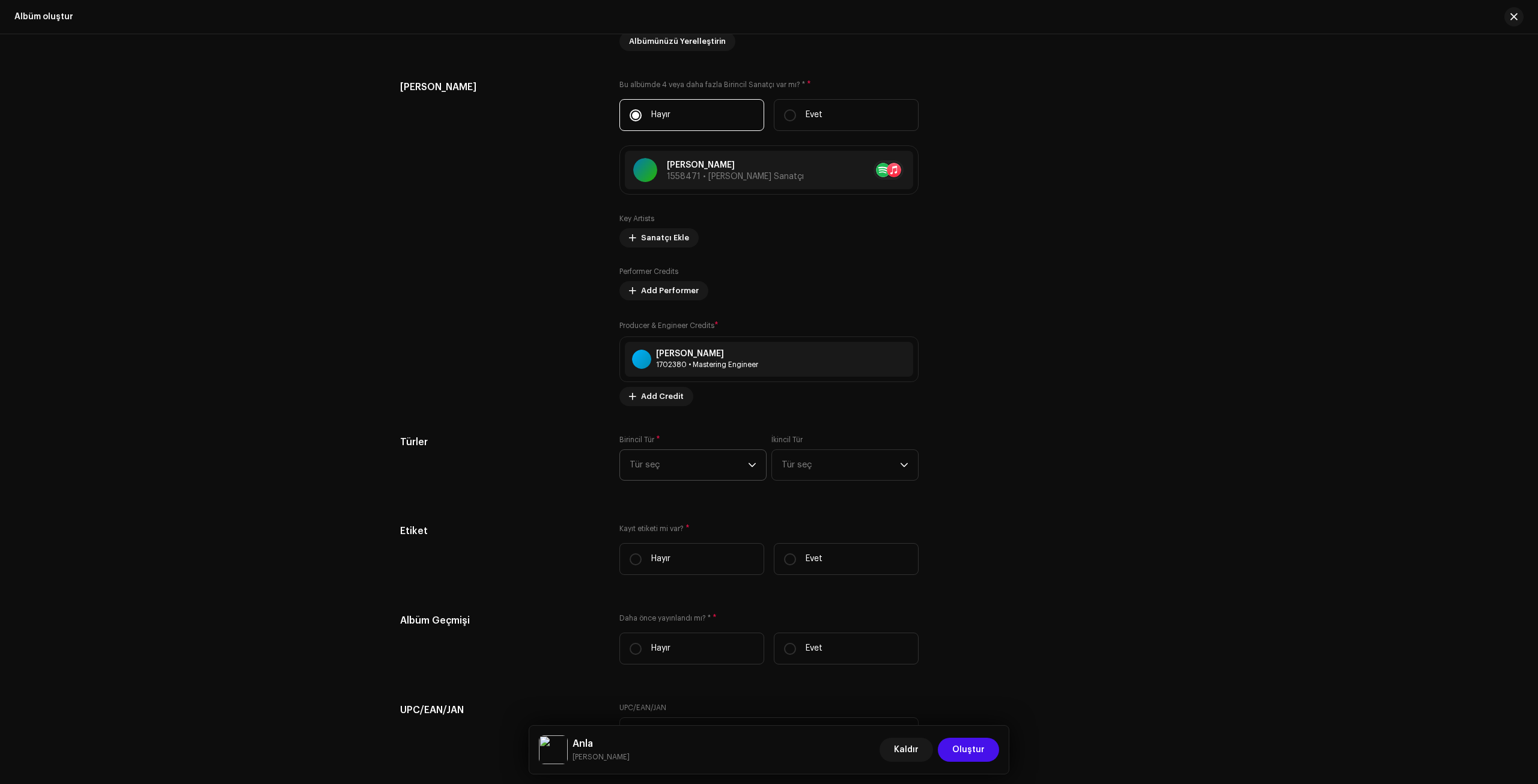
click at [674, 418] on div "Albüm bilgisini parça üst verilerinden otomatik doldur Derleme Is it a compilat…" at bounding box center [769, 326] width 738 height 1349
click at [676, 468] on span "Tür seç" at bounding box center [689, 464] width 119 height 30
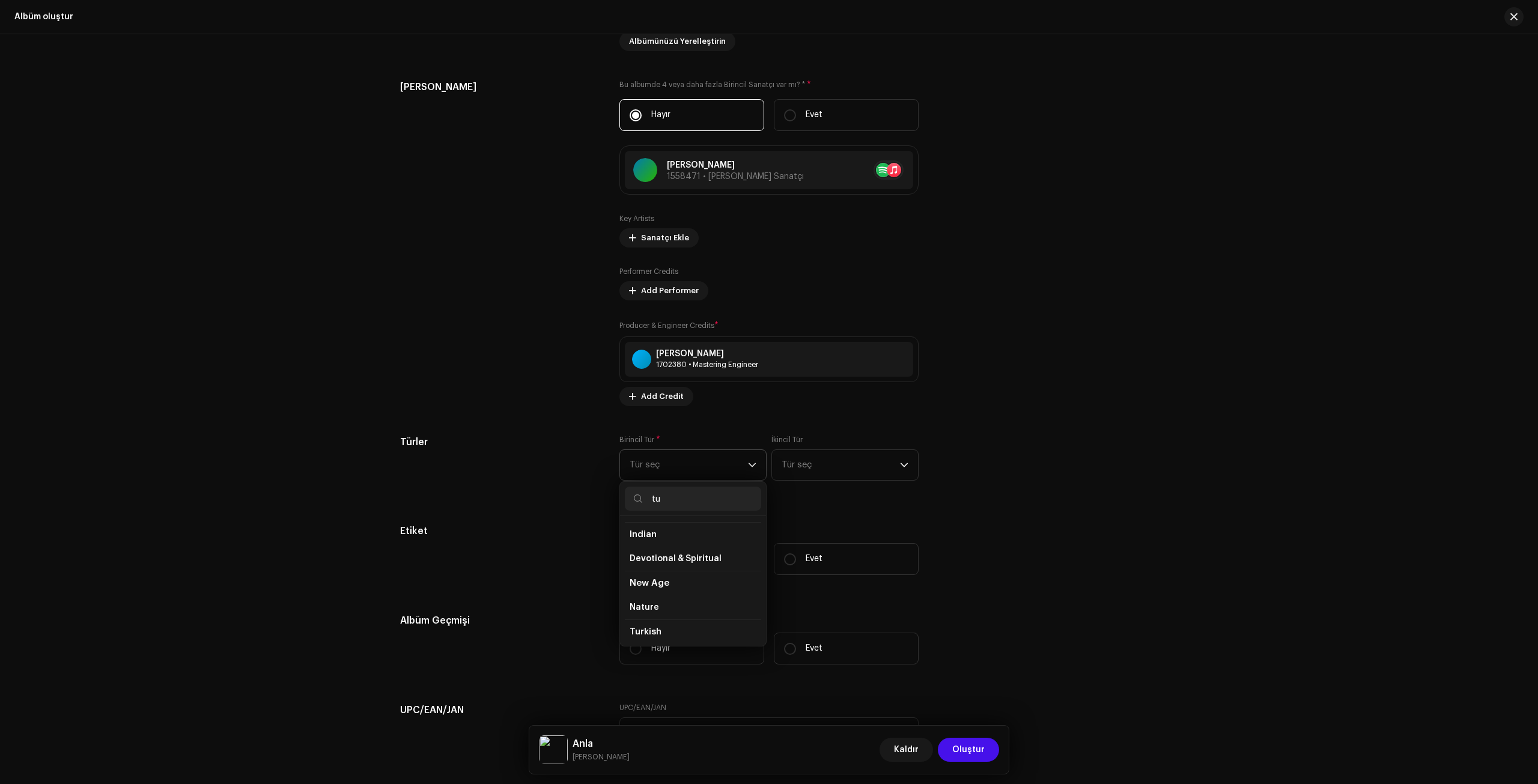
scroll to position [120, 0]
type input "tu"
click at [656, 556] on span "Turkish" at bounding box center [645, 582] width 31 height 12
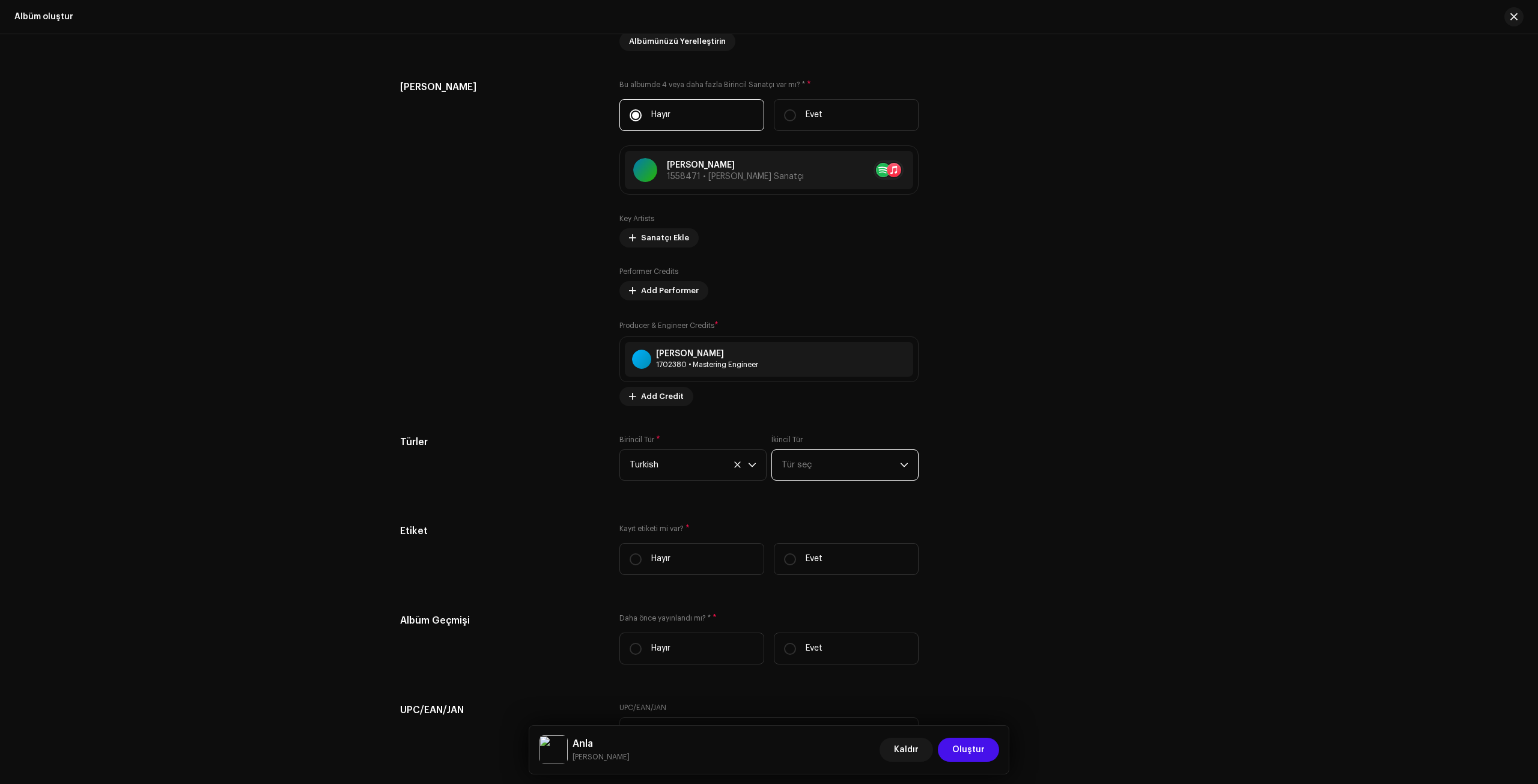
click at [807, 474] on span "Tür seç" at bounding box center [841, 464] width 119 height 30
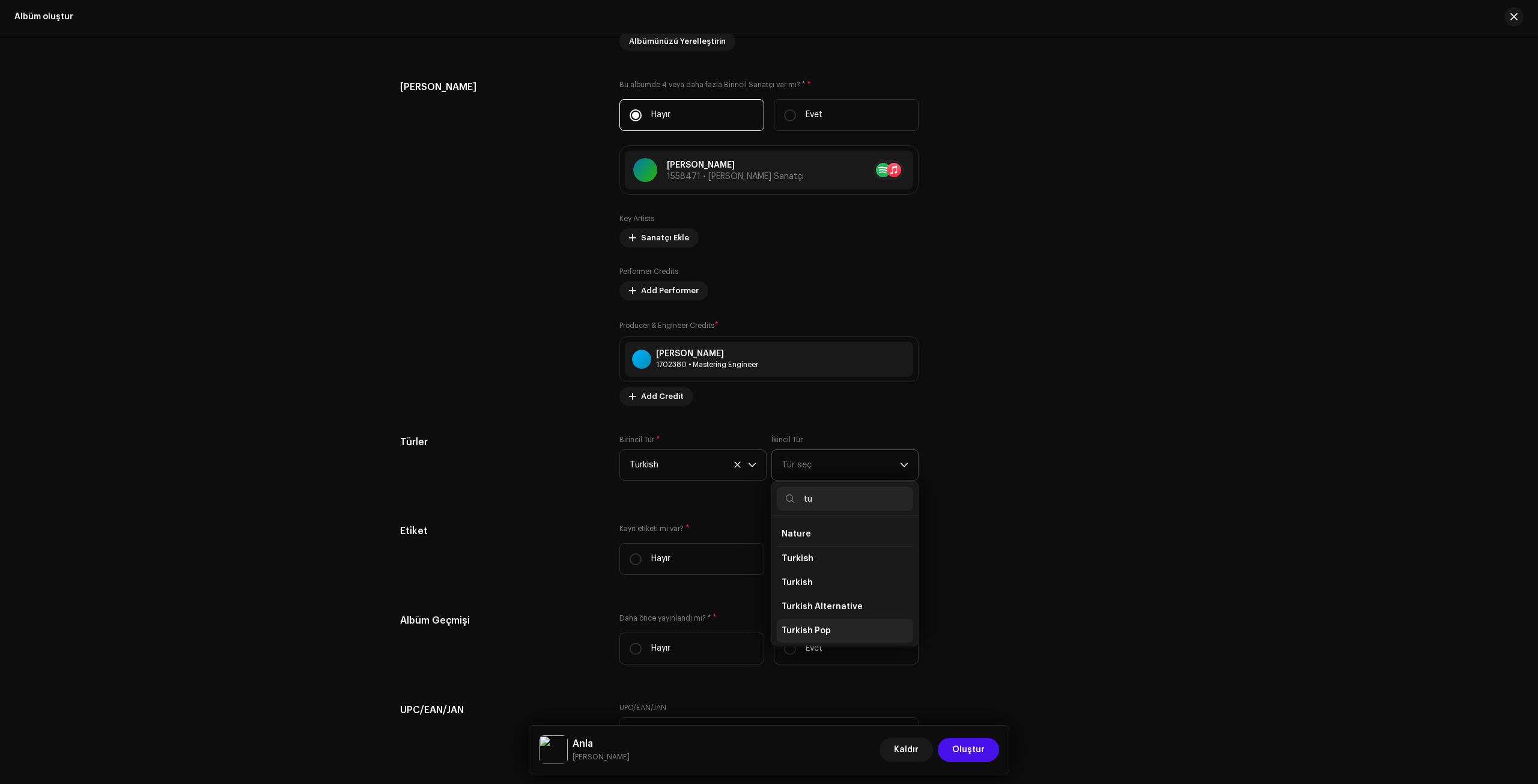
type input "tu"
click at [819, 556] on span "Turkish Pop" at bounding box center [806, 631] width 49 height 12
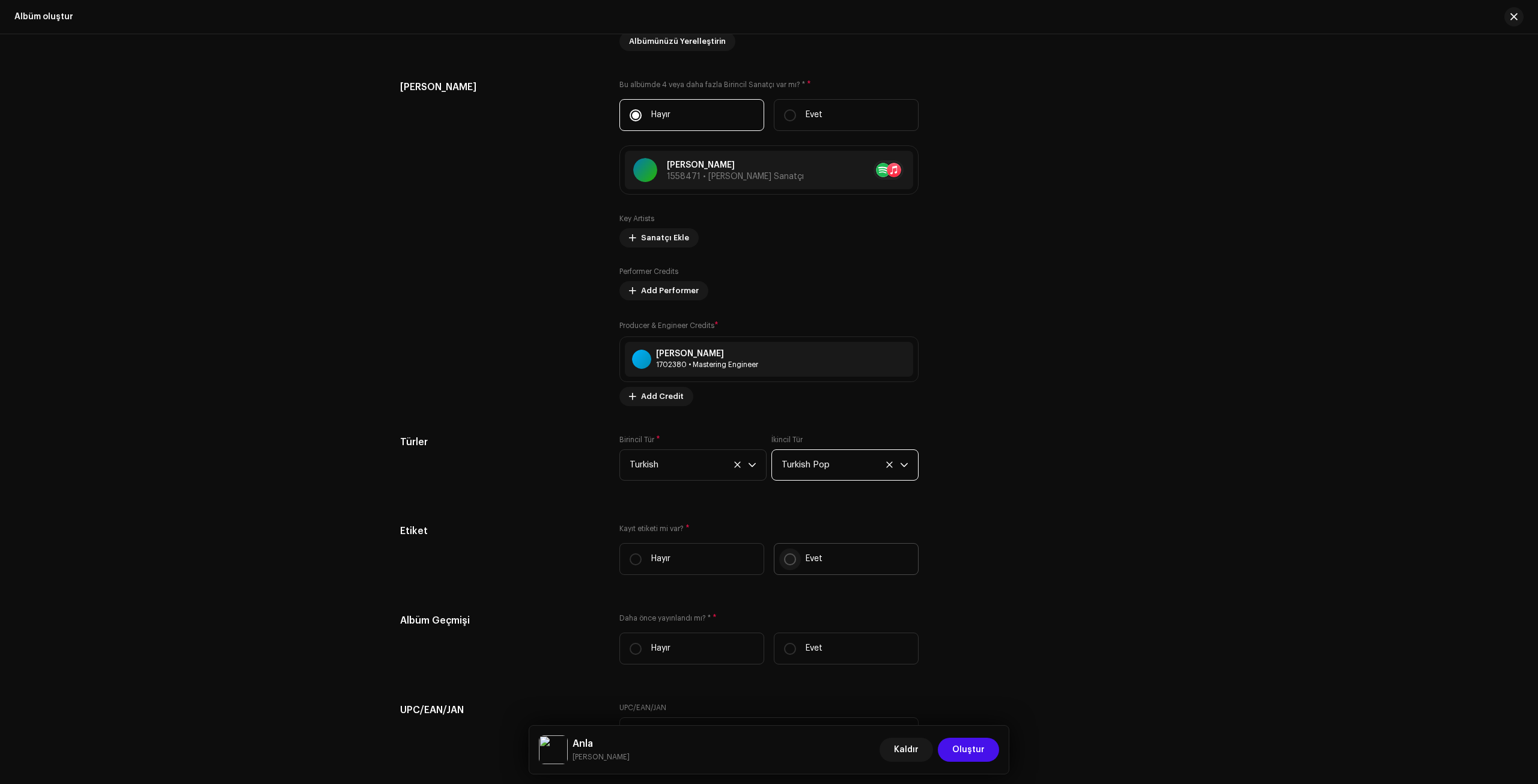
click at [785, 556] on input "Evet" at bounding box center [790, 559] width 12 height 12
radio input "true"
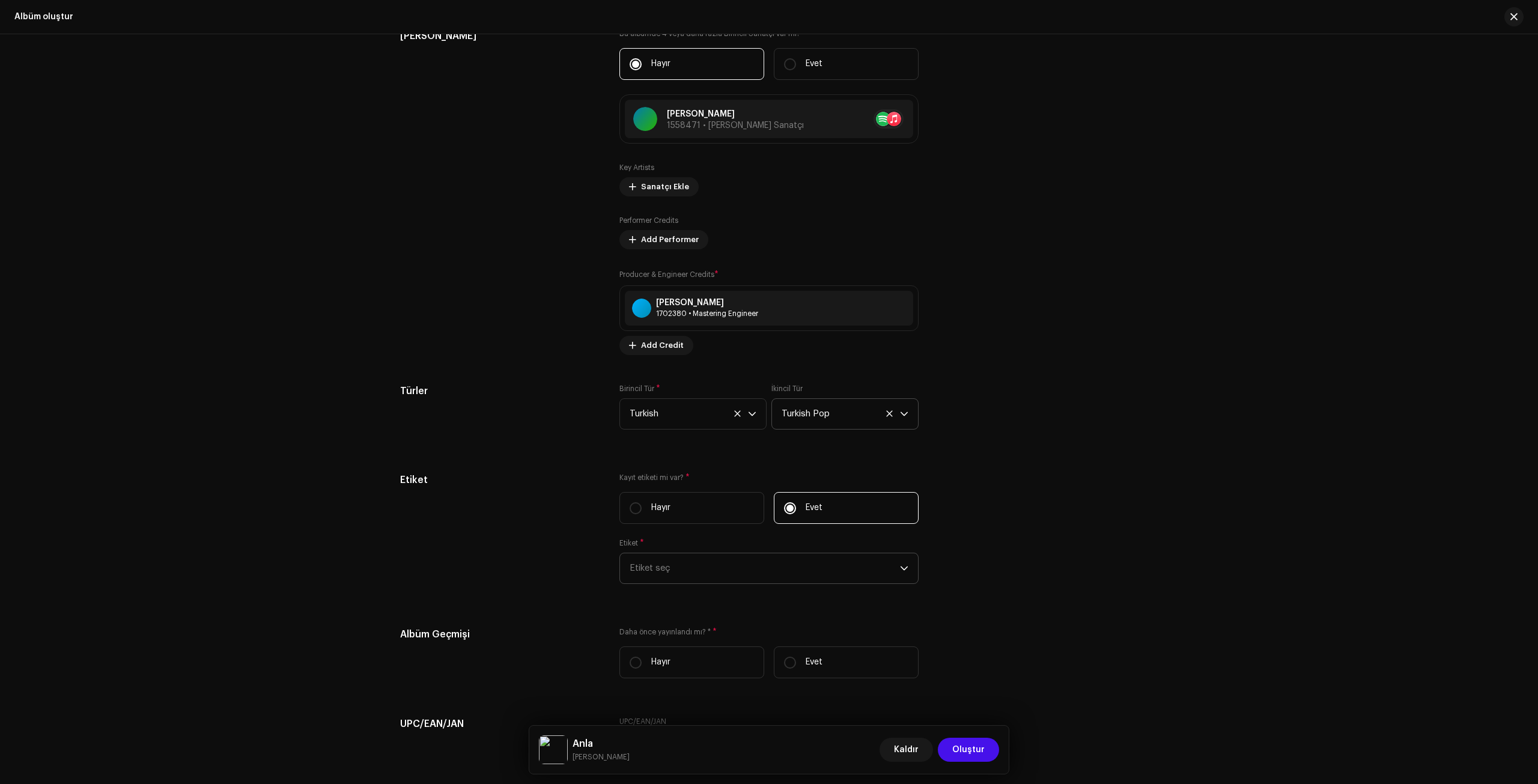
scroll to position [1382, 0]
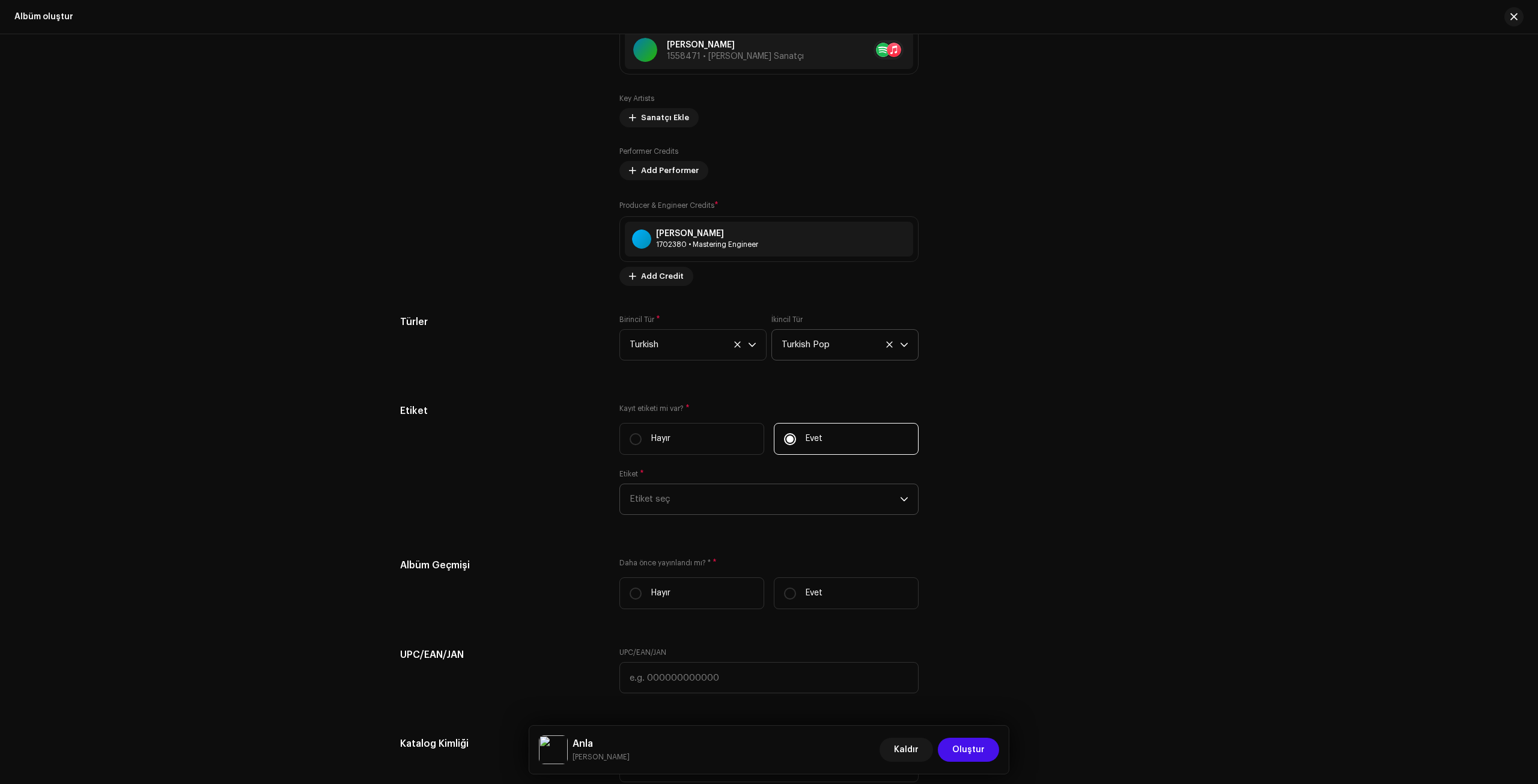
click at [683, 497] on span "Etiket seç" at bounding box center [764, 499] width 270 height 30
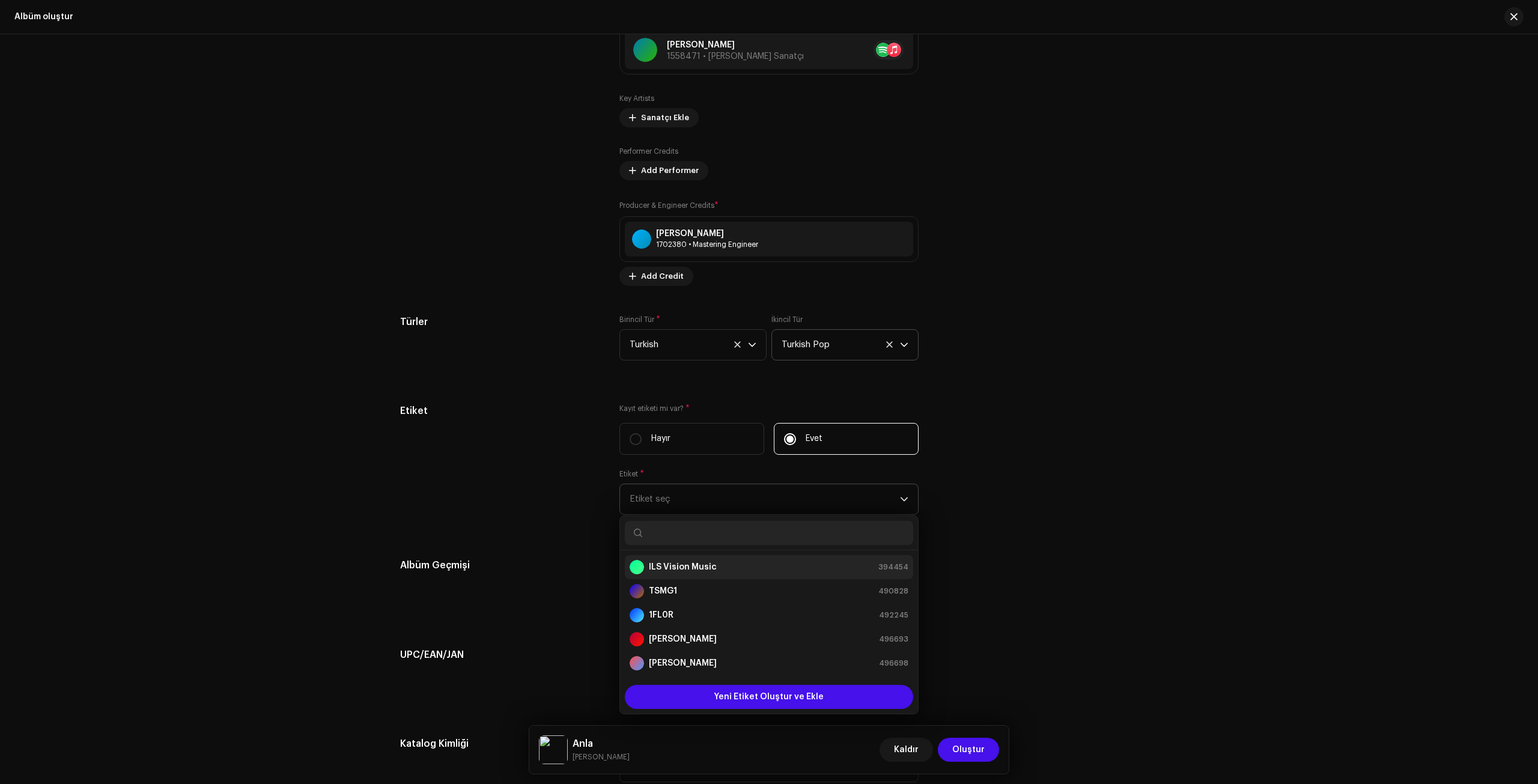
click at [685, 556] on strong "ILS Vision Music" at bounding box center [683, 567] width 68 height 12
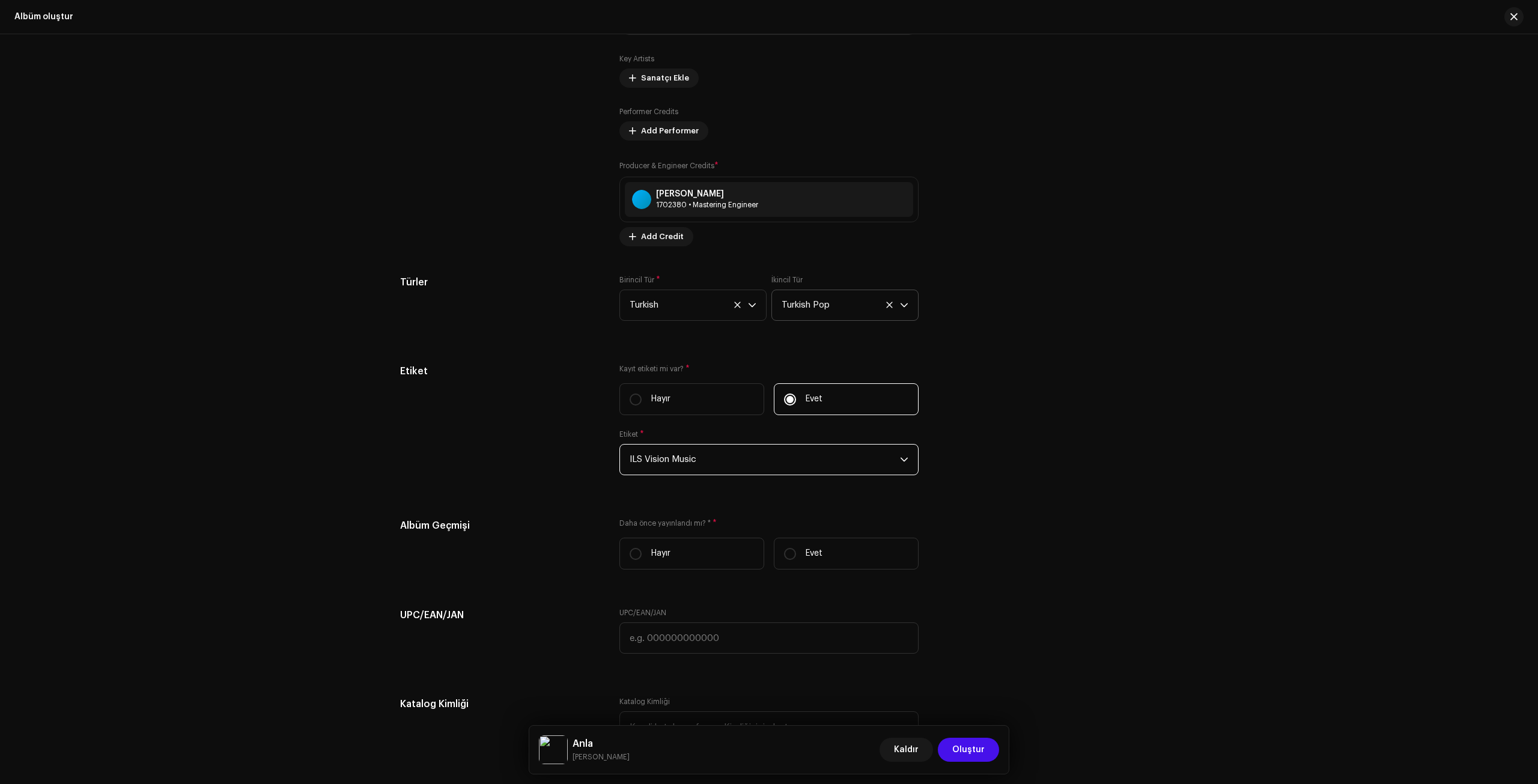
scroll to position [1502, 0]
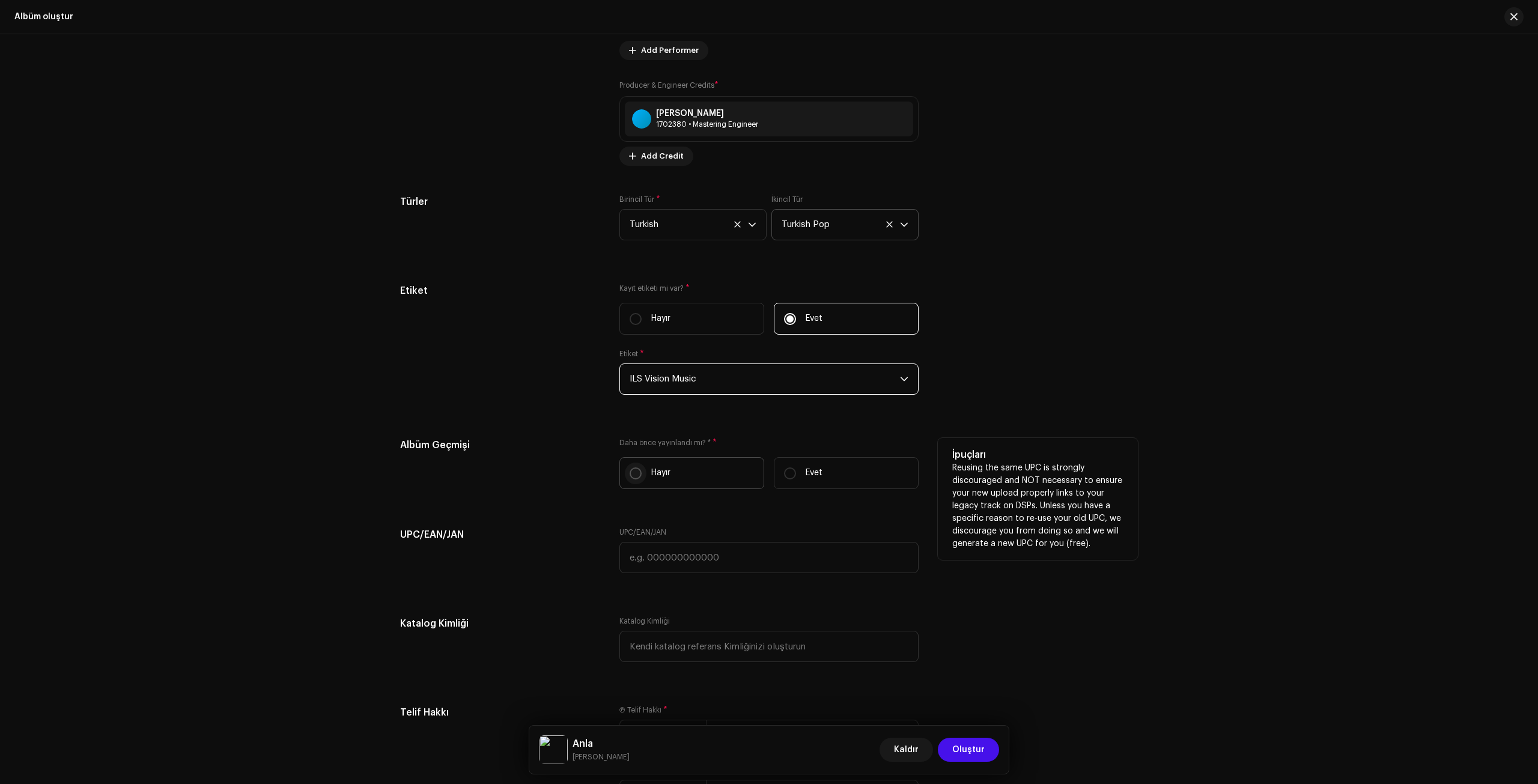
click at [633, 474] on input "Hayır" at bounding box center [635, 474] width 12 height 12
radio input "true"
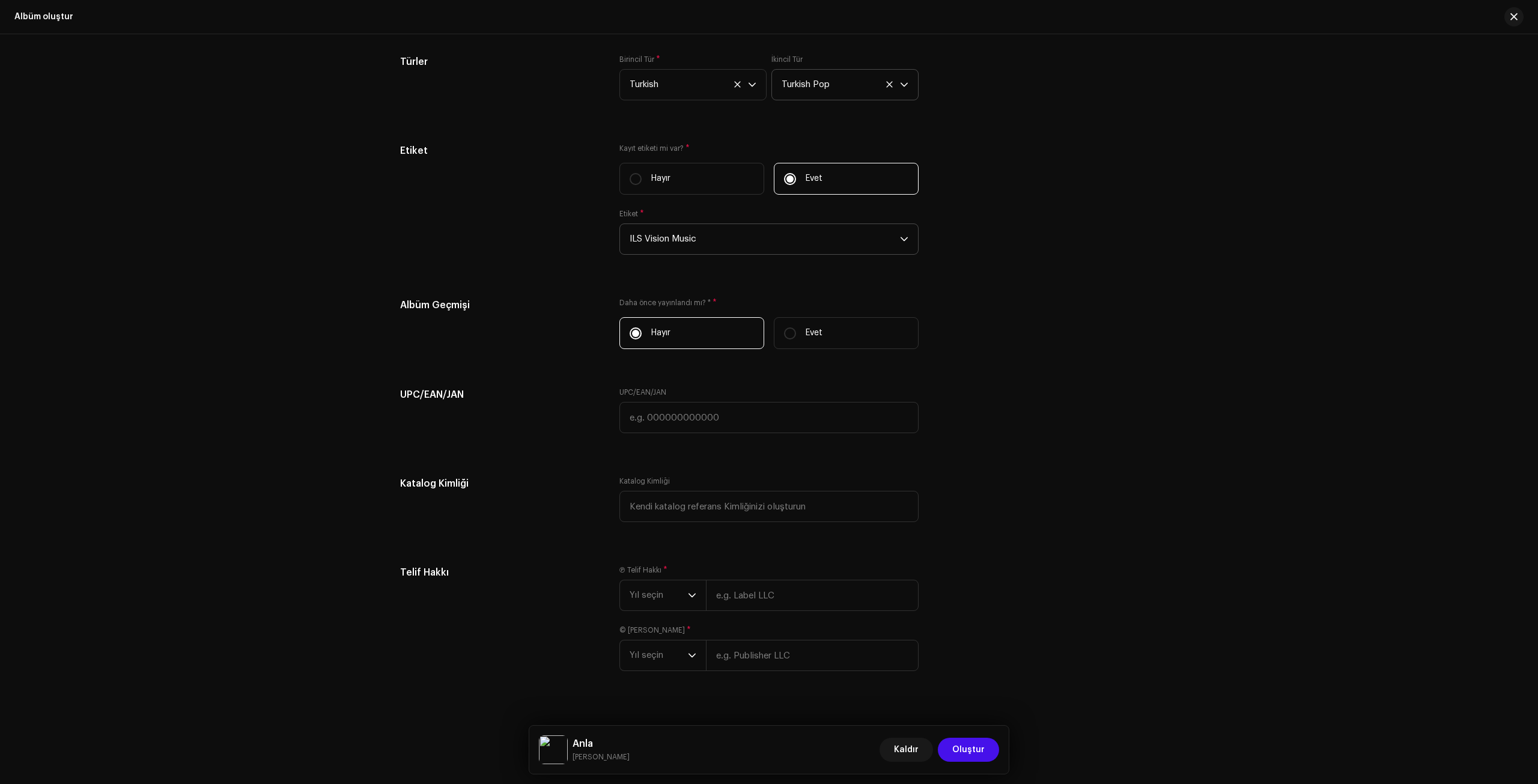
scroll to position [1659, 0]
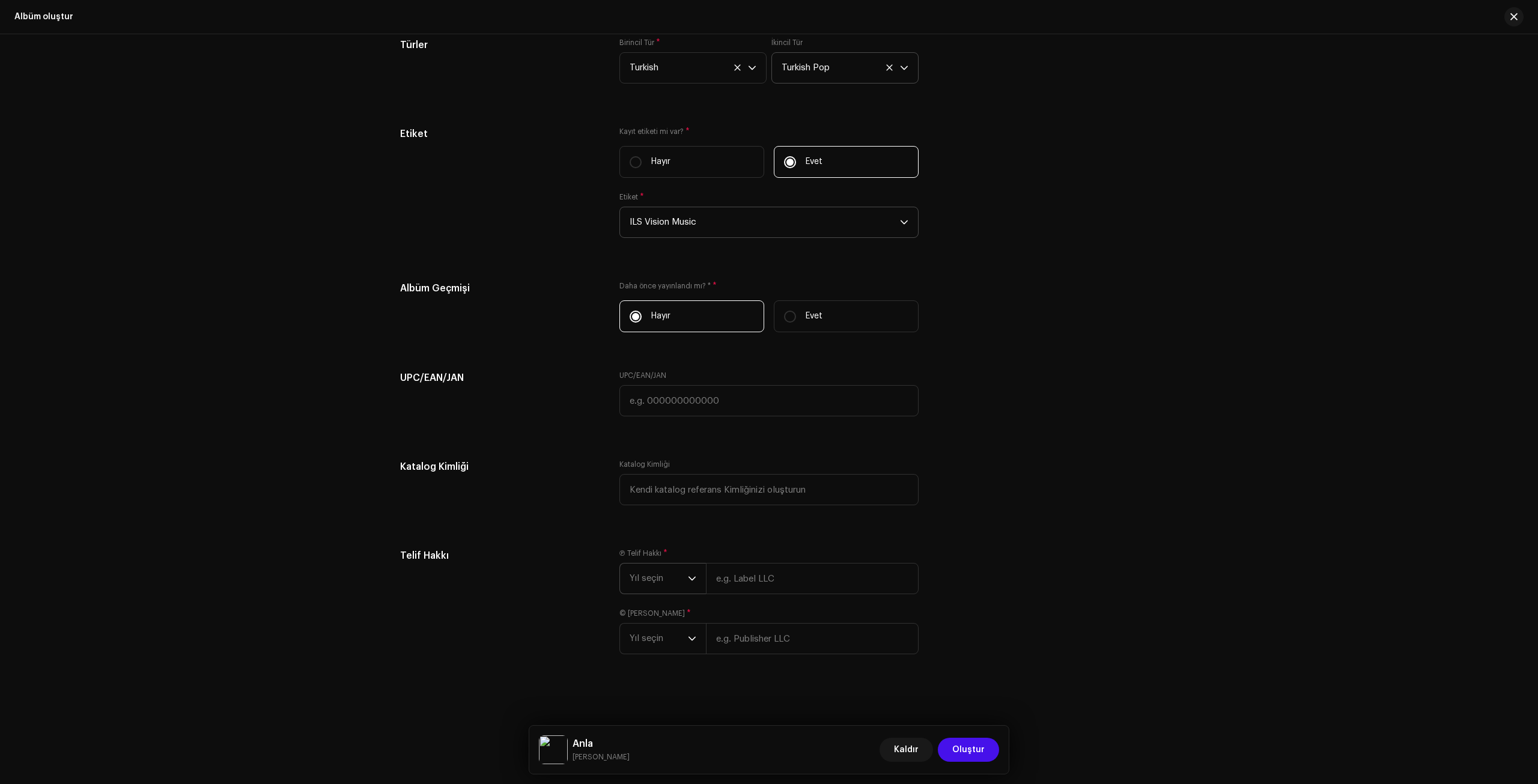
click at [653, 556] on span "Yıl seçin" at bounding box center [658, 578] width 58 height 30
click at [650, 556] on li "2025" at bounding box center [668, 670] width 86 height 24
click at [654, 556] on span "Yıl seçin" at bounding box center [658, 653] width 58 height 30
click at [646, 540] on li "2025" at bounding box center [668, 547] width 86 height 24
click at [732, 556] on input "text" at bounding box center [812, 578] width 213 height 31
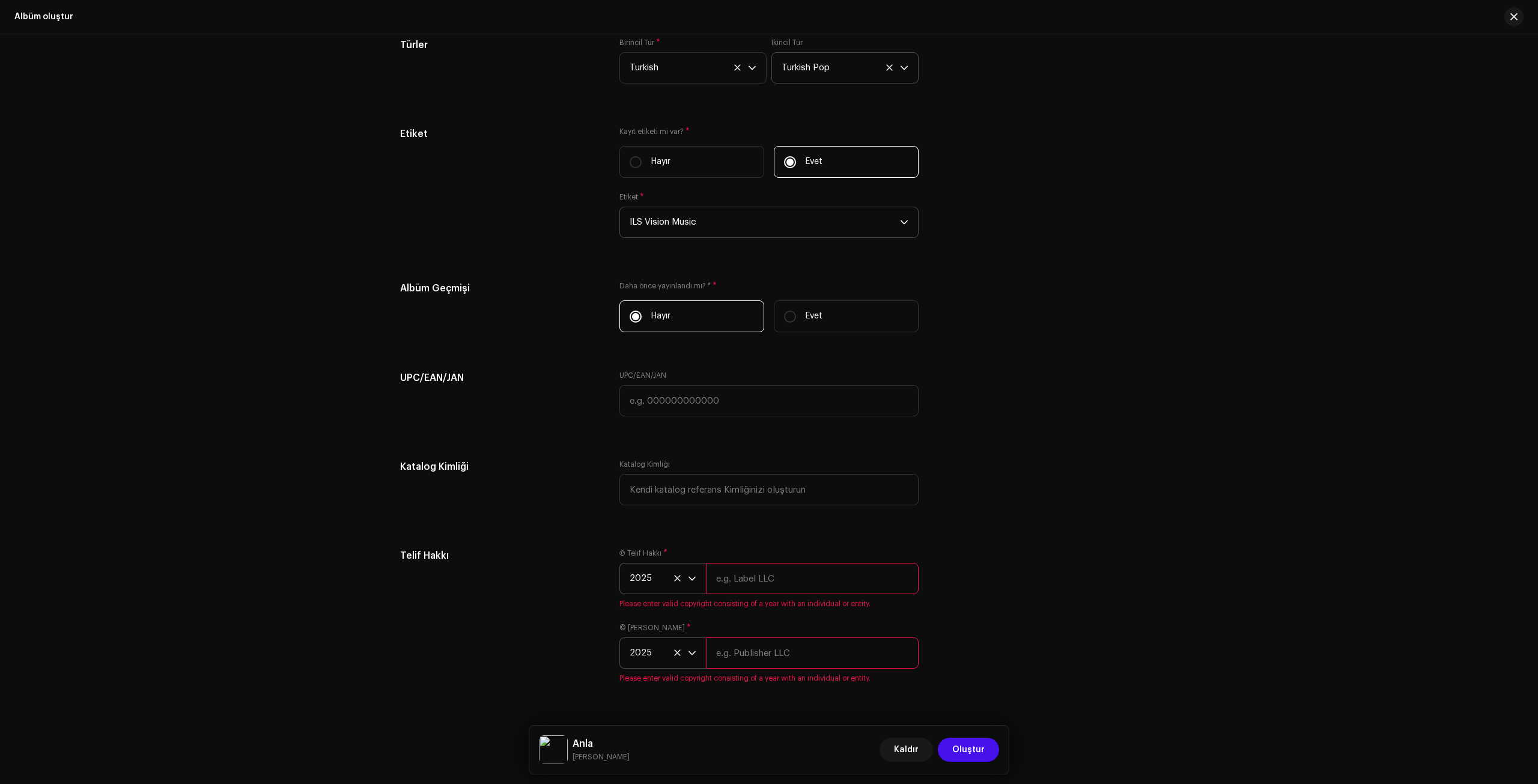
type input "ILS Vision Music"
click at [759, 556] on input "text" at bounding box center [812, 638] width 213 height 31
type input "ILS Vision Music"
drag, startPoint x: 1178, startPoint y: 355, endPoint x: 1189, endPoint y: 352, distance: 11.4
click at [1007, 354] on div "Create a new release We’ll guide you through everything — from track selection …" at bounding box center [769, 409] width 1538 height 749
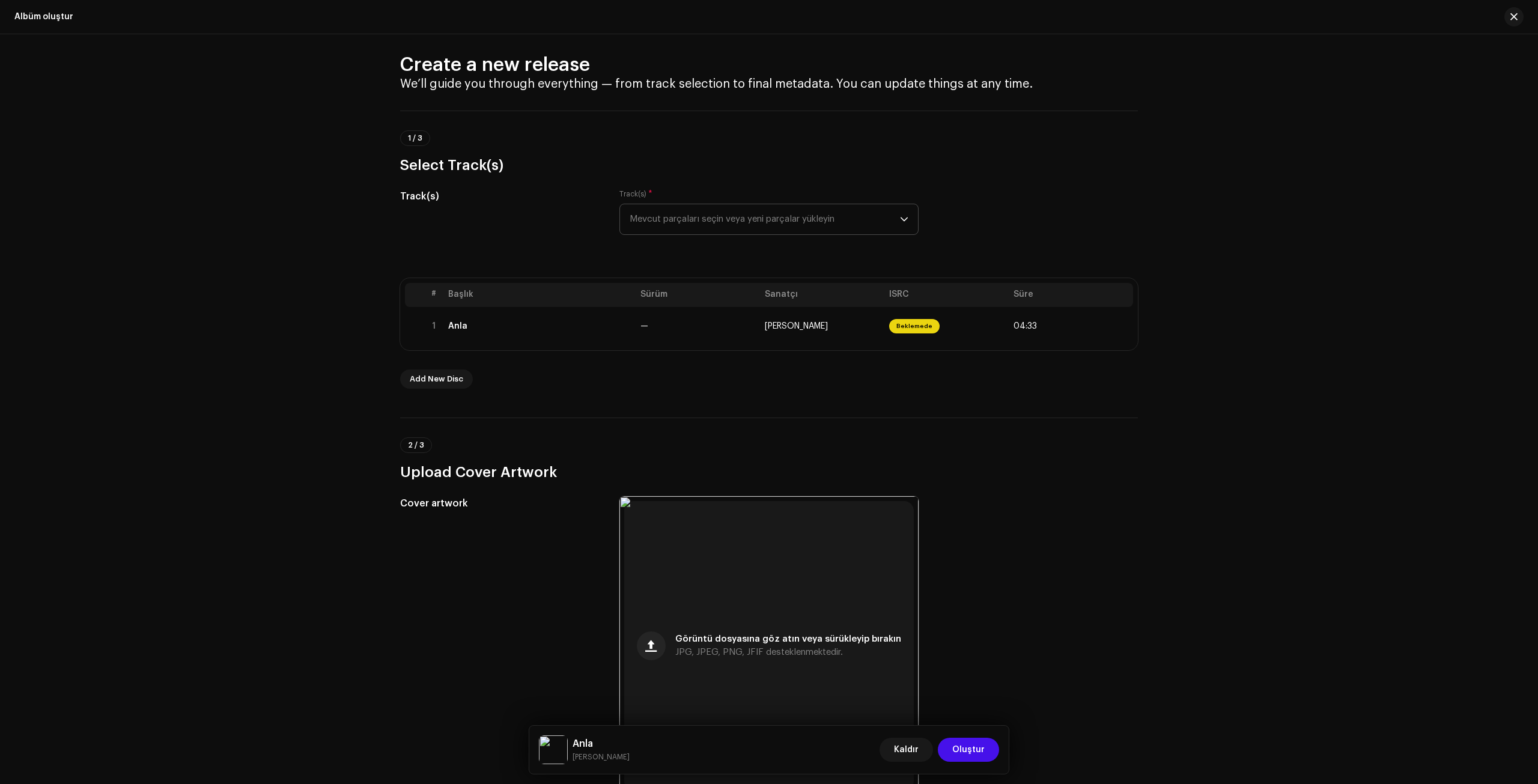
scroll to position [0, 0]
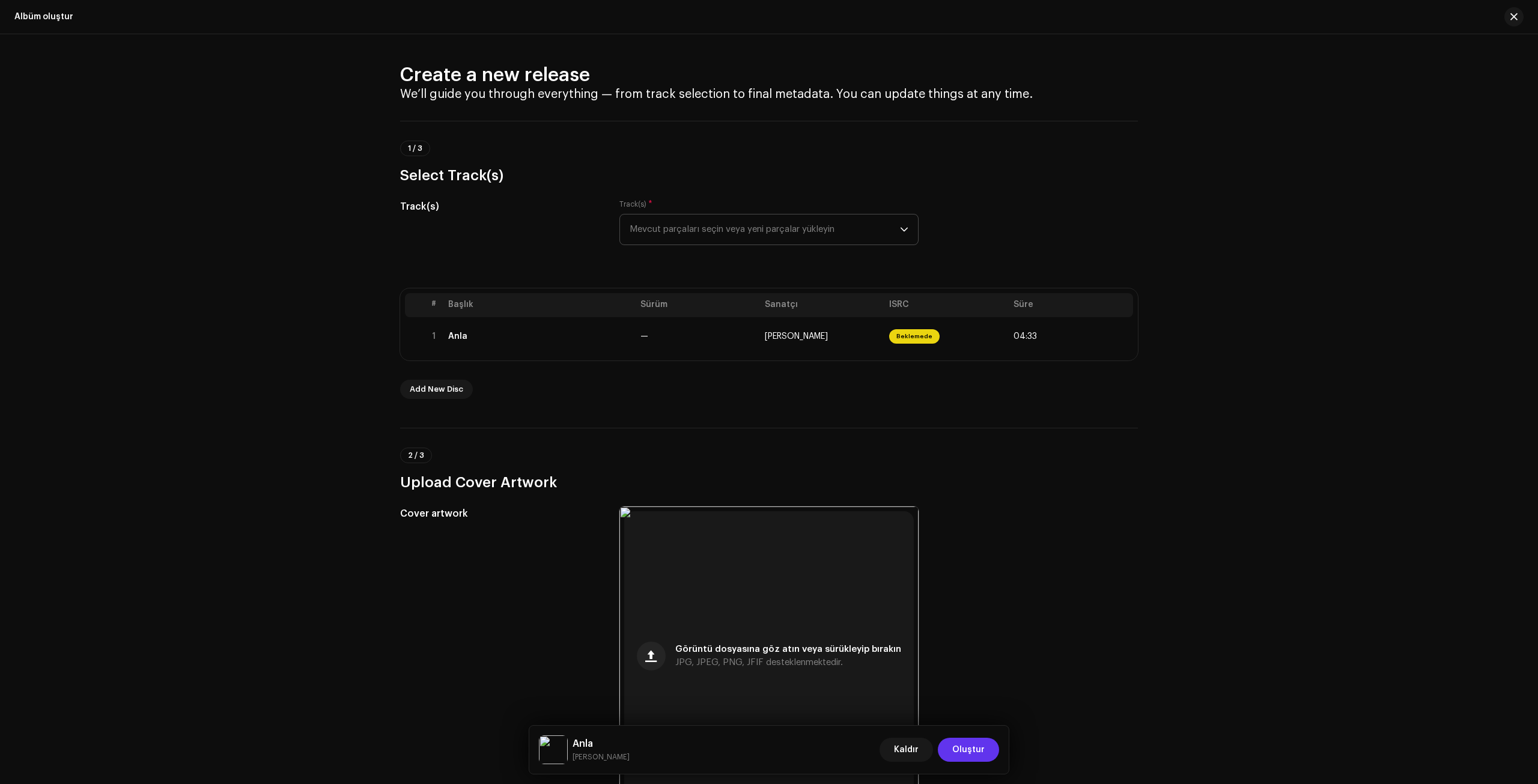
click at [976, 556] on span "Oluştur" at bounding box center [968, 749] width 32 height 24
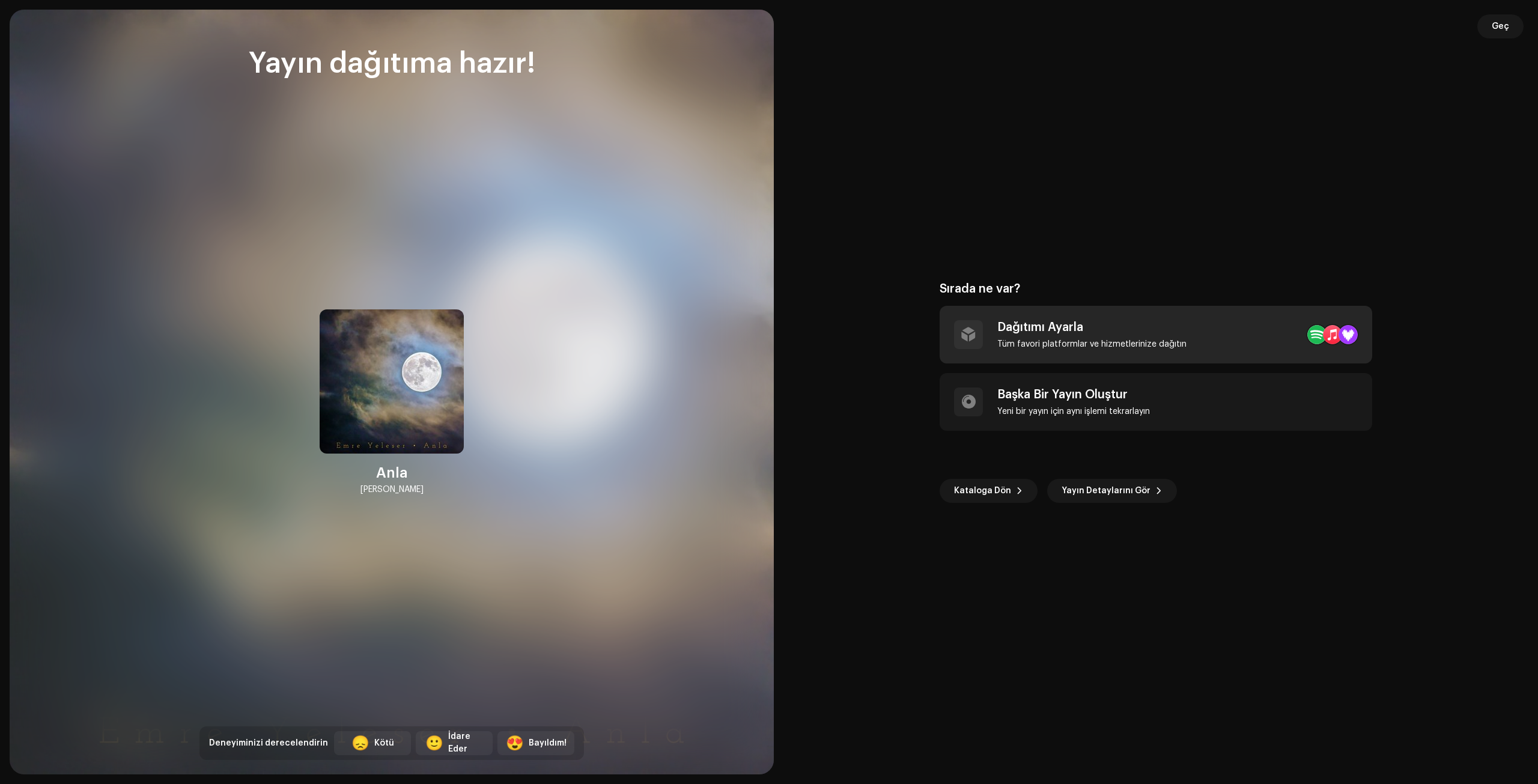
click at [1007, 329] on div "Dağıtımı Ayarla" at bounding box center [1092, 328] width 189 height 15
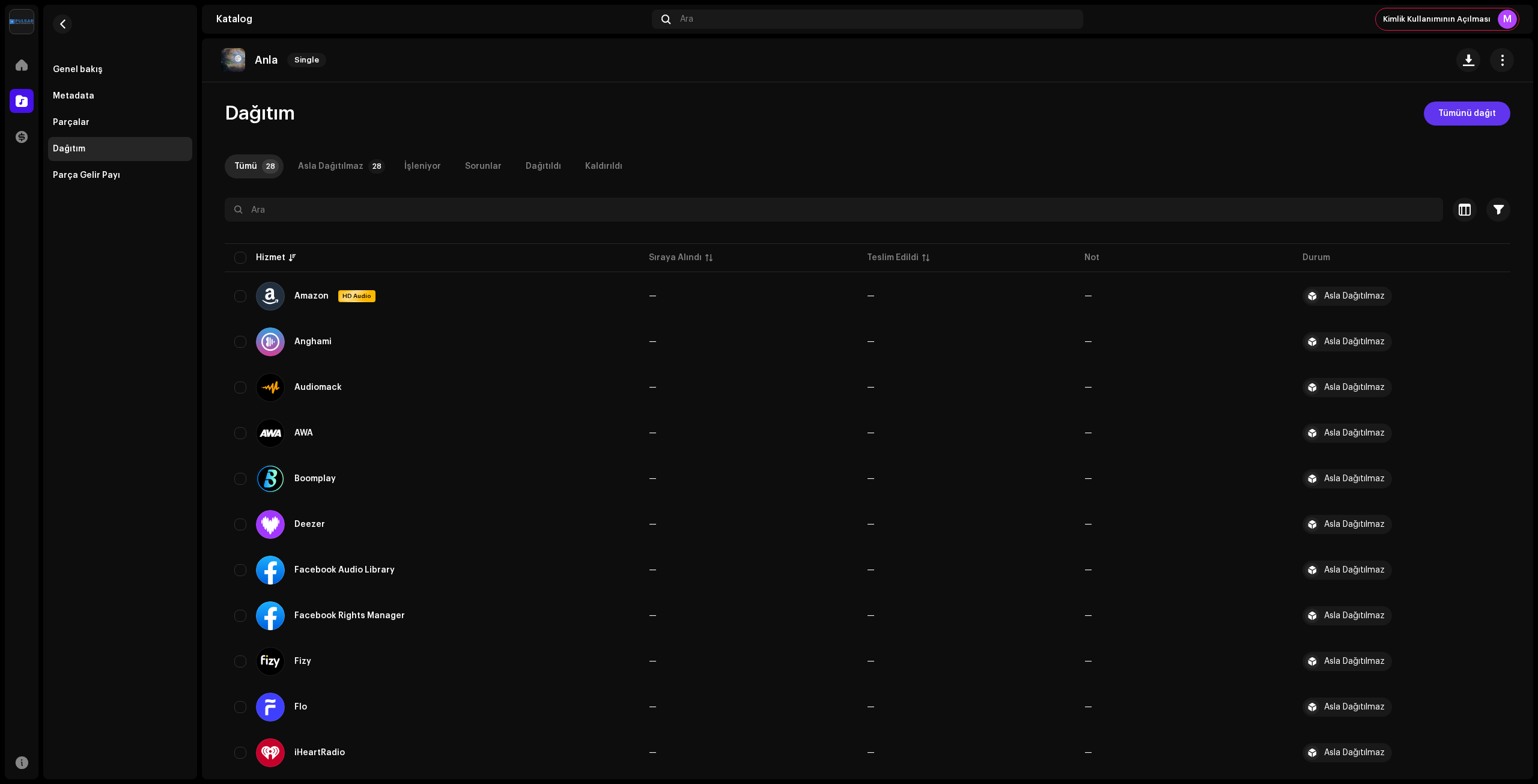
click at [1007, 114] on button "Tümünü dağıt" at bounding box center [1467, 113] width 86 height 24
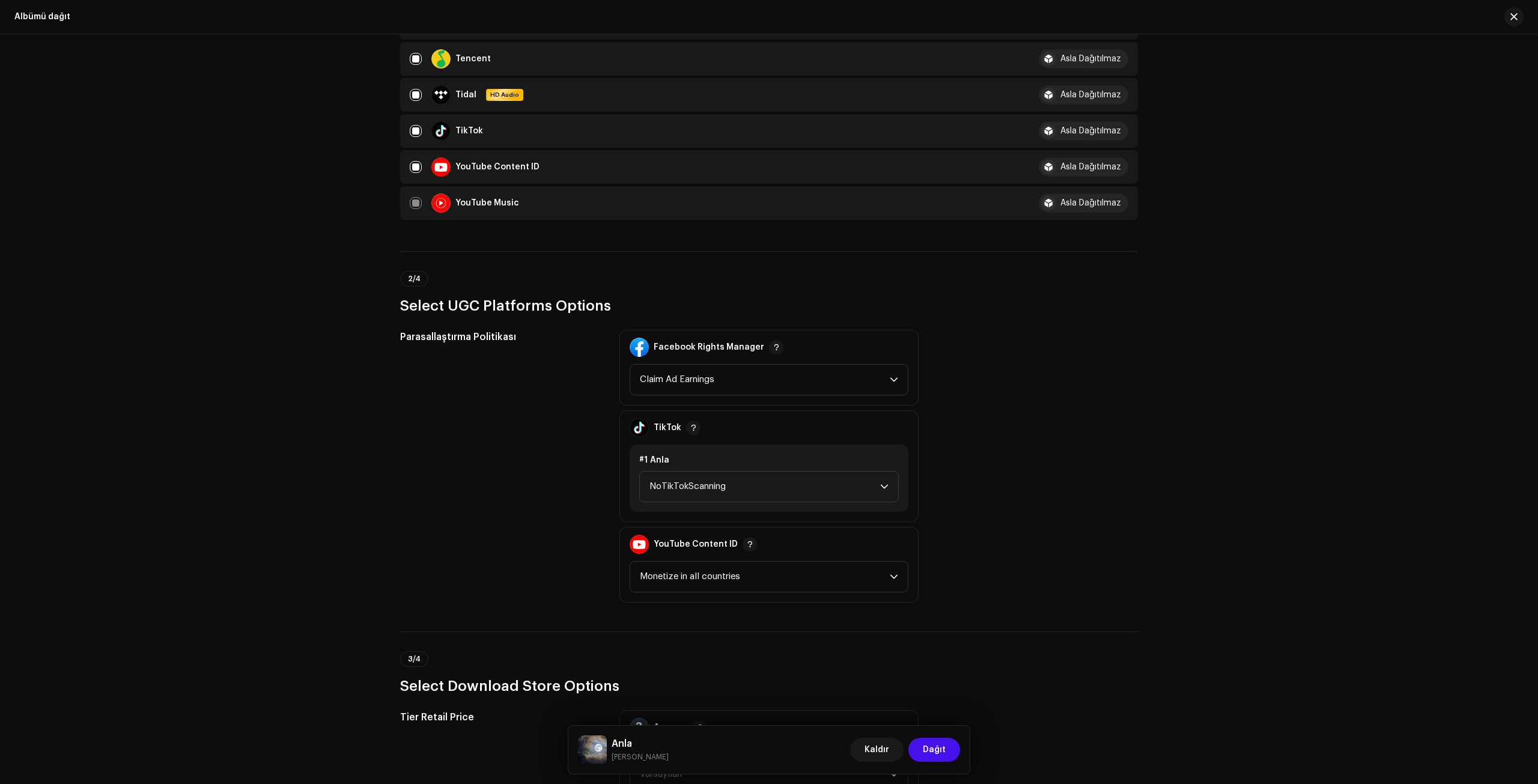
scroll to position [1141, 0]
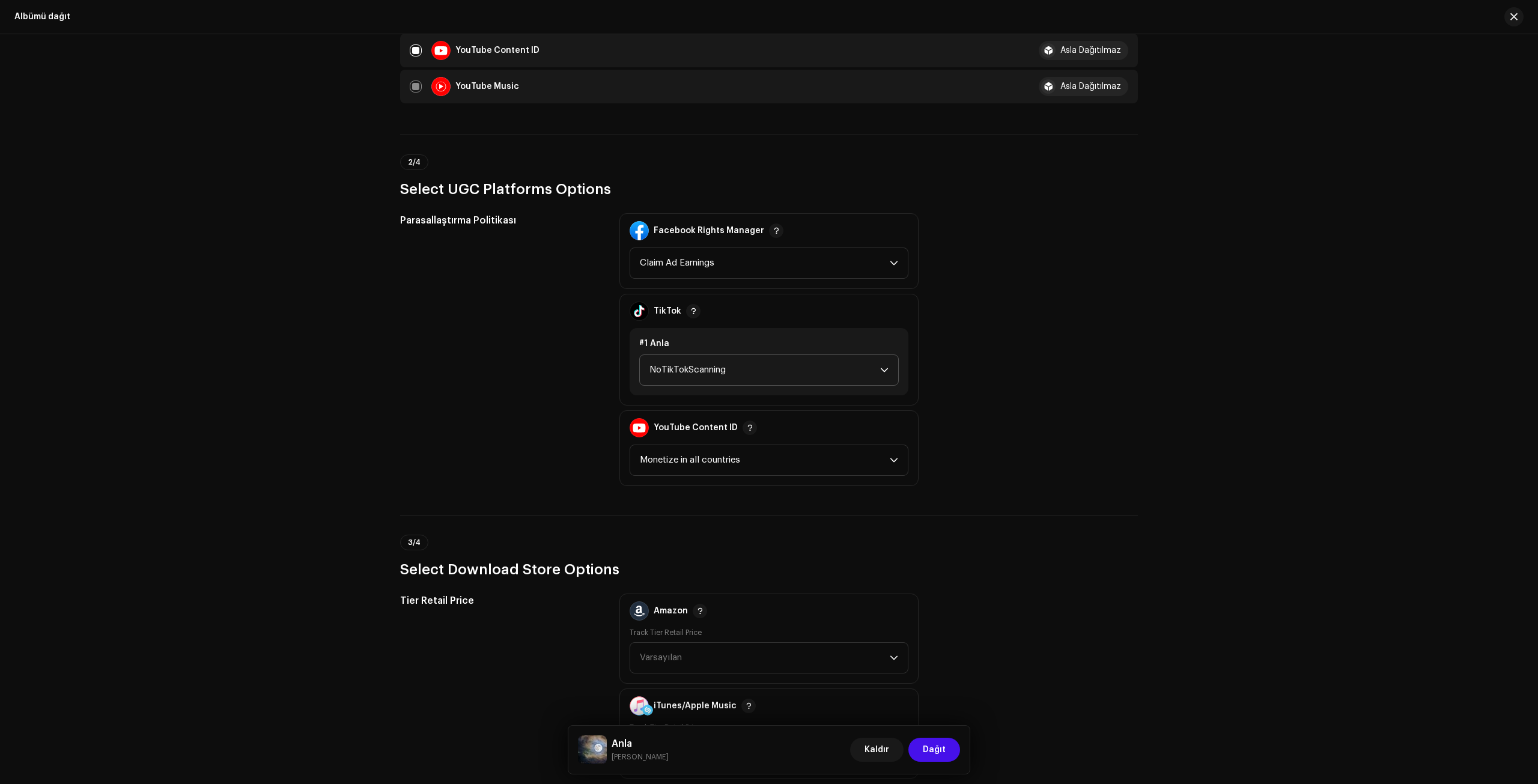
click at [709, 370] on span "NoTikTokScanning" at bounding box center [765, 370] width 231 height 30
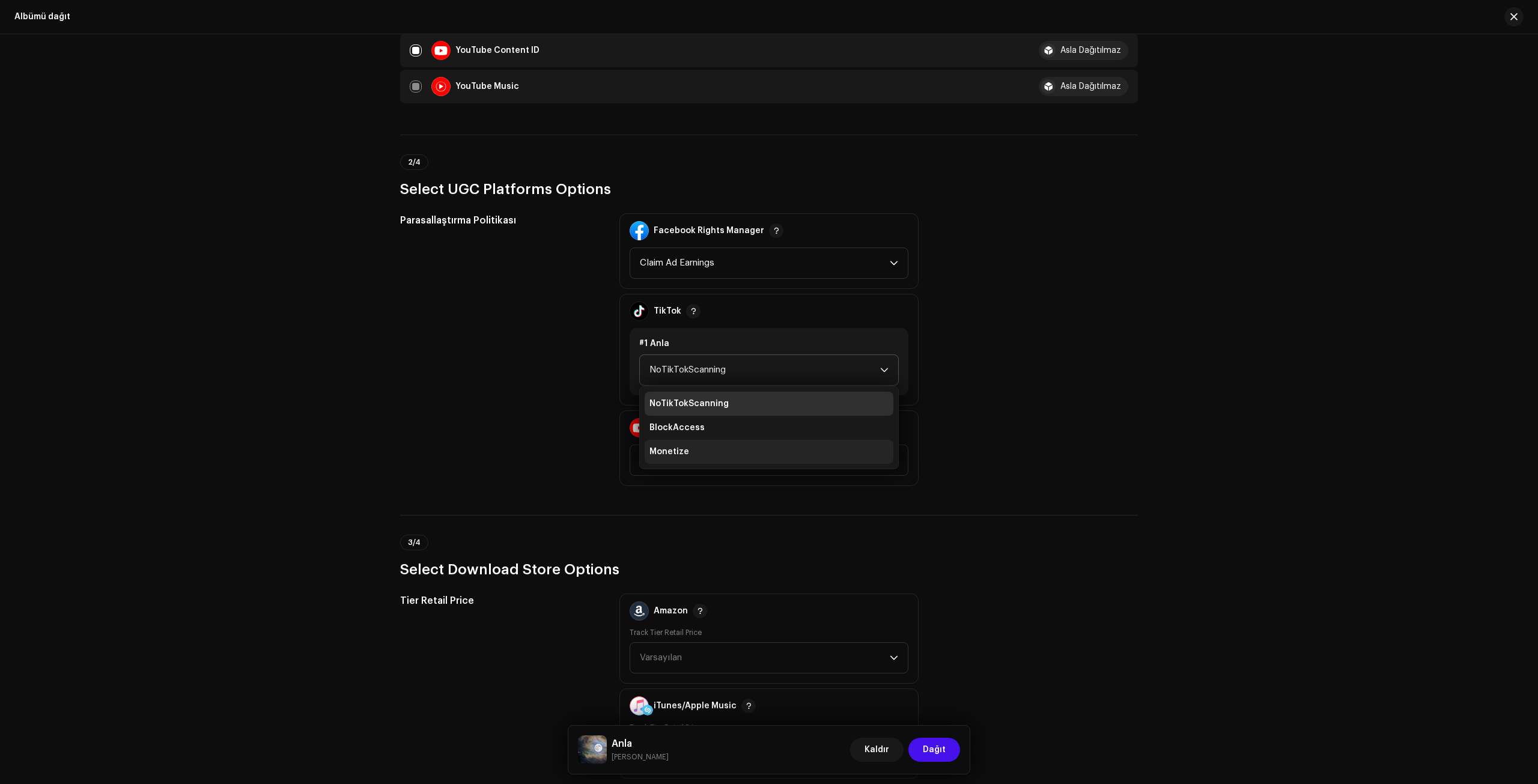
click at [674, 450] on span "Monetize" at bounding box center [670, 451] width 40 height 12
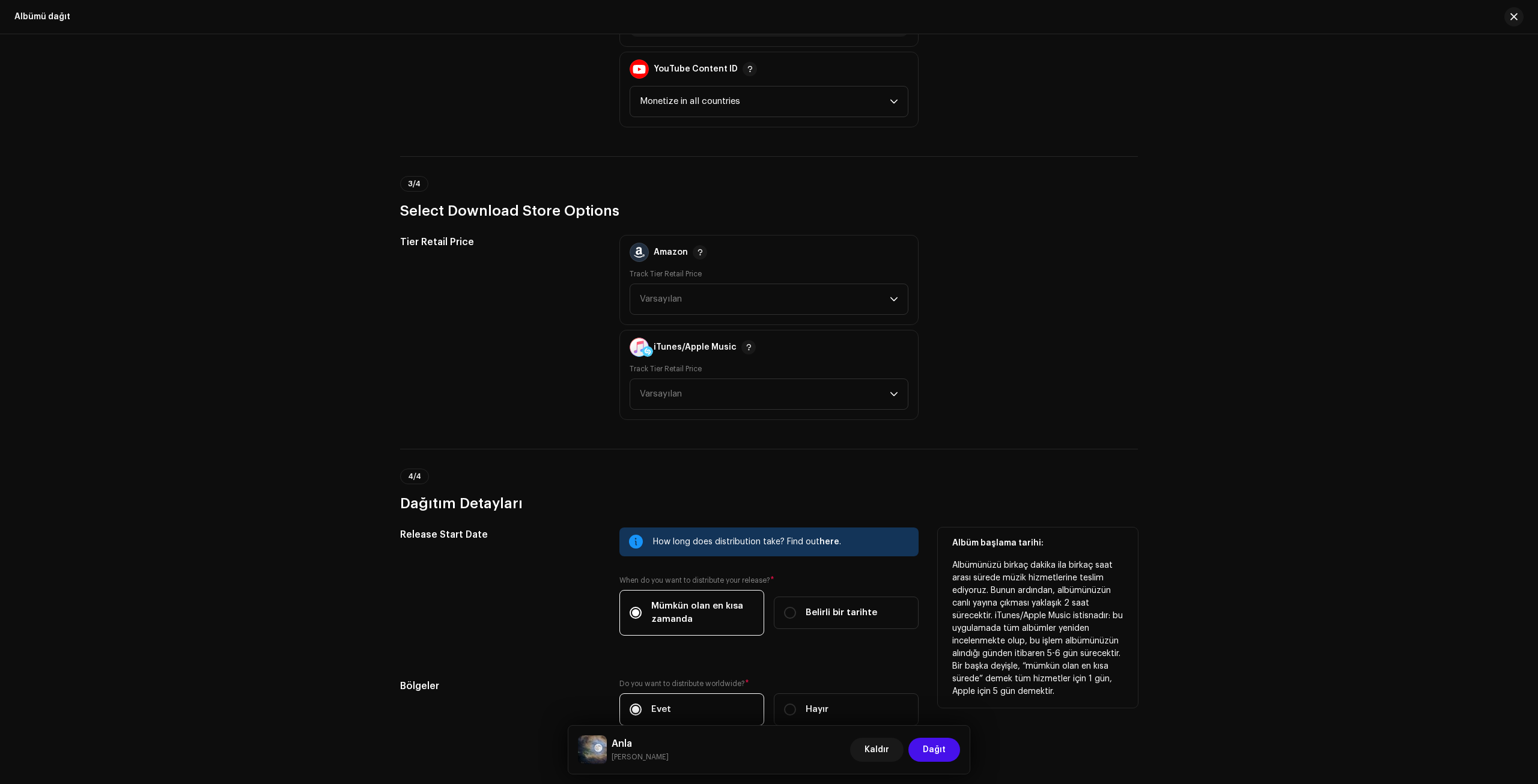
scroll to position [1571, 0]
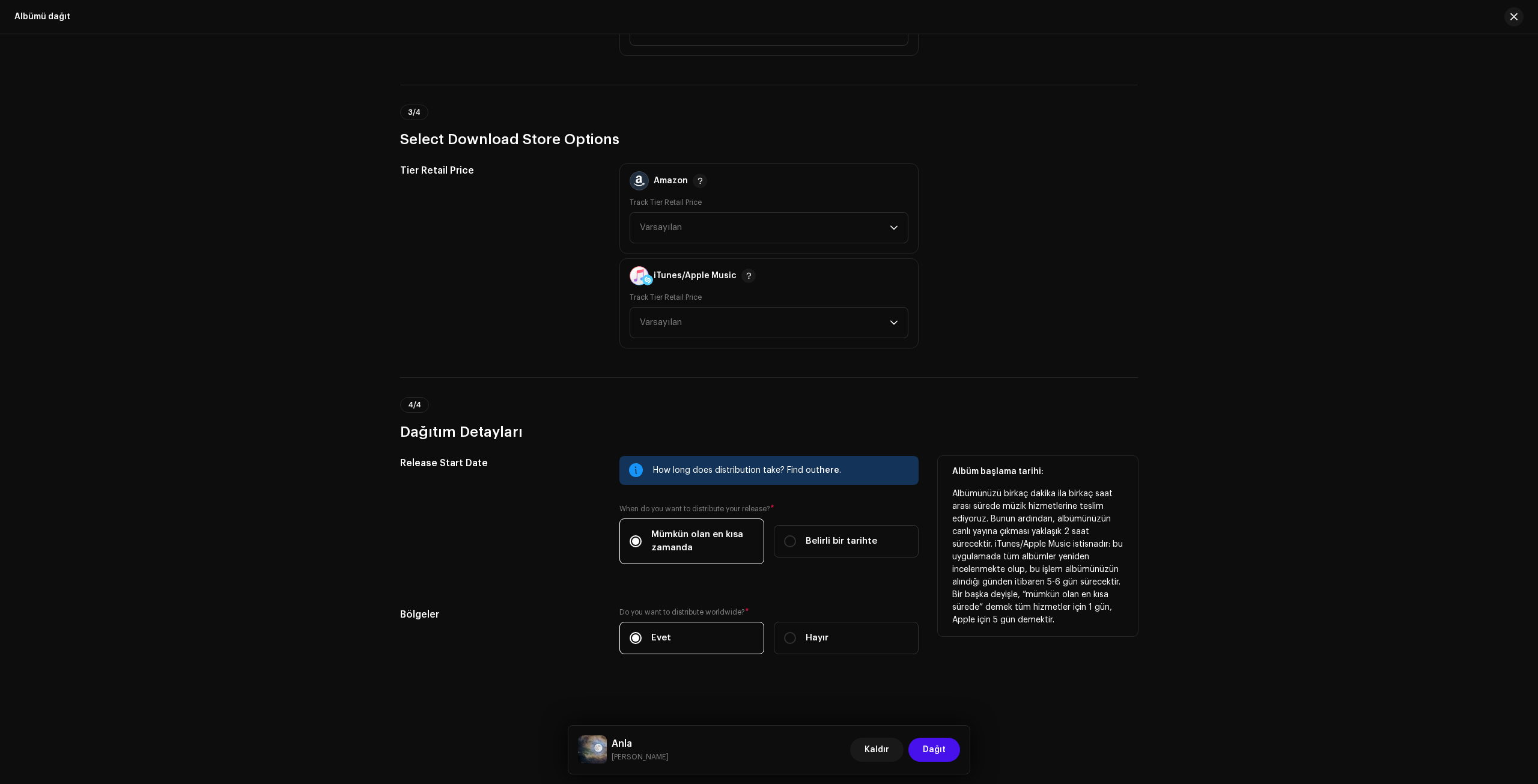
drag, startPoint x: 789, startPoint y: 543, endPoint x: 697, endPoint y: 551, distance: 92.3
click at [789, 543] on input "Belirli bir tarihte" at bounding box center [790, 541] width 12 height 12
radio input "true"
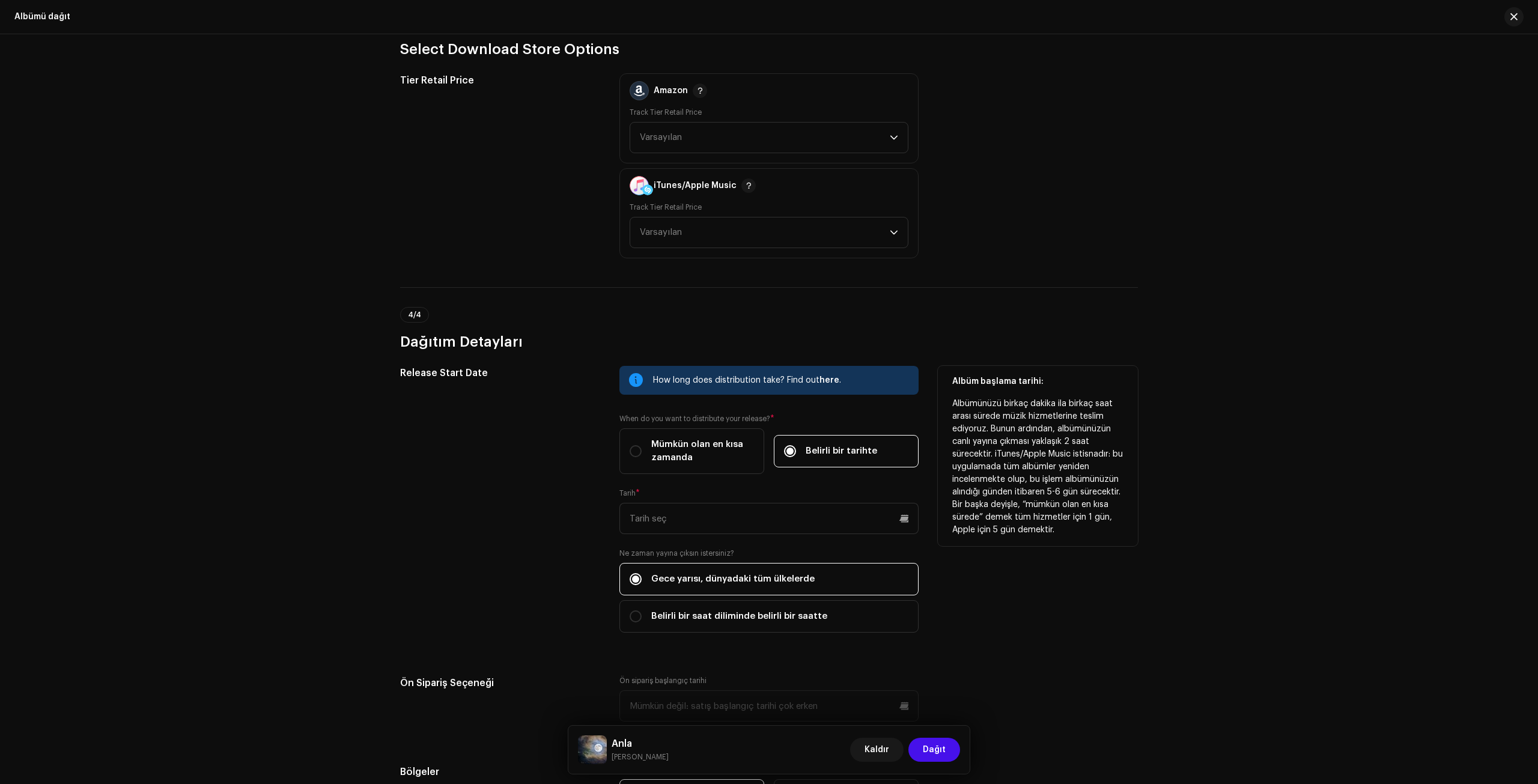
scroll to position [1812, 0]
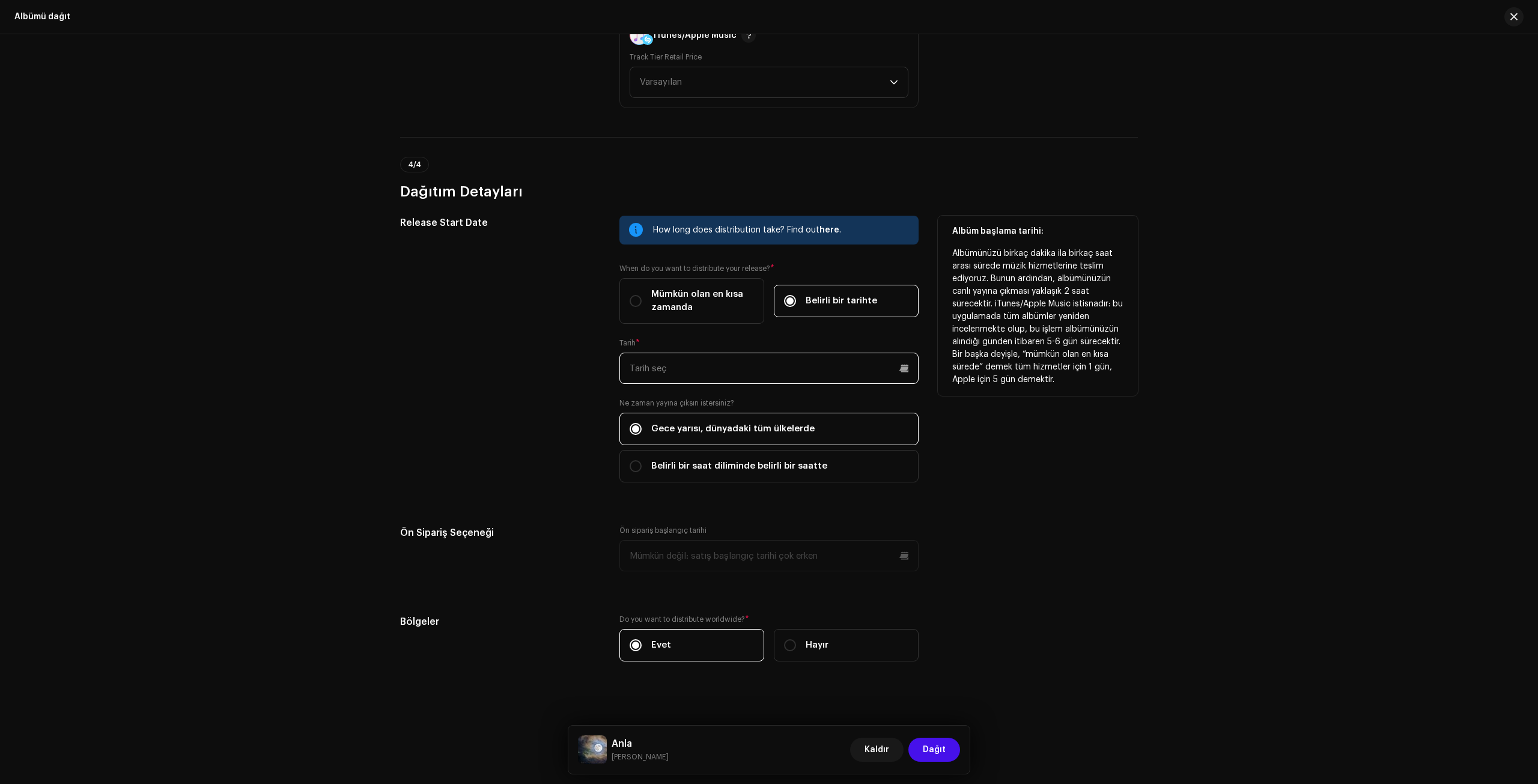
click at [705, 361] on input "text" at bounding box center [769, 368] width 299 height 31
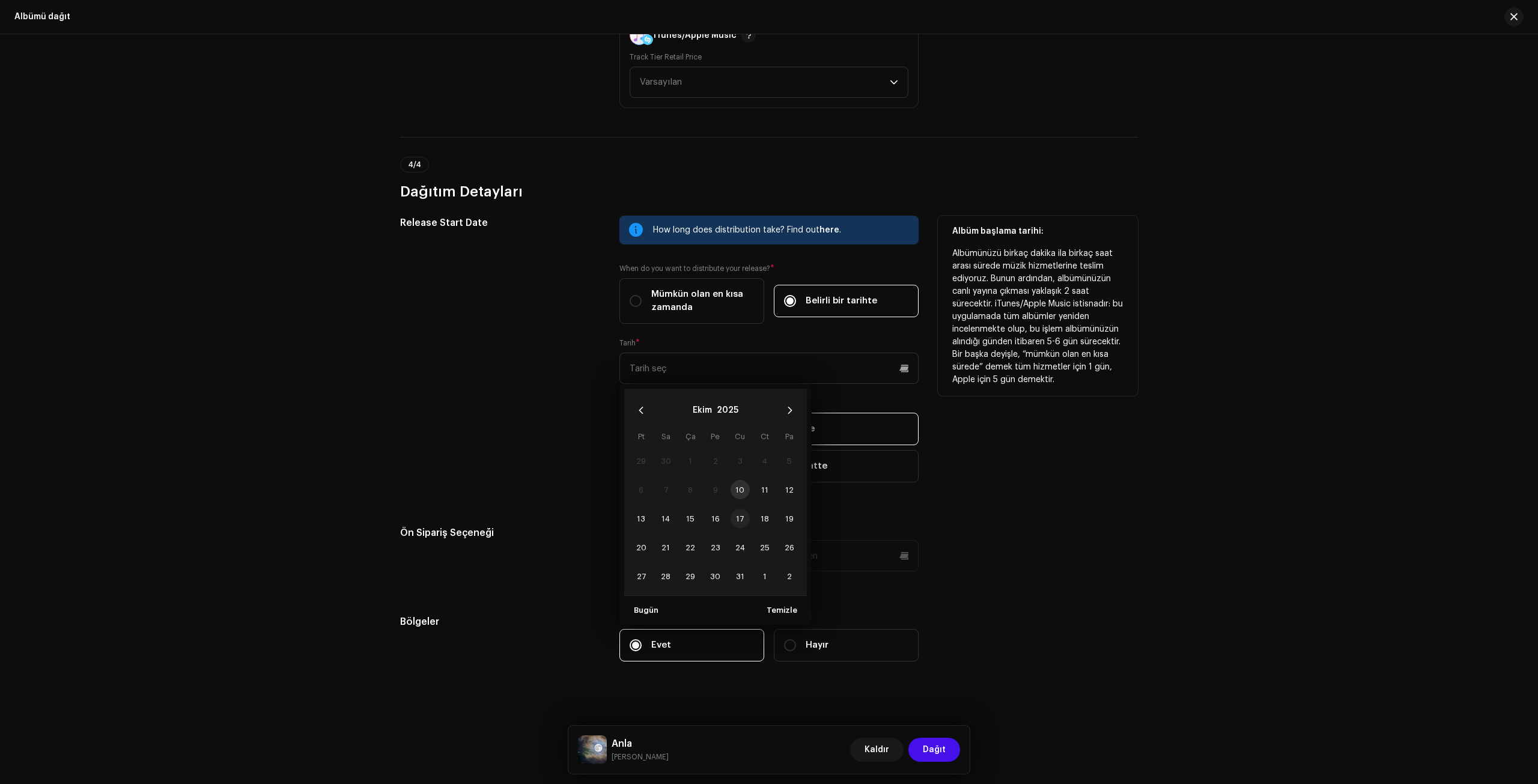
click at [741, 520] on span "17" at bounding box center [740, 518] width 19 height 19
type input "[DATE]"
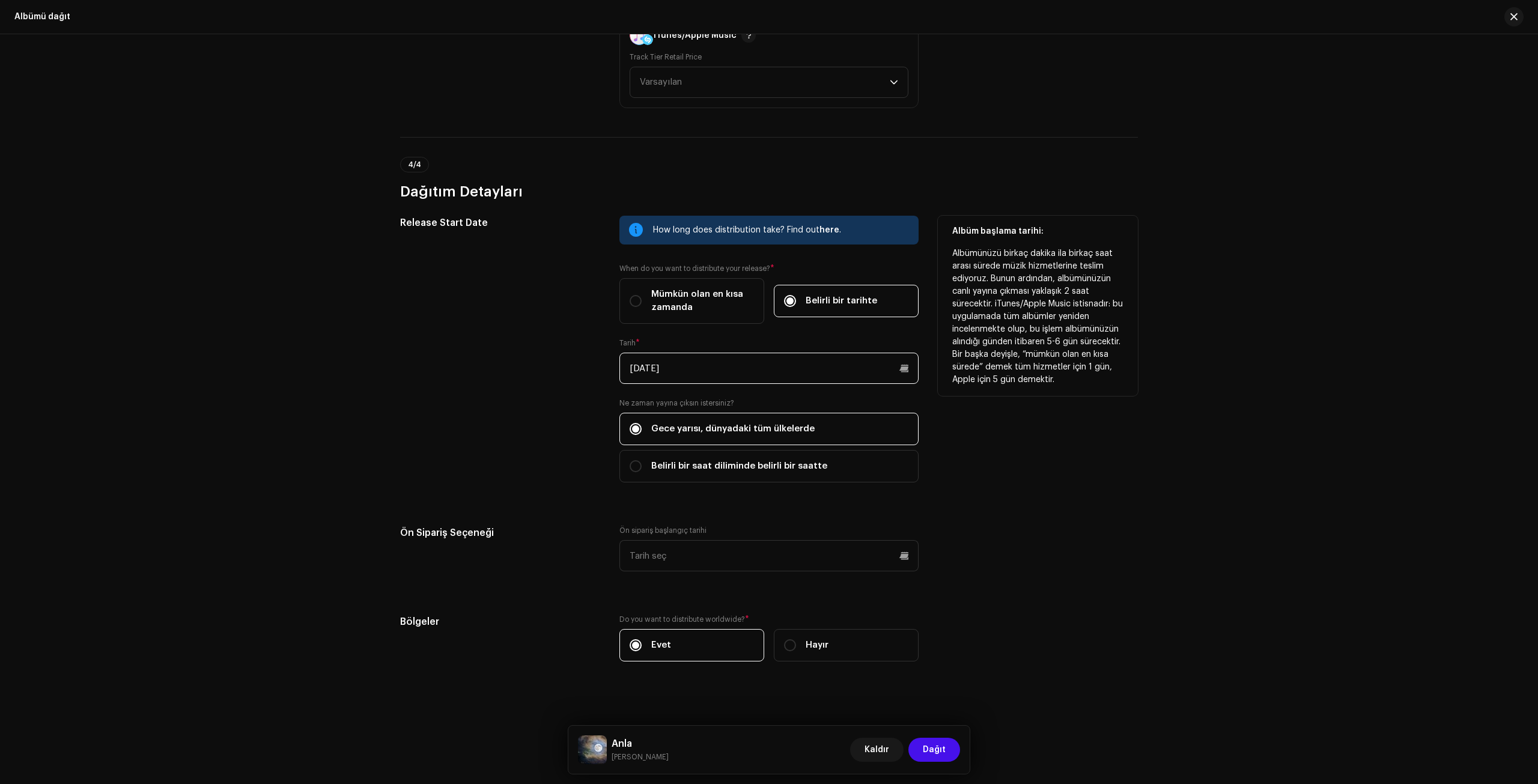
scroll to position [1819, 0]
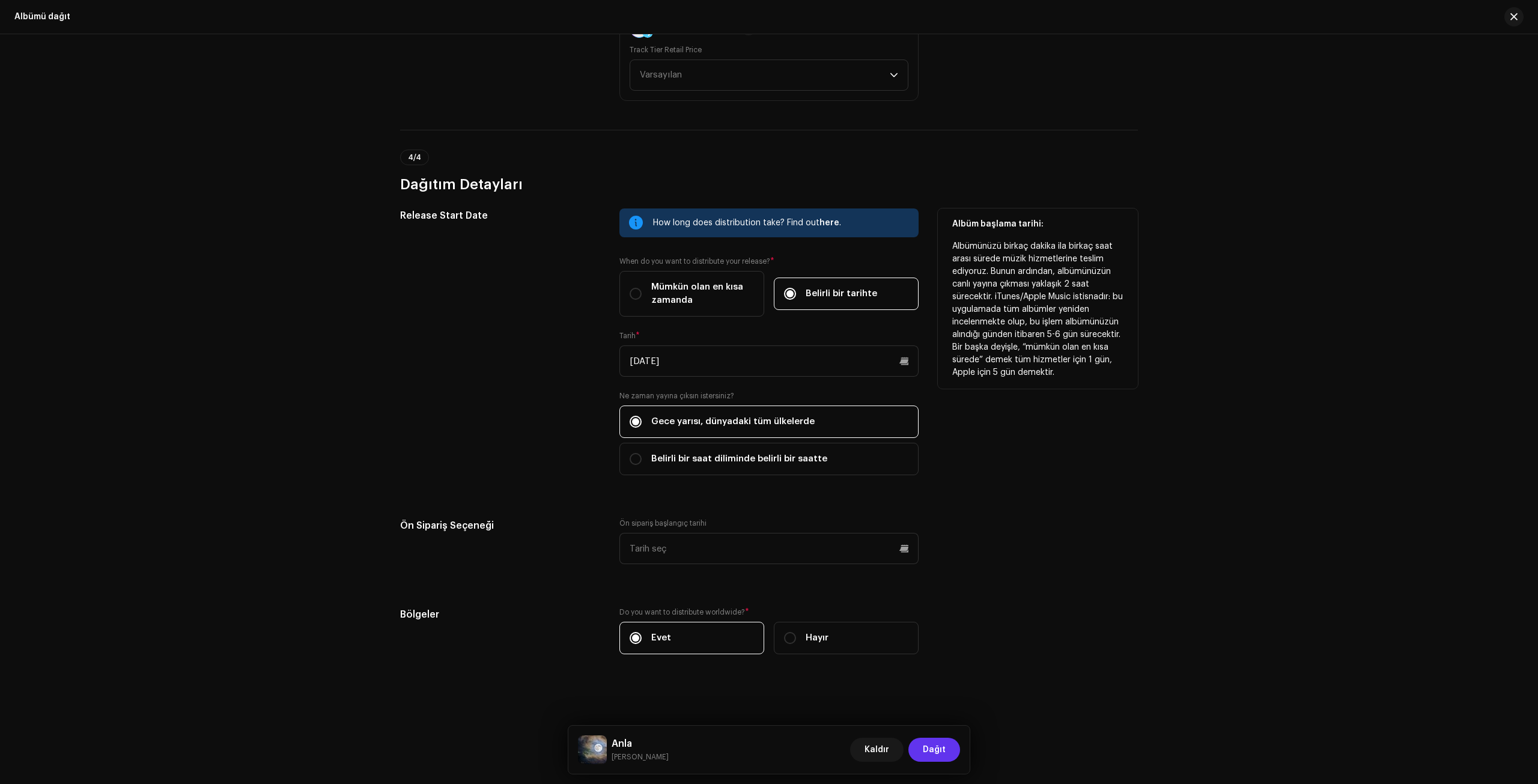
click at [929, 556] on span "Dağıt" at bounding box center [934, 749] width 23 height 24
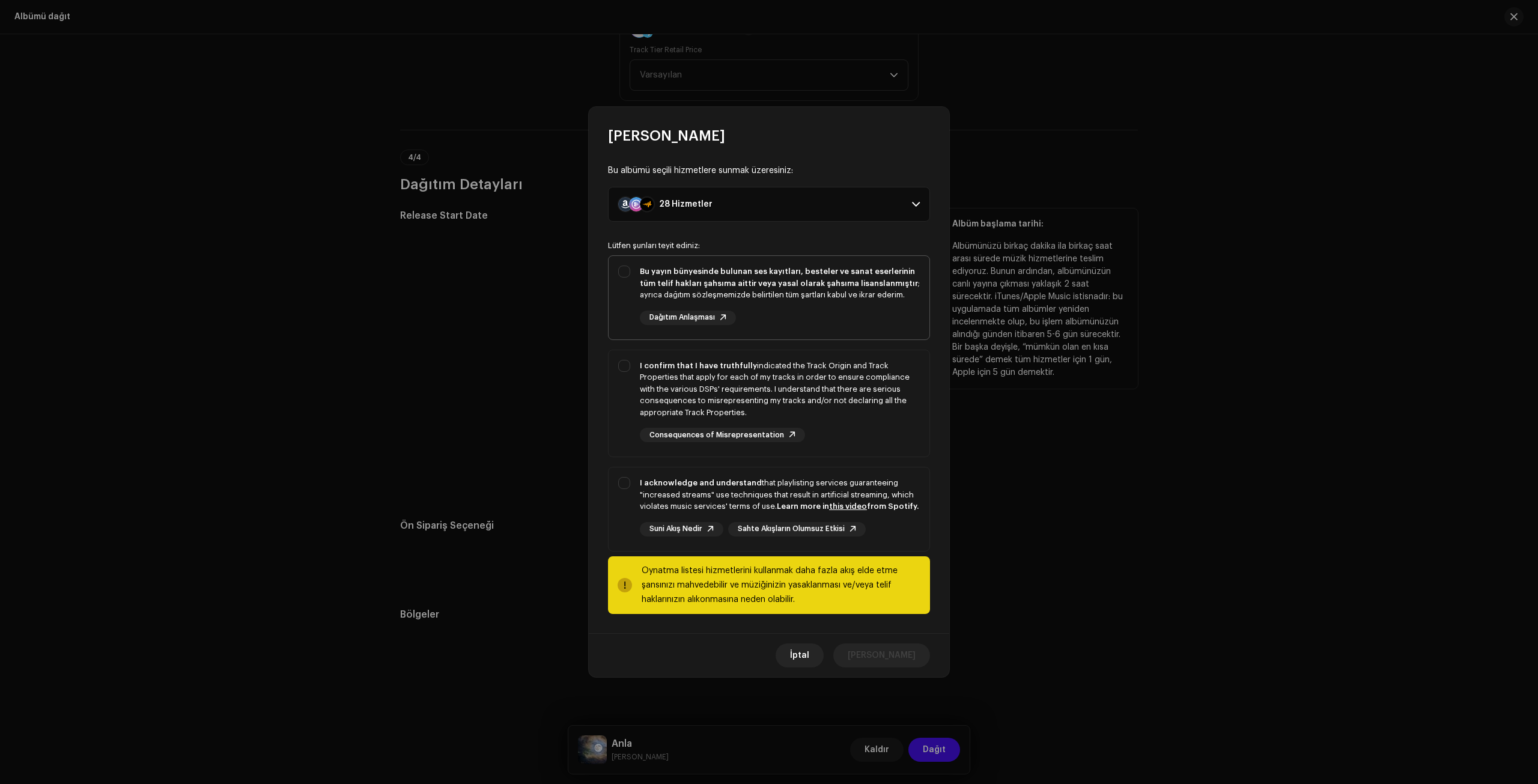
click at [645, 283] on strong "Bu yayın bünyesinde bulunan ses kayıtları, besteler ve sanat eserlerinin tüm te…" at bounding box center [779, 278] width 278 height 20
checkbox input "true"
click at [655, 390] on div "I confirm that I have truthfully indicated the Track Origin and Track Propertie…" at bounding box center [780, 389] width 280 height 58
checkbox input "true"
click at [672, 497] on div "I acknowledge and understand that playlisting services guaranteeing "increased …" at bounding box center [780, 494] width 280 height 35
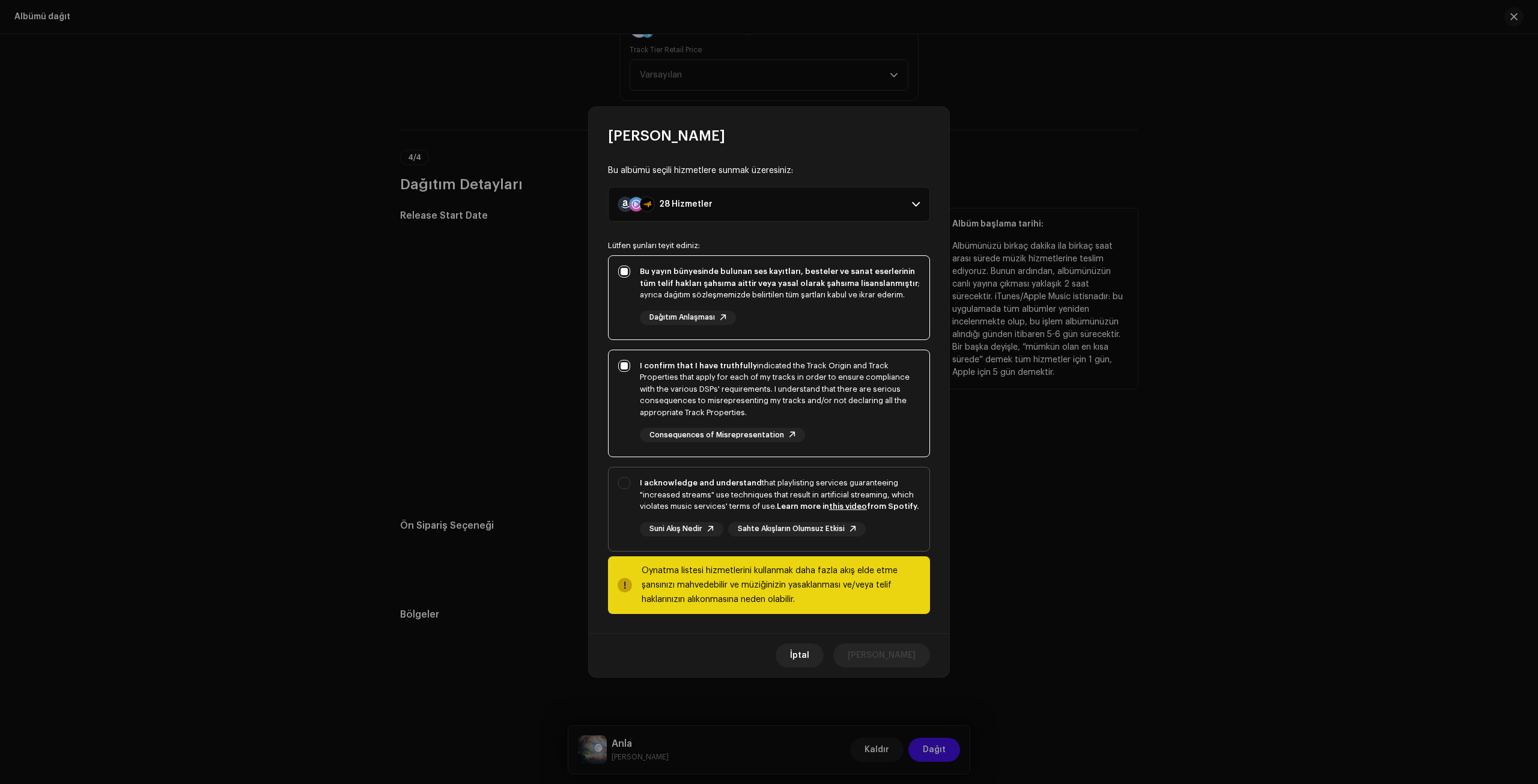
checkbox input "true"
click at [906, 556] on span "[PERSON_NAME]" at bounding box center [881, 655] width 68 height 24
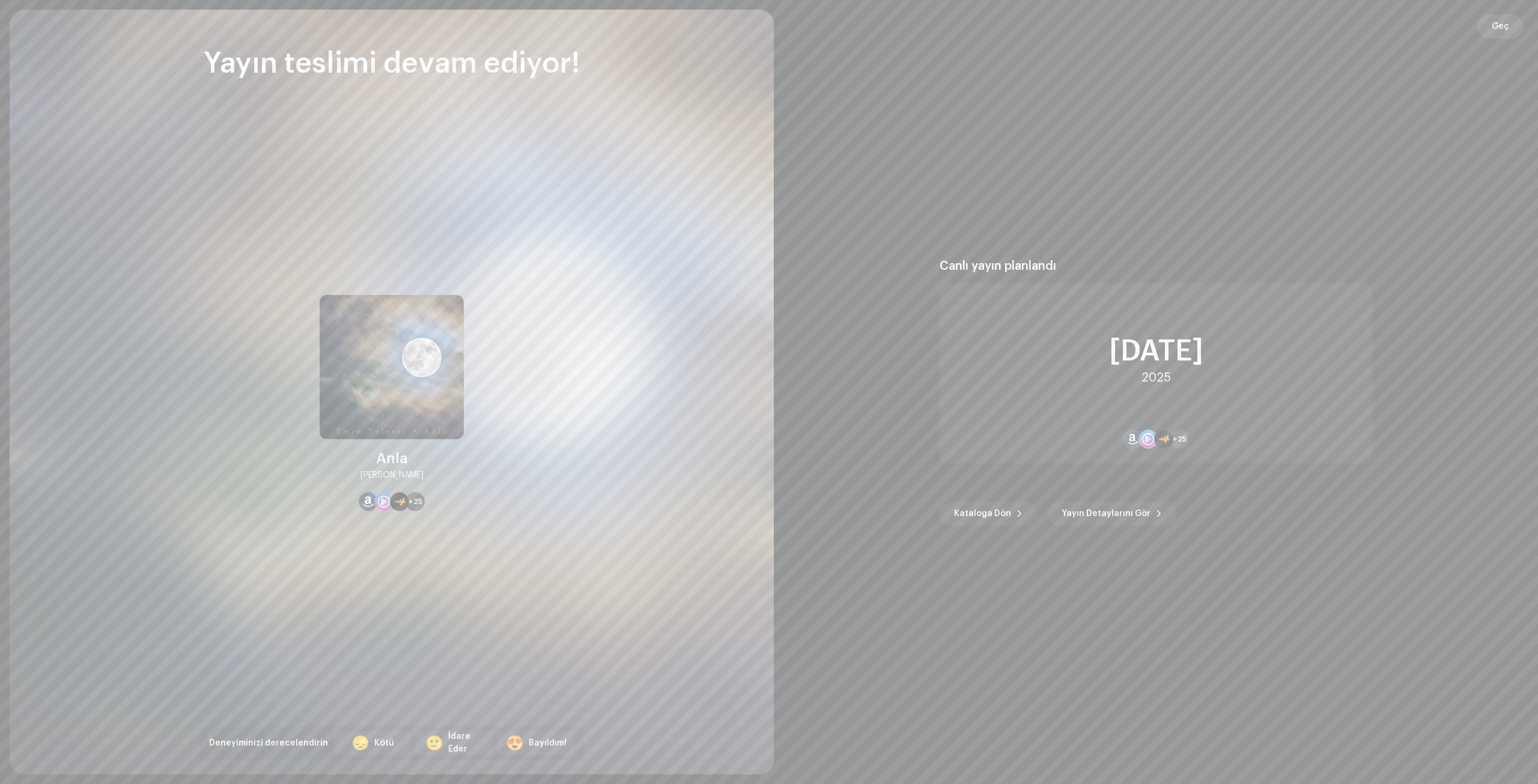
click at [1007, 30] on span "Geç" at bounding box center [1500, 26] width 17 height 24
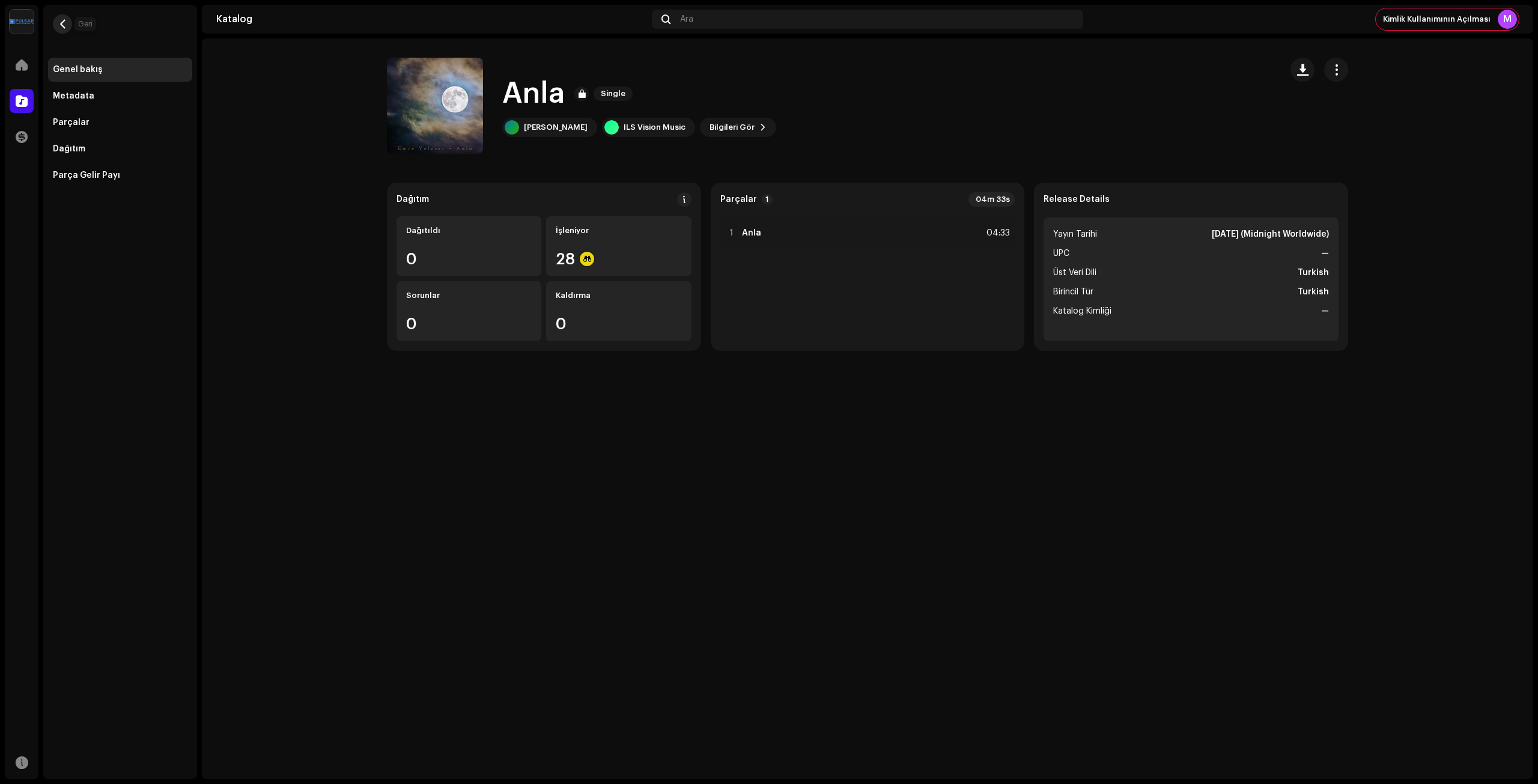
click at [64, 15] on button "button" at bounding box center [62, 24] width 19 height 19
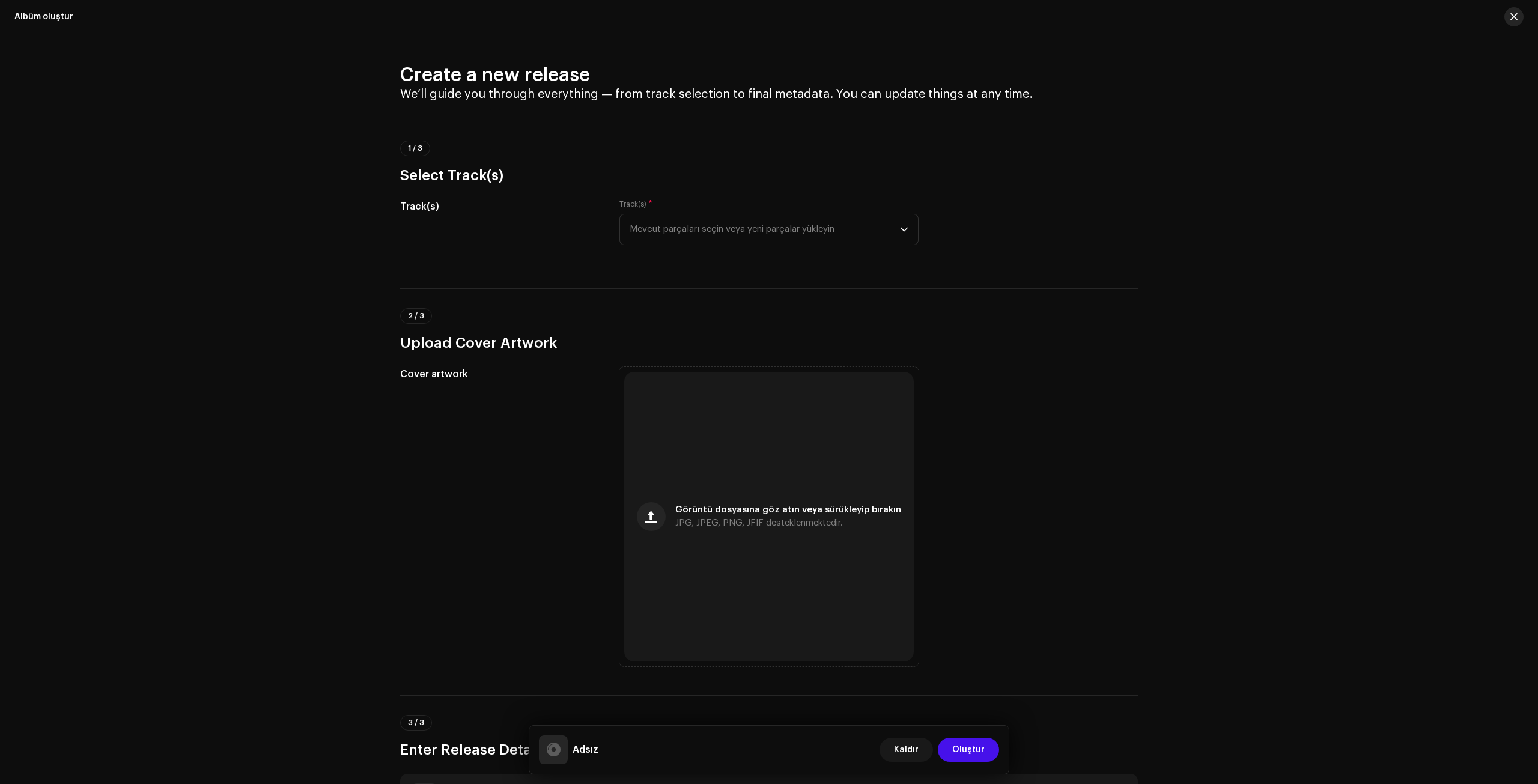
click at [1007, 19] on span "button" at bounding box center [1514, 17] width 7 height 10
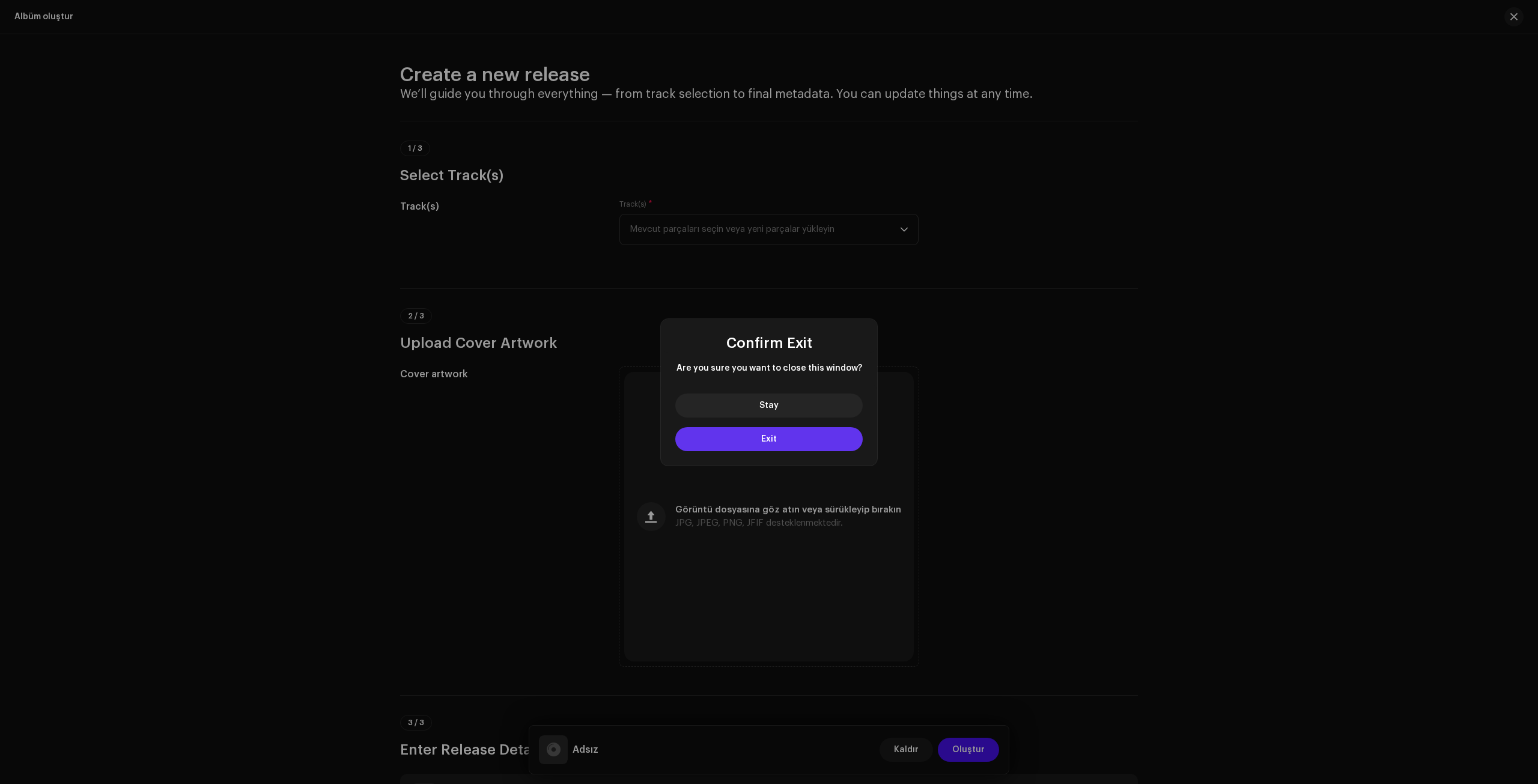
click at [756, 441] on button "Exit" at bounding box center [769, 439] width 188 height 24
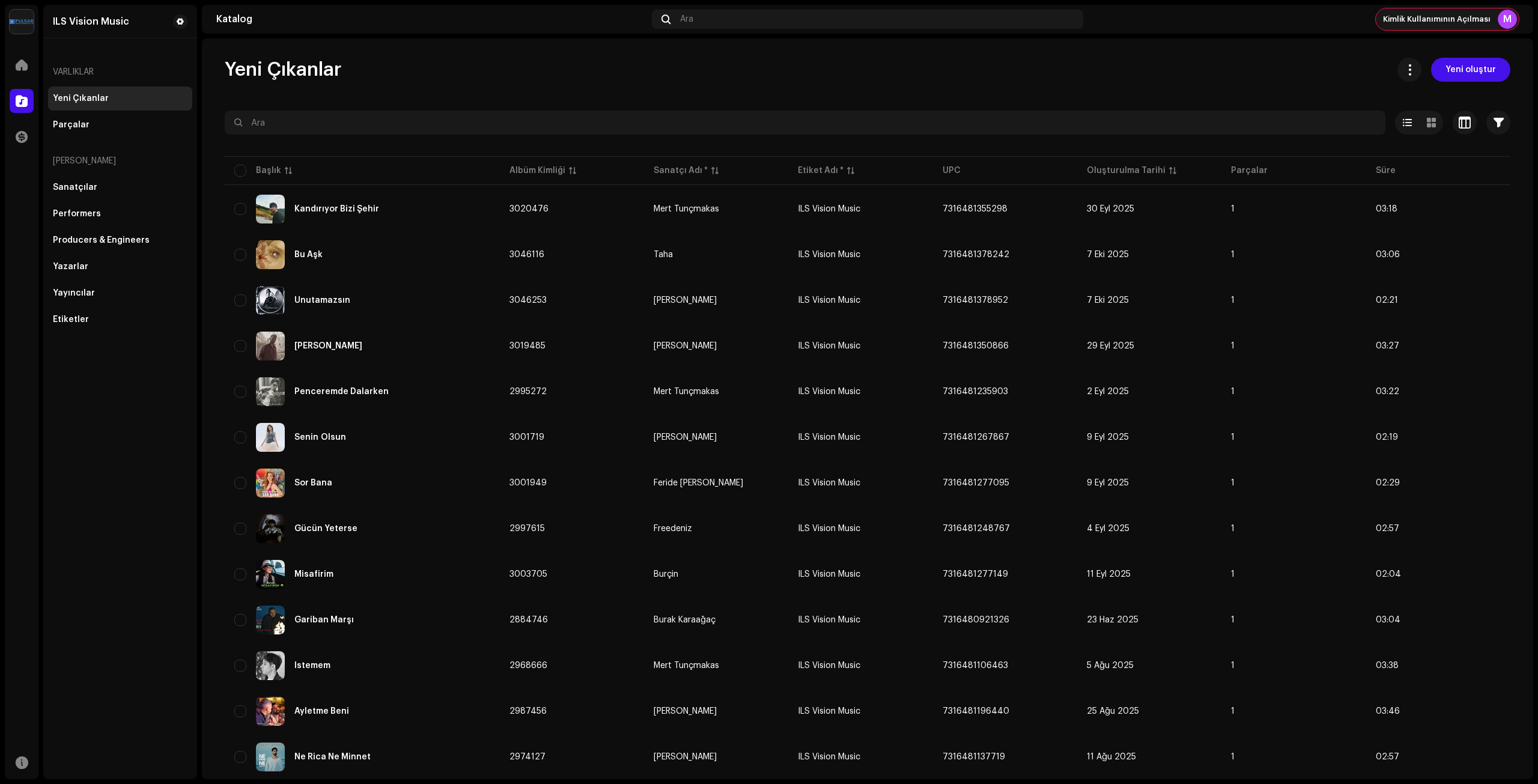
click at [1007, 27] on div "Kimlik Kullanımının Açılması M" at bounding box center [1447, 19] width 143 height 21
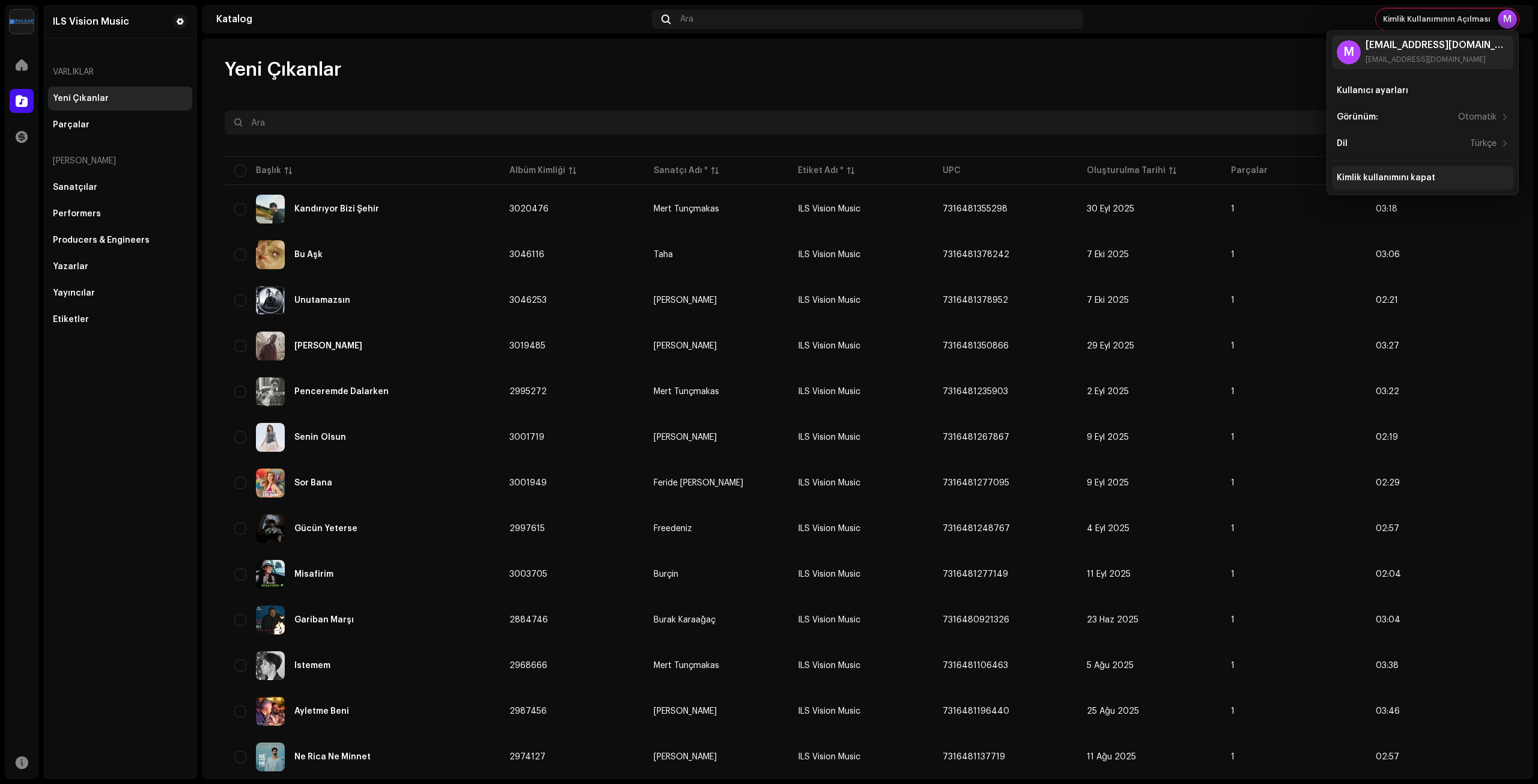
click at [1007, 172] on div "Kimlik kullanımını kapat" at bounding box center [1423, 177] width 181 height 24
